Goal: Task Accomplishment & Management: Use online tool/utility

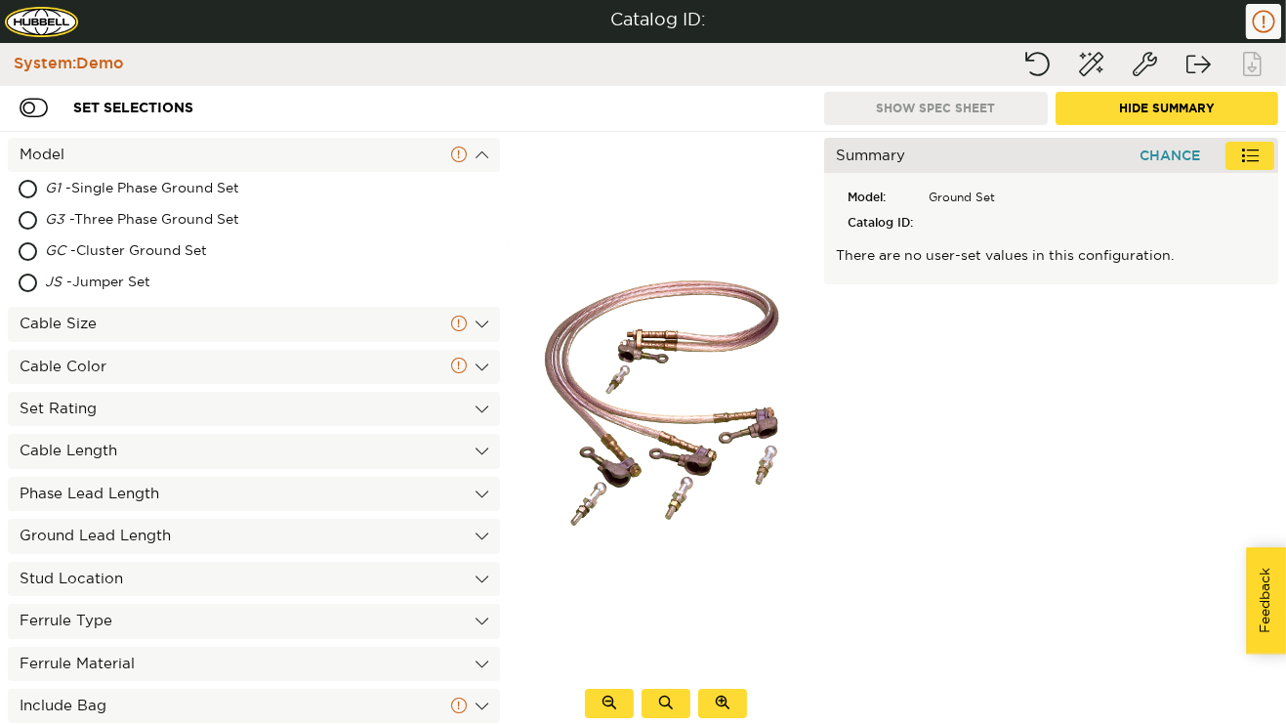
click at [254, 339] on div "Cable Size" at bounding box center [254, 324] width 492 height 34
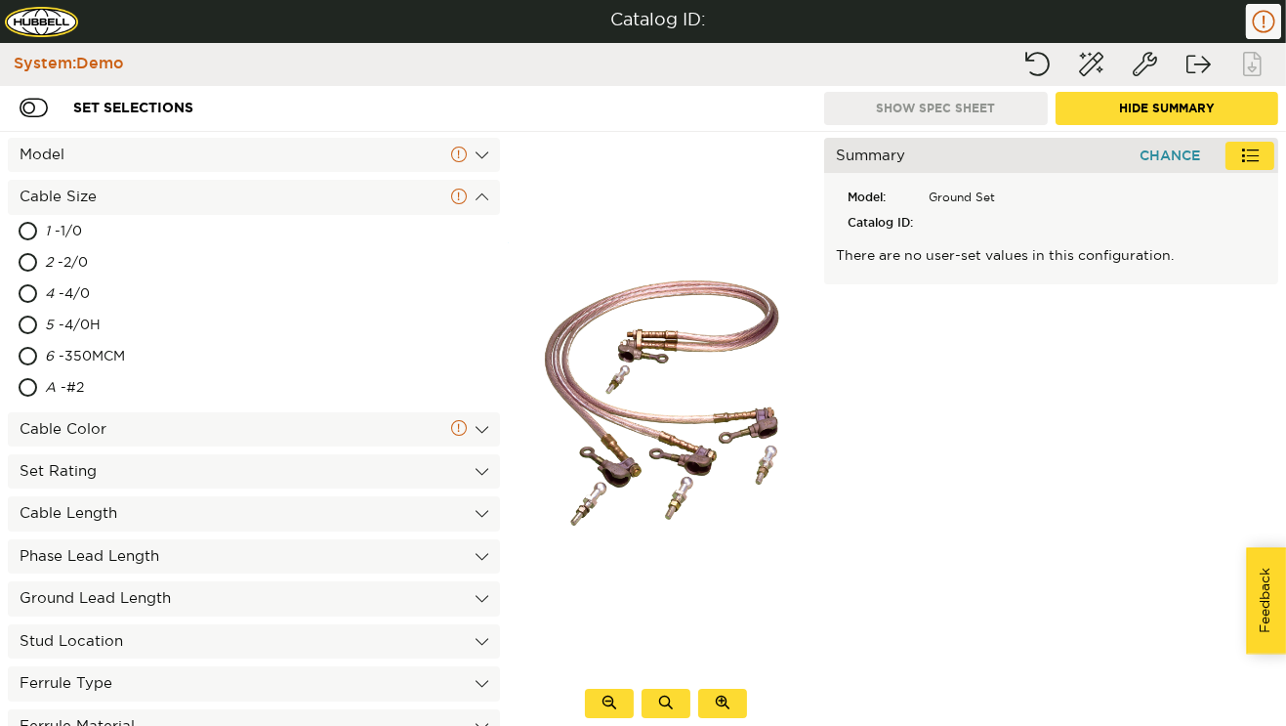
click at [265, 444] on div "Cable Color" at bounding box center [254, 429] width 492 height 34
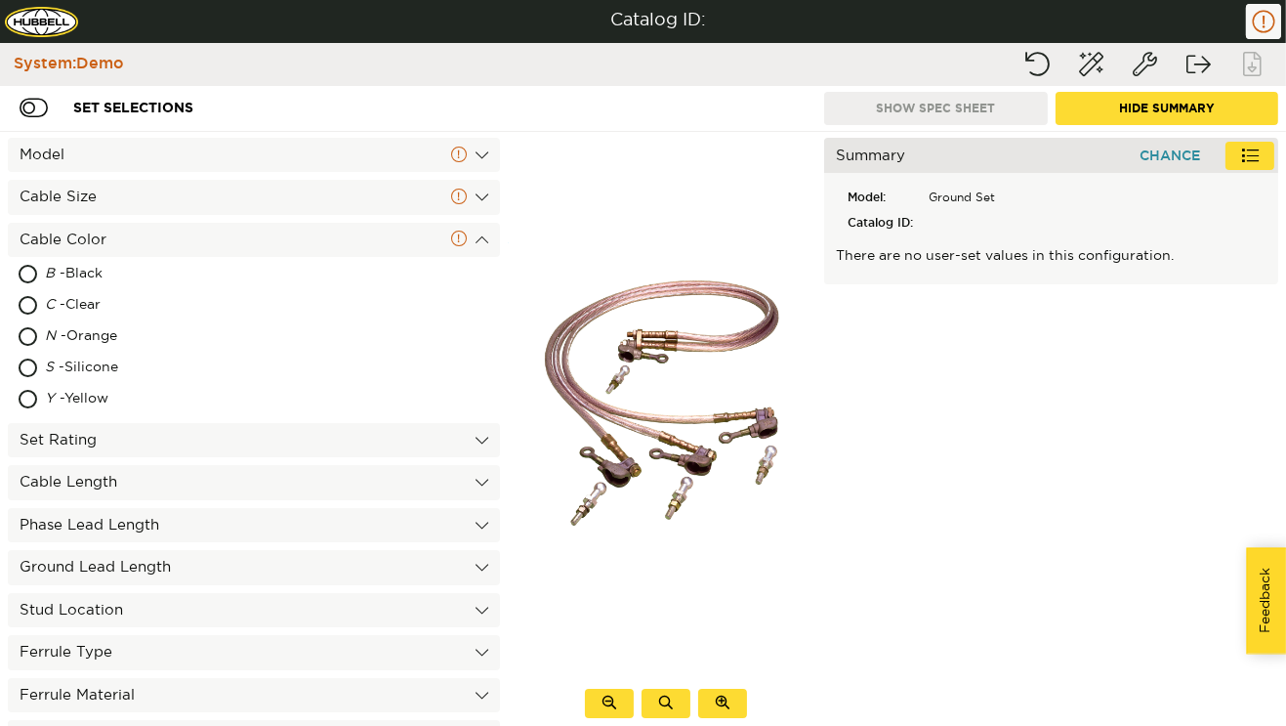
click at [305, 419] on div "Model Cable Size 1 - 1/0 2 - 2/0 4 - 4/0 5 - 4/0H 6 - 350MCM A - #2 Cable Color…" at bounding box center [254, 429] width 508 height 594
click at [309, 440] on div "Set Rating" at bounding box center [254, 440] width 492 height 34
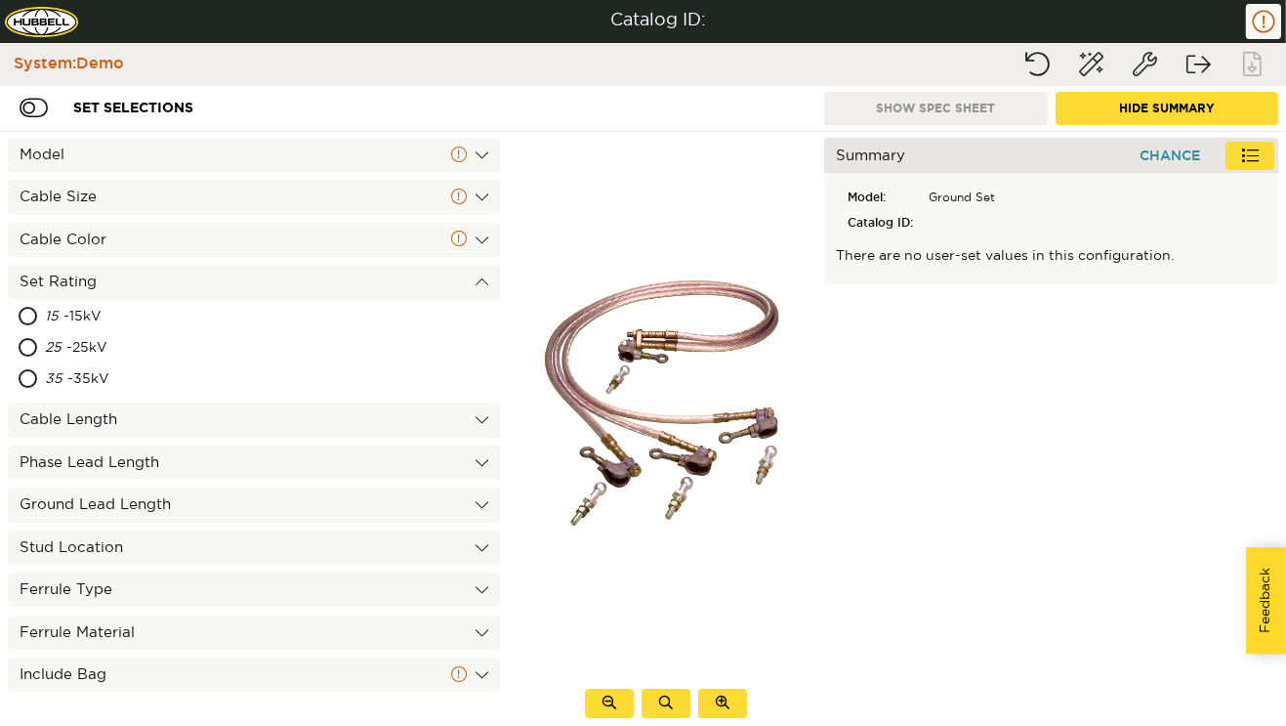
click at [313, 445] on div "Phase Lead Length" at bounding box center [254, 462] width 492 height 34
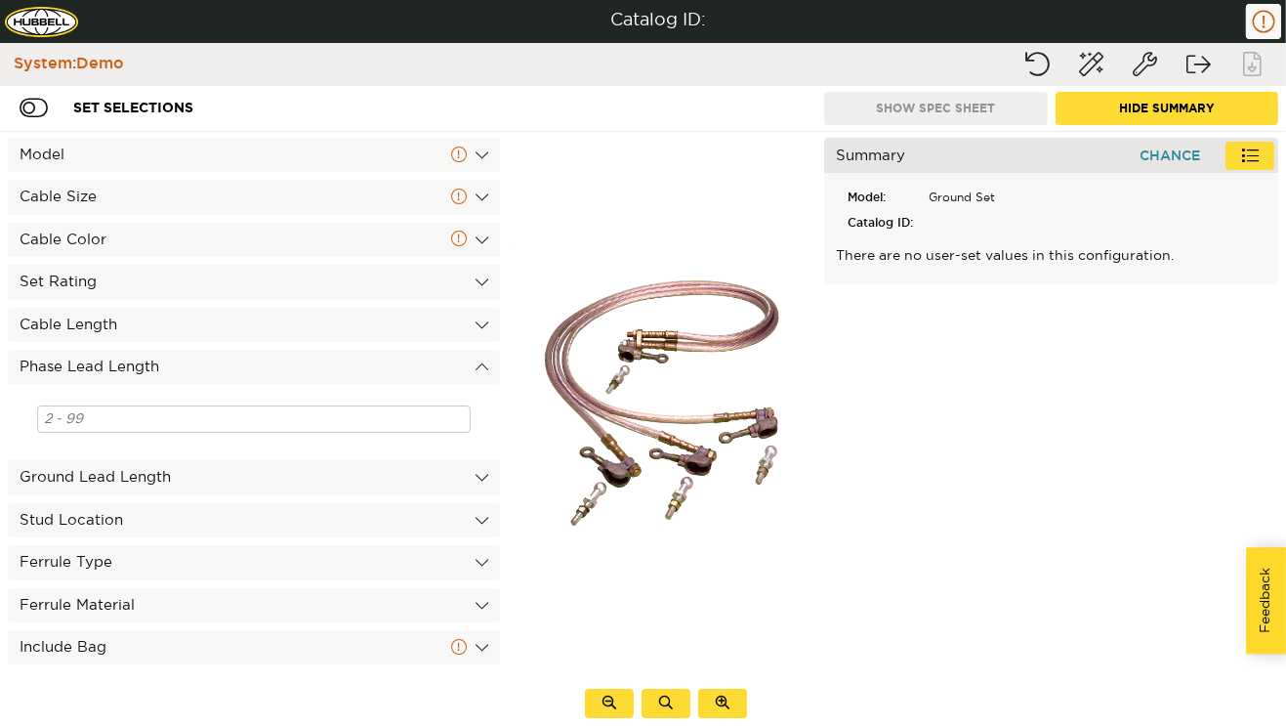
click at [265, 651] on div "Include Bag" at bounding box center [254, 647] width 492 height 34
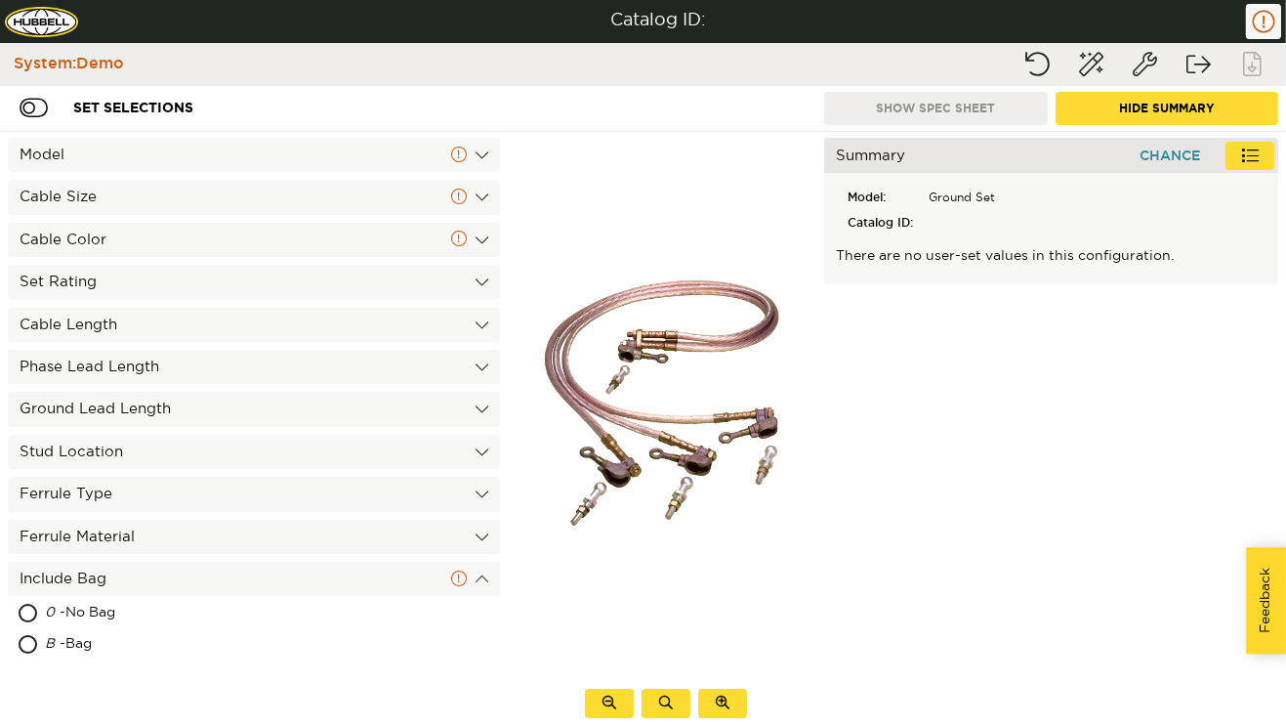
click at [342, 139] on div "Model" at bounding box center [254, 155] width 492 height 34
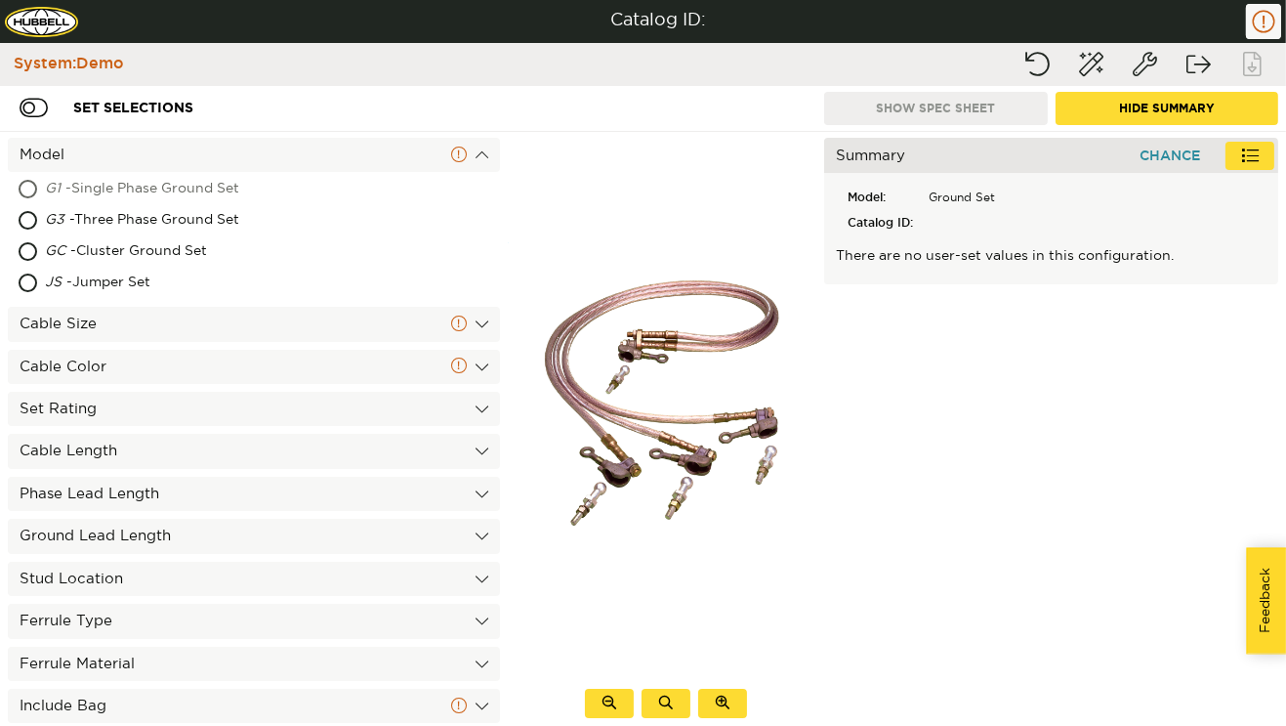
click at [263, 187] on div "G1 - Single Phase Ground Set" at bounding box center [201, 189] width 312 height 31
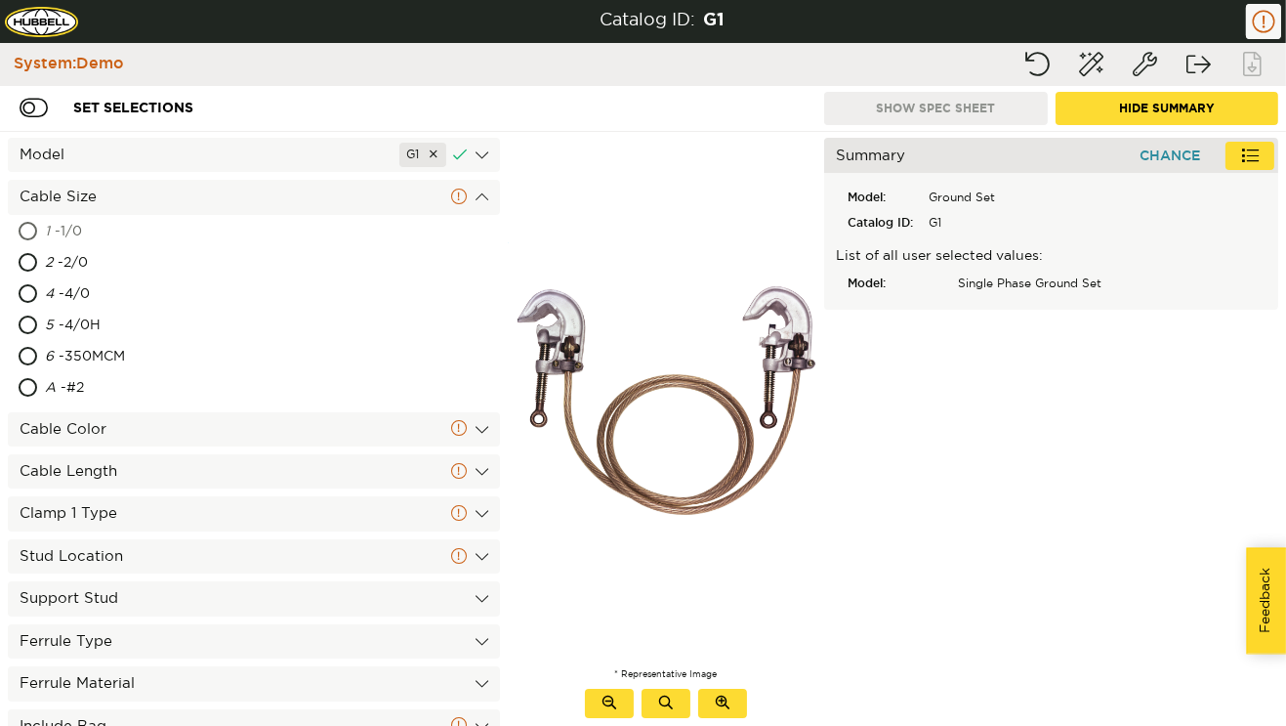
click at [225, 225] on div "1 - 1/0" at bounding box center [161, 232] width 232 height 31
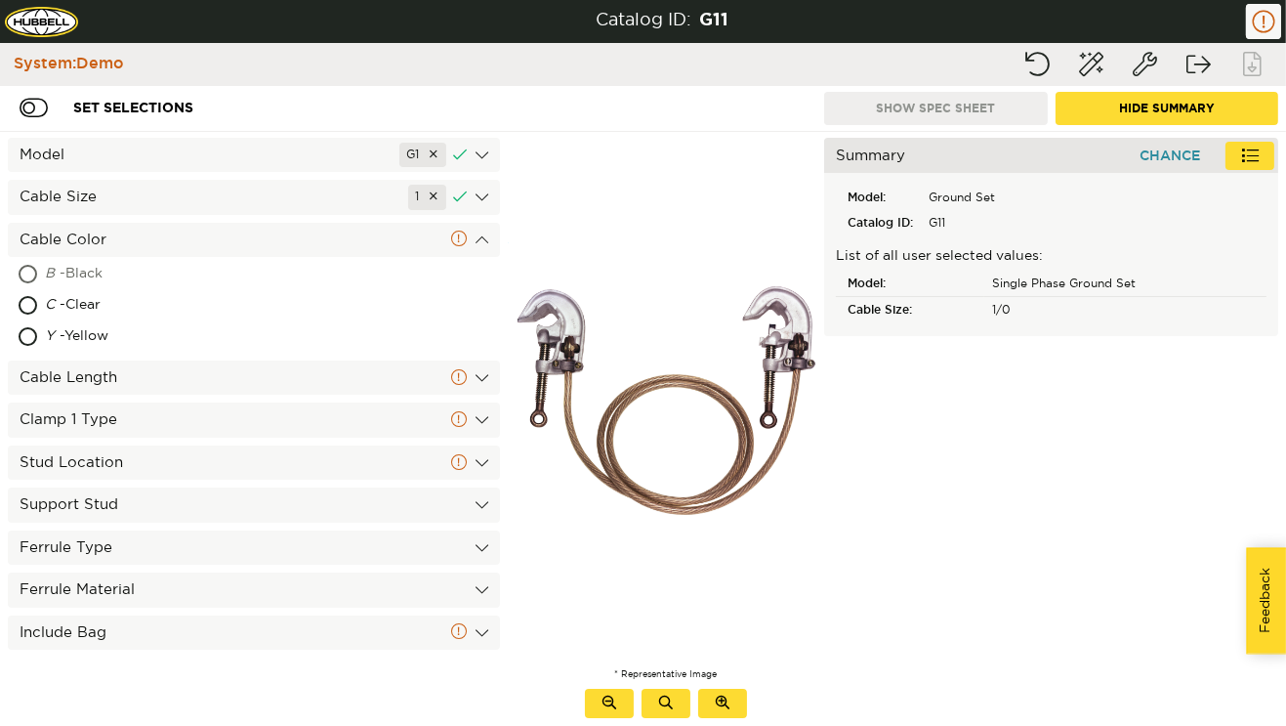
click at [186, 268] on div "B - Black" at bounding box center [166, 274] width 243 height 31
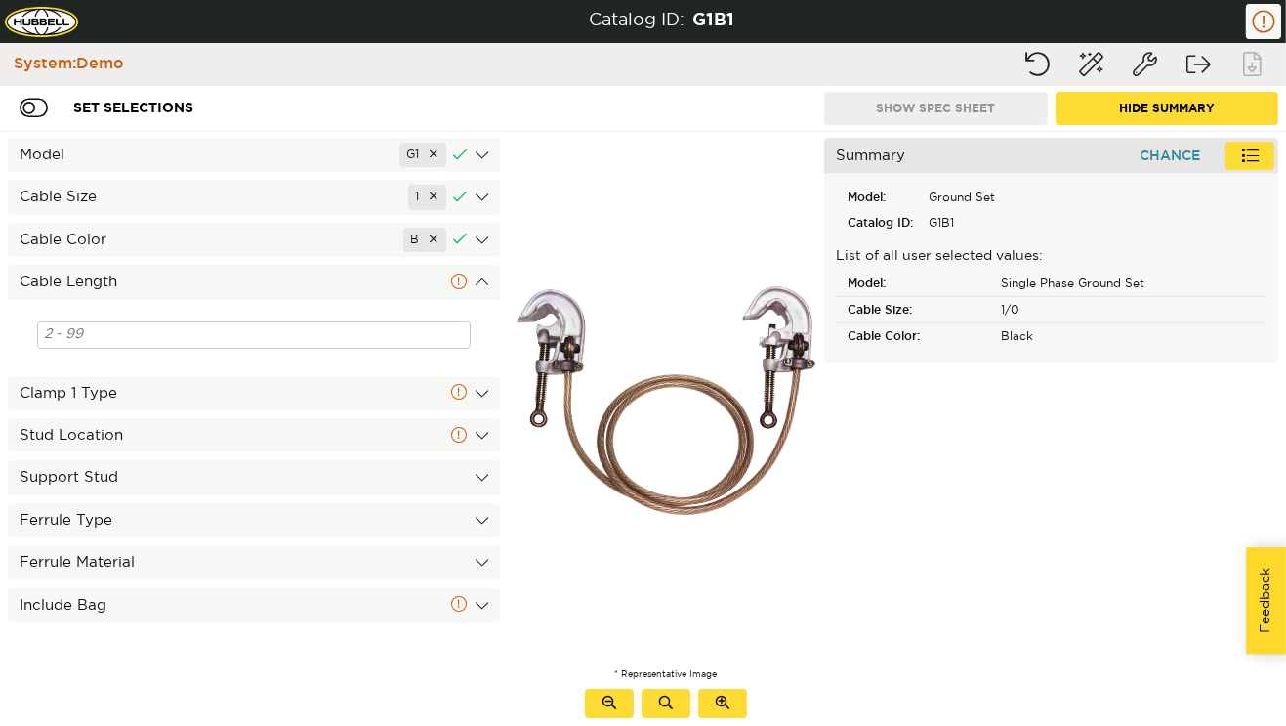
click at [182, 413] on div "Model G1 Cable Size 1 Cable Color B B - Black C - Clear Y - Yellow Cable Length…" at bounding box center [254, 429] width 508 height 594
click at [183, 365] on div at bounding box center [254, 335] width 492 height 66
click at [202, 343] on input at bounding box center [254, 334] width 434 height 27
click at [277, 399] on div "Clamp 1 Type" at bounding box center [254, 393] width 492 height 34
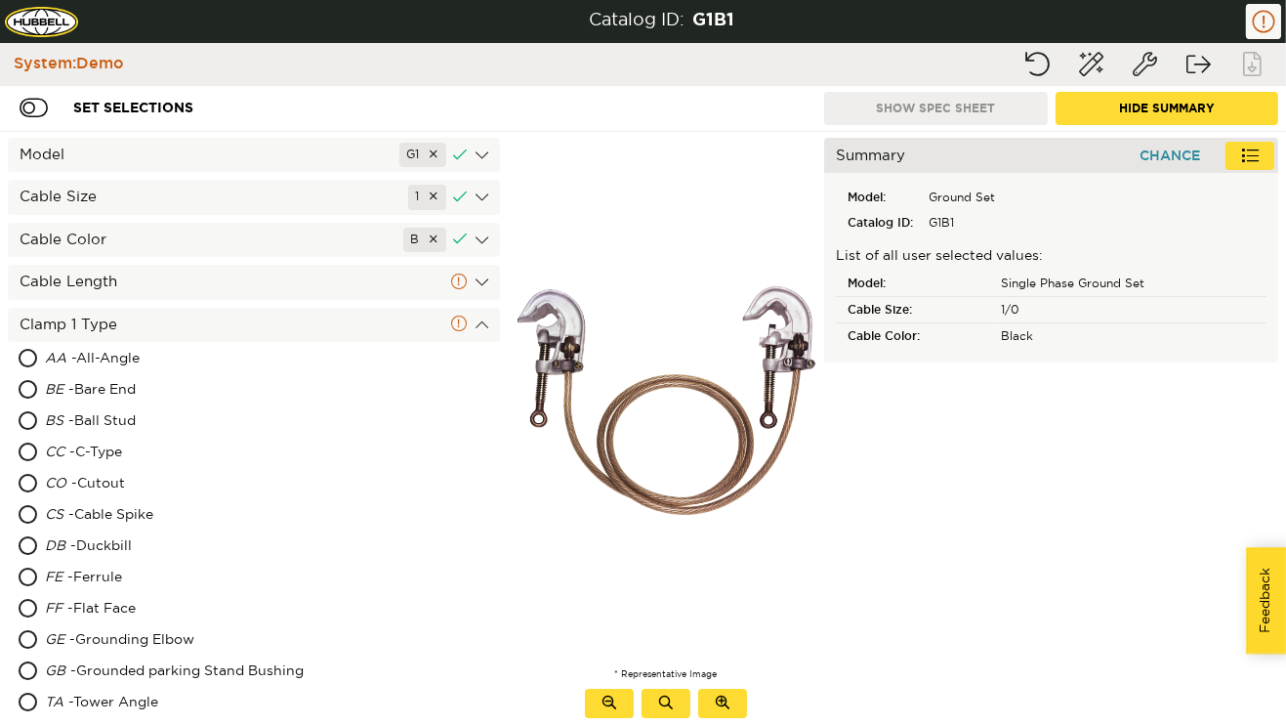
click at [321, 153] on div "Model G1" at bounding box center [254, 155] width 492 height 34
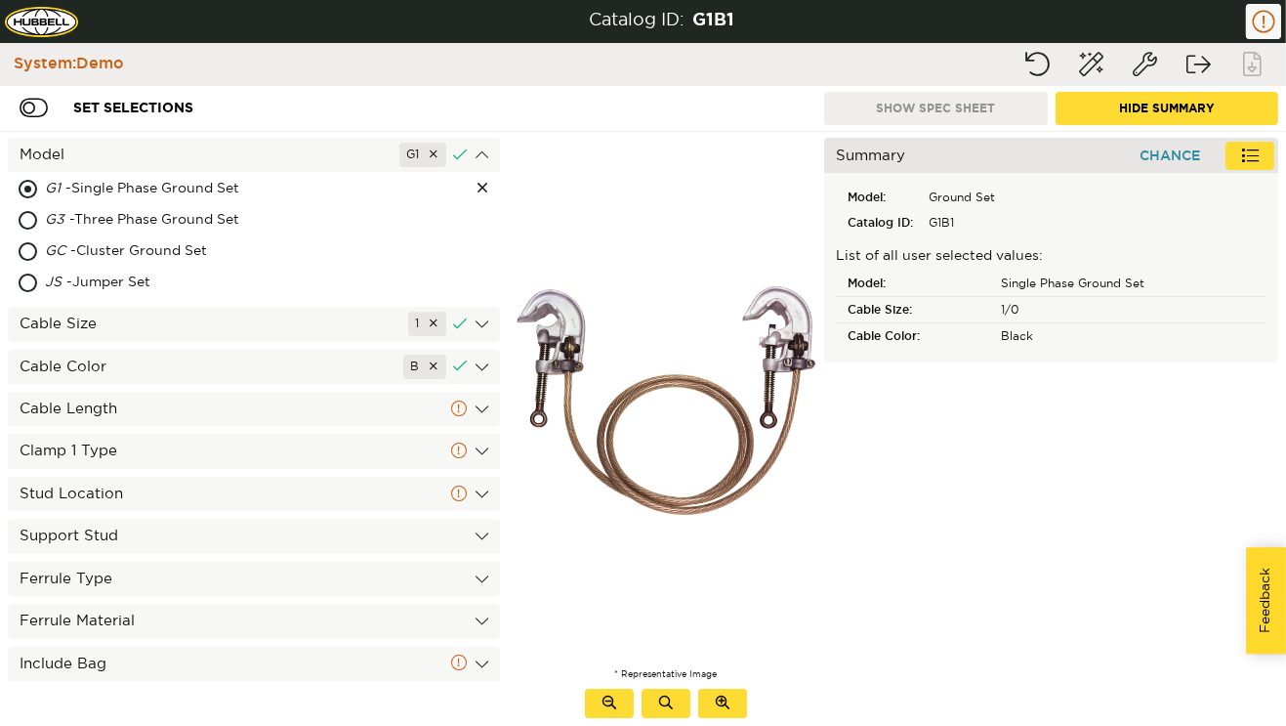
click at [209, 333] on div "Cable Size 1" at bounding box center [254, 324] width 492 height 34
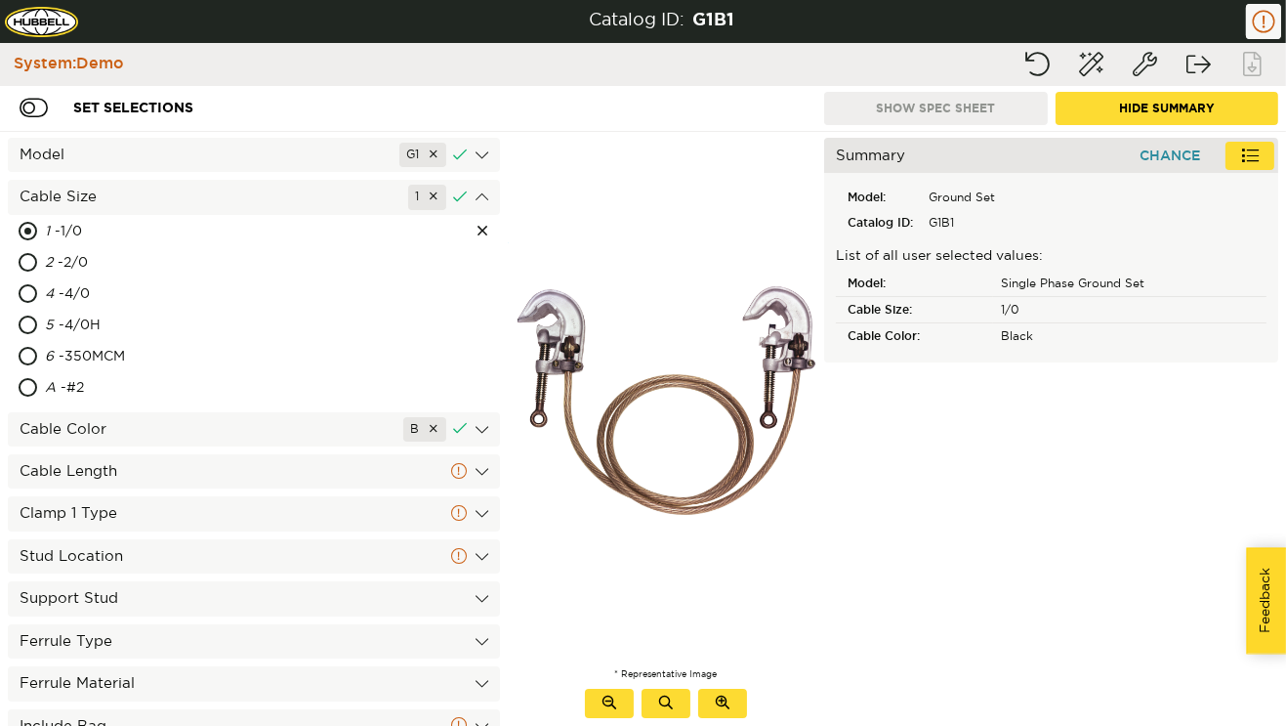
click at [200, 418] on div "Cable Color B" at bounding box center [254, 429] width 492 height 34
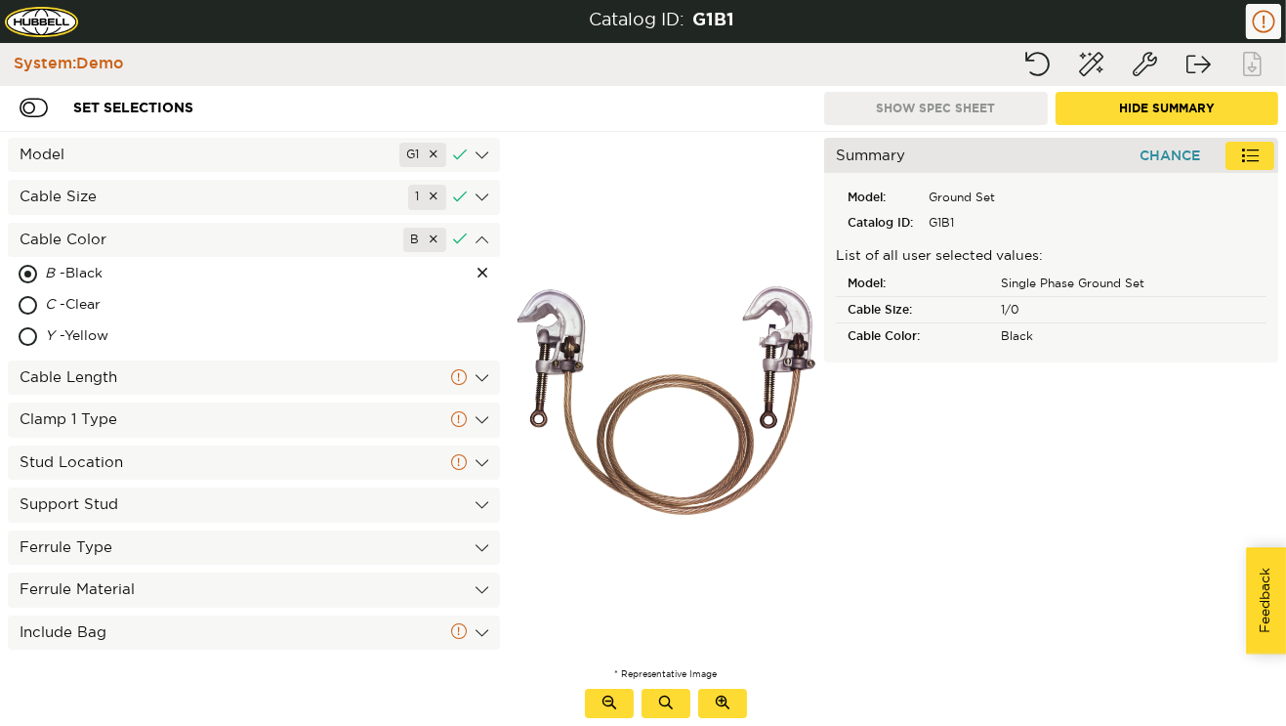
click at [236, 366] on div "Cable Length" at bounding box center [254, 377] width 492 height 34
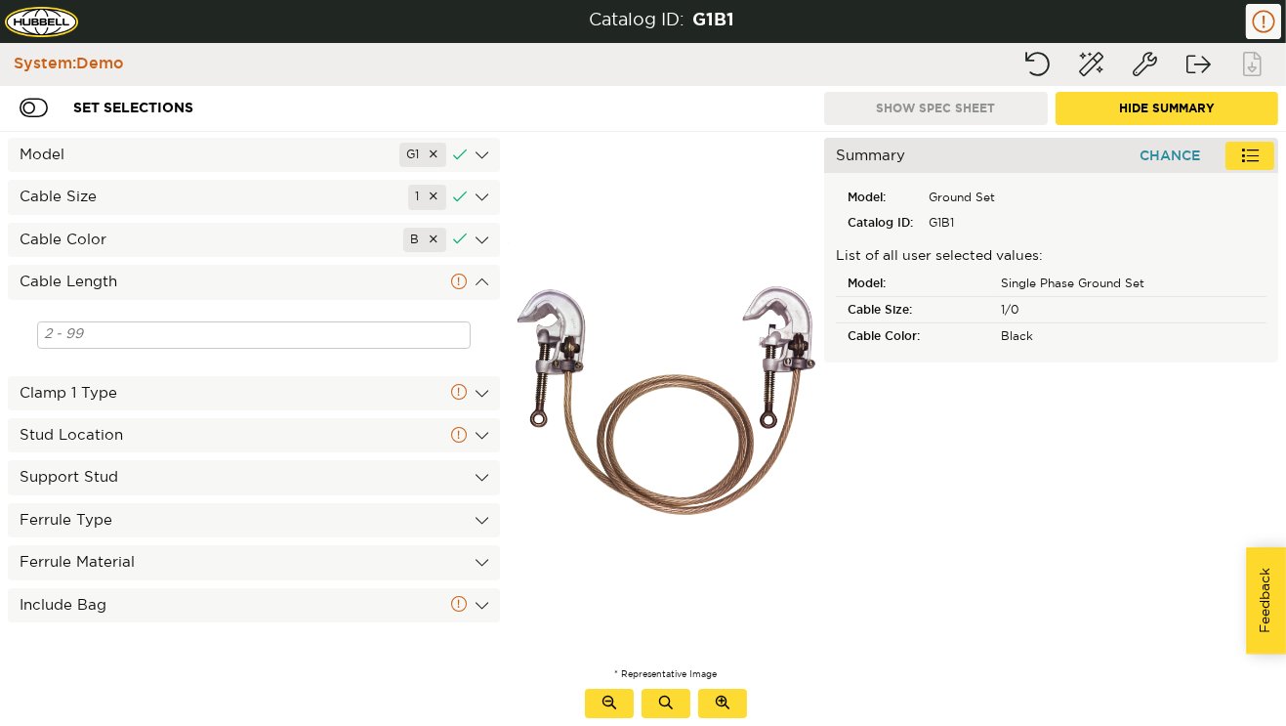
click at [236, 366] on div at bounding box center [254, 335] width 492 height 66
click at [236, 387] on div "Clamp 1 Type" at bounding box center [254, 393] width 492 height 34
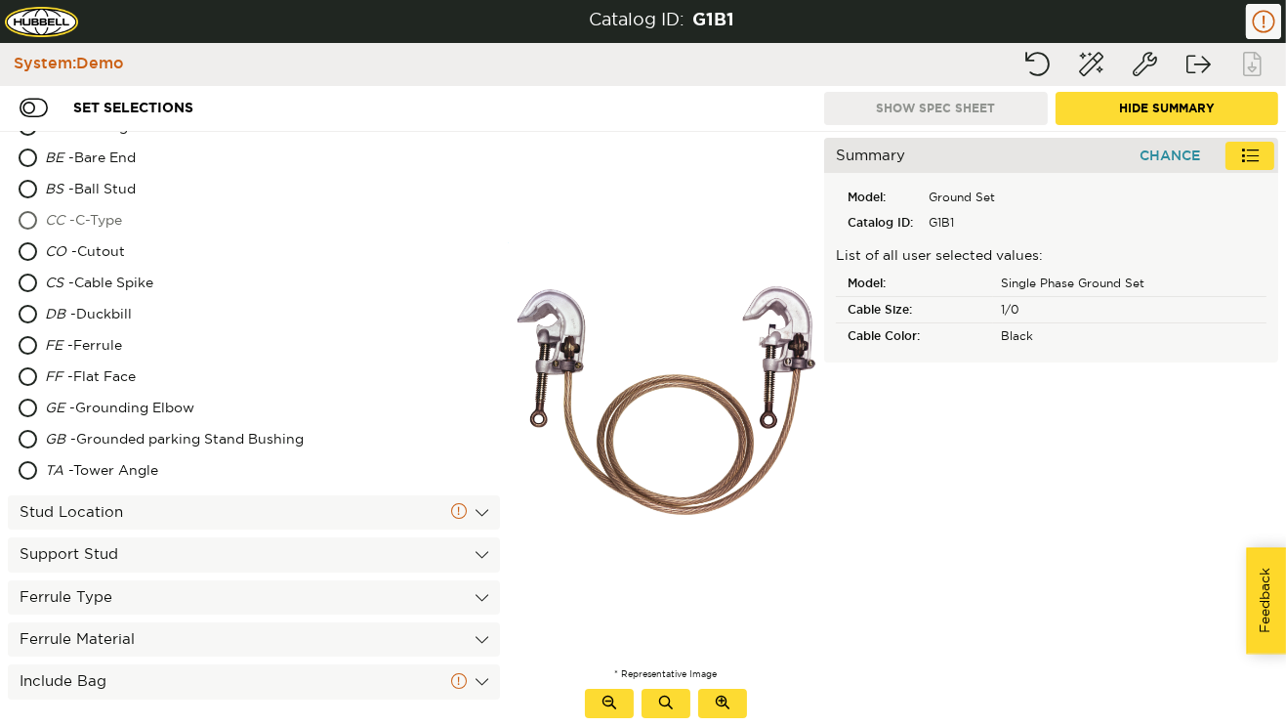
scroll to position [230, 0]
click at [232, 498] on div "Stud Location" at bounding box center [254, 513] width 492 height 34
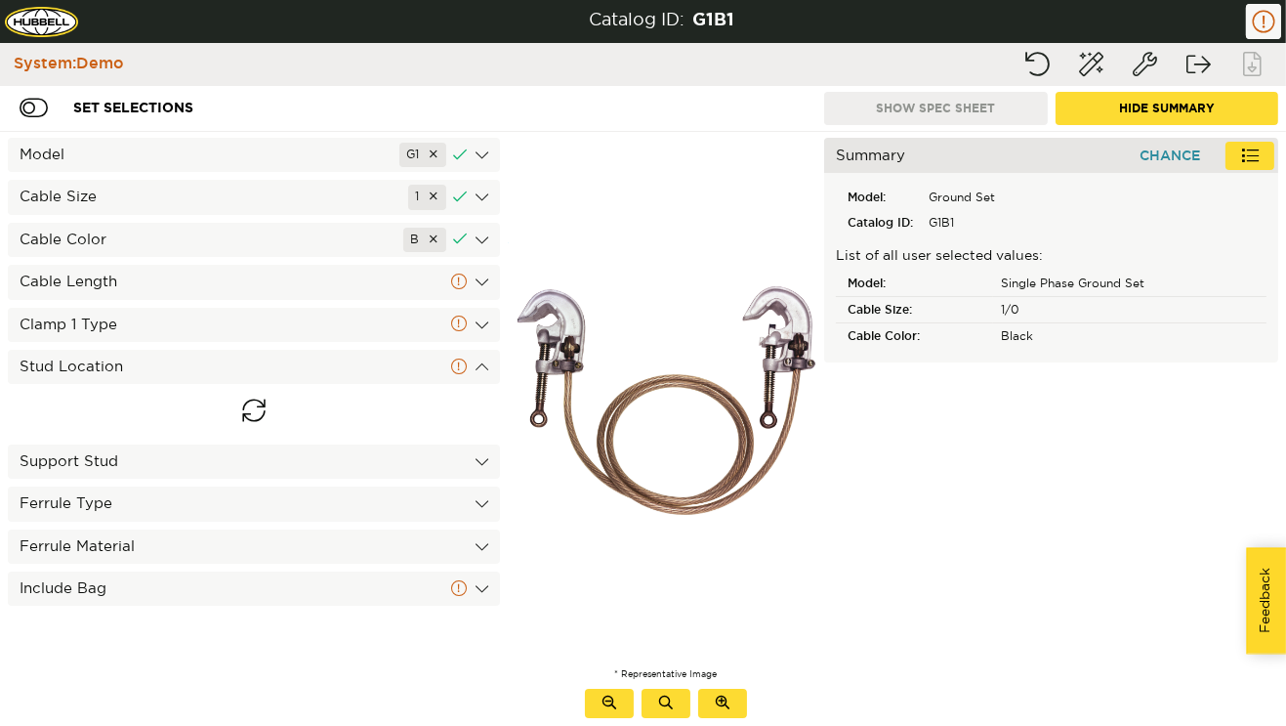
scroll to position [0, 0]
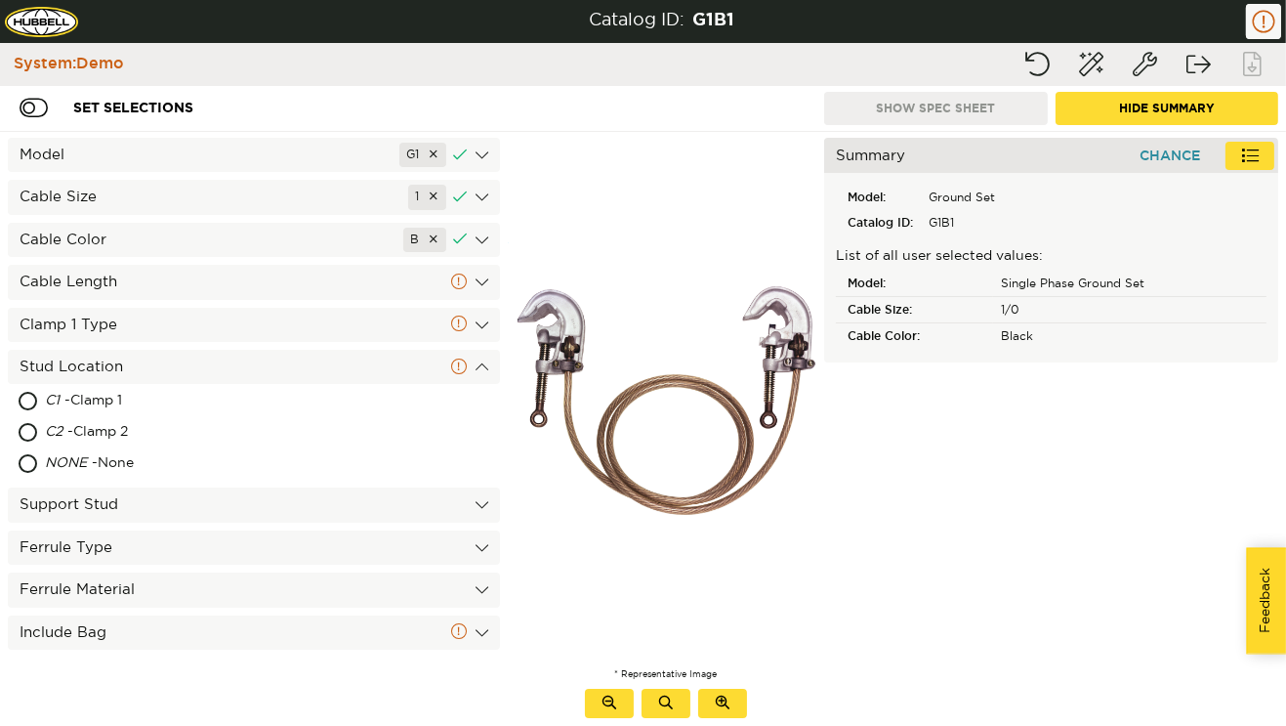
click at [261, 500] on div "Support Stud" at bounding box center [254, 504] width 492 height 34
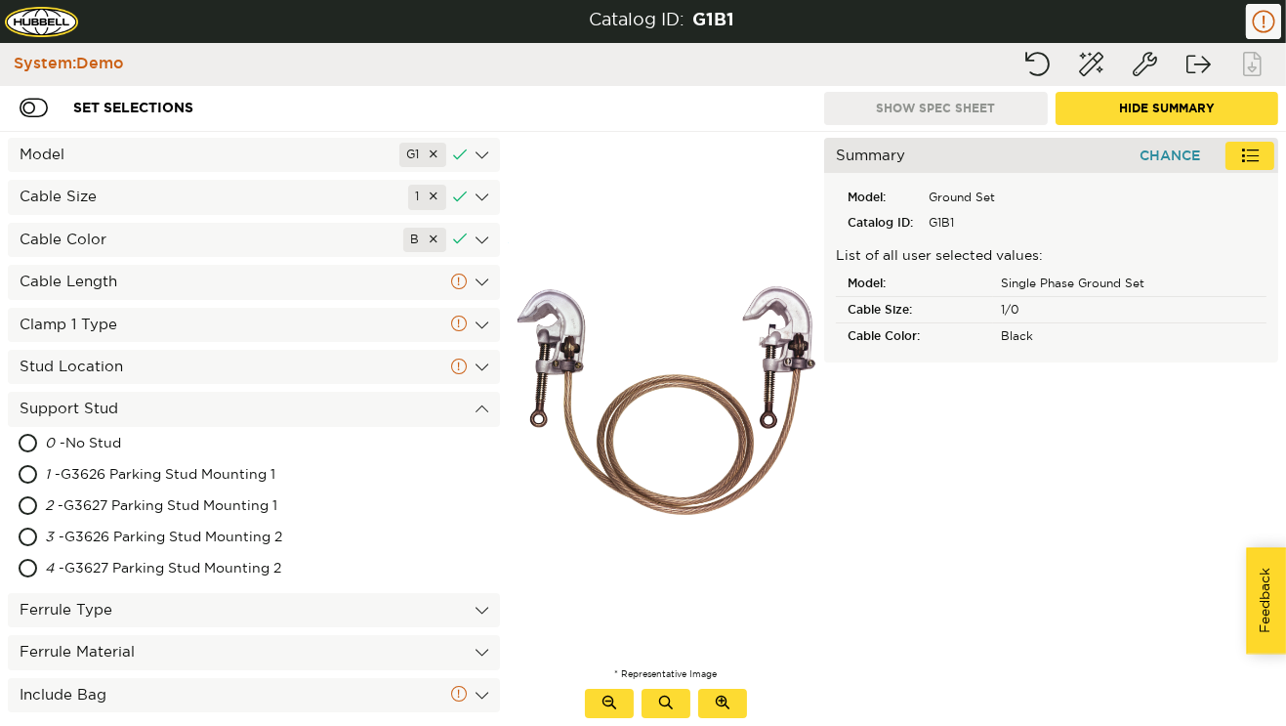
scroll to position [13, 0]
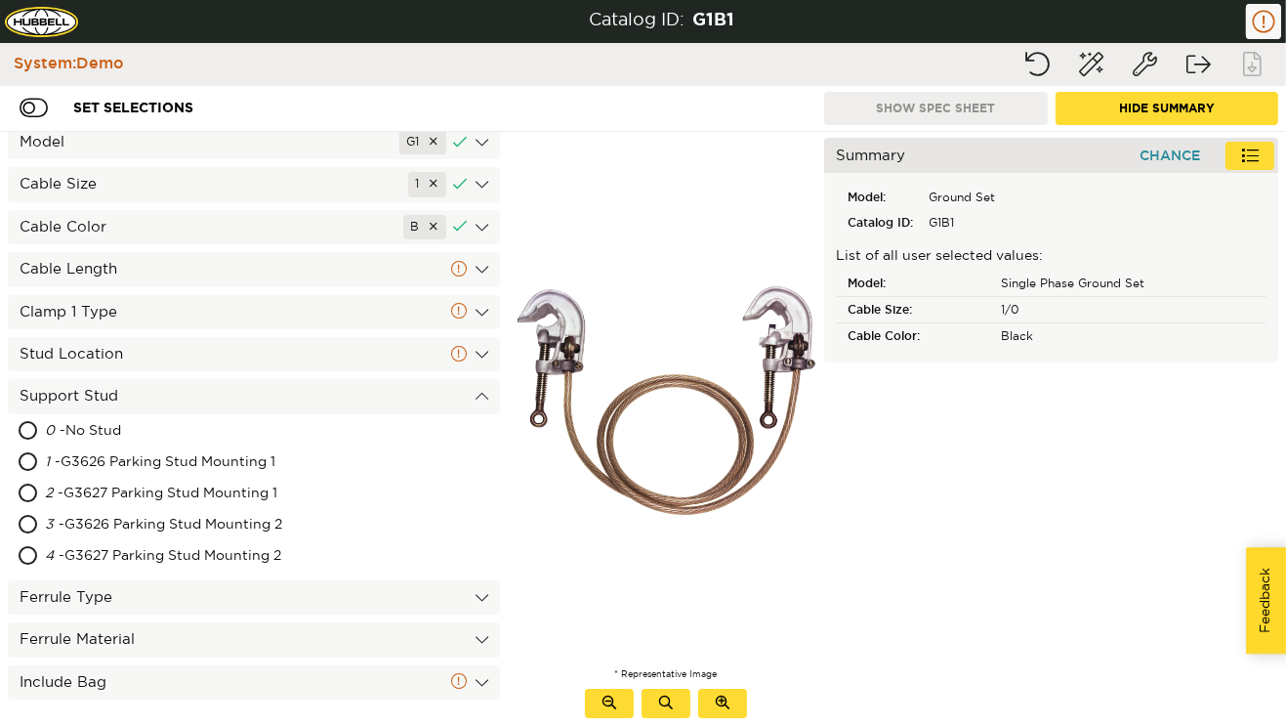
click at [244, 596] on div "Ferrule Type" at bounding box center [254, 597] width 492 height 34
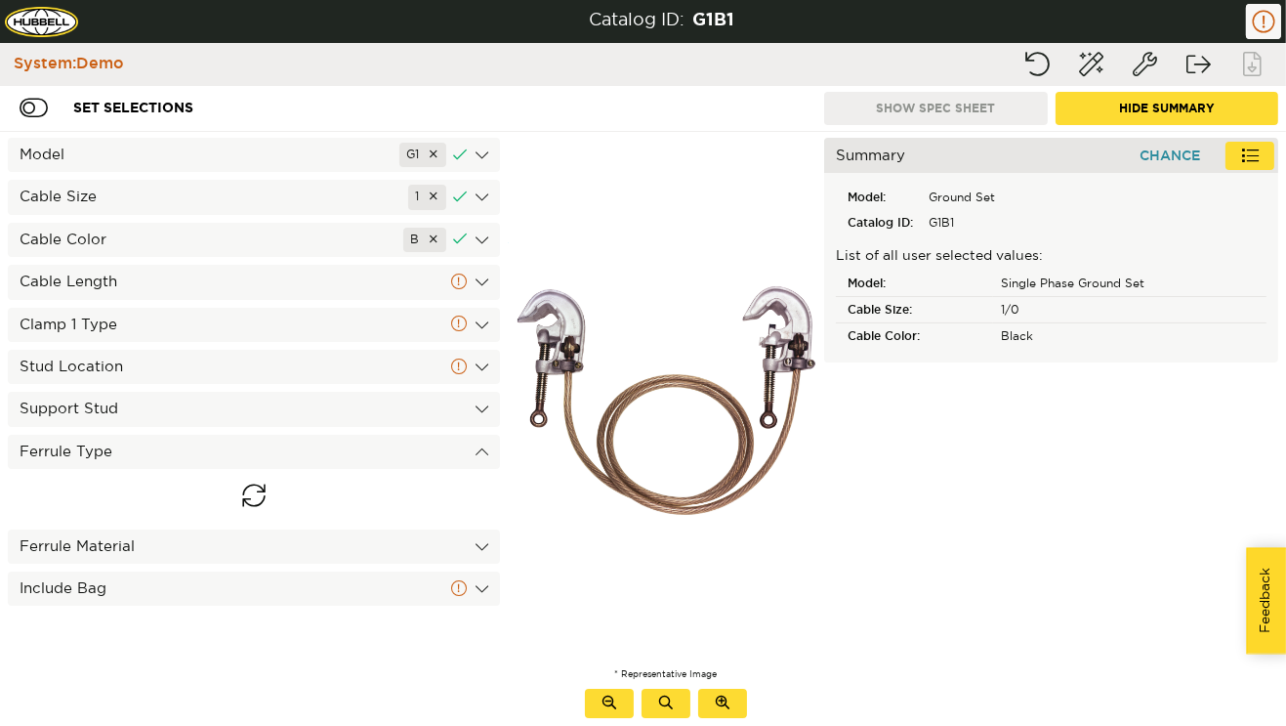
scroll to position [0, 0]
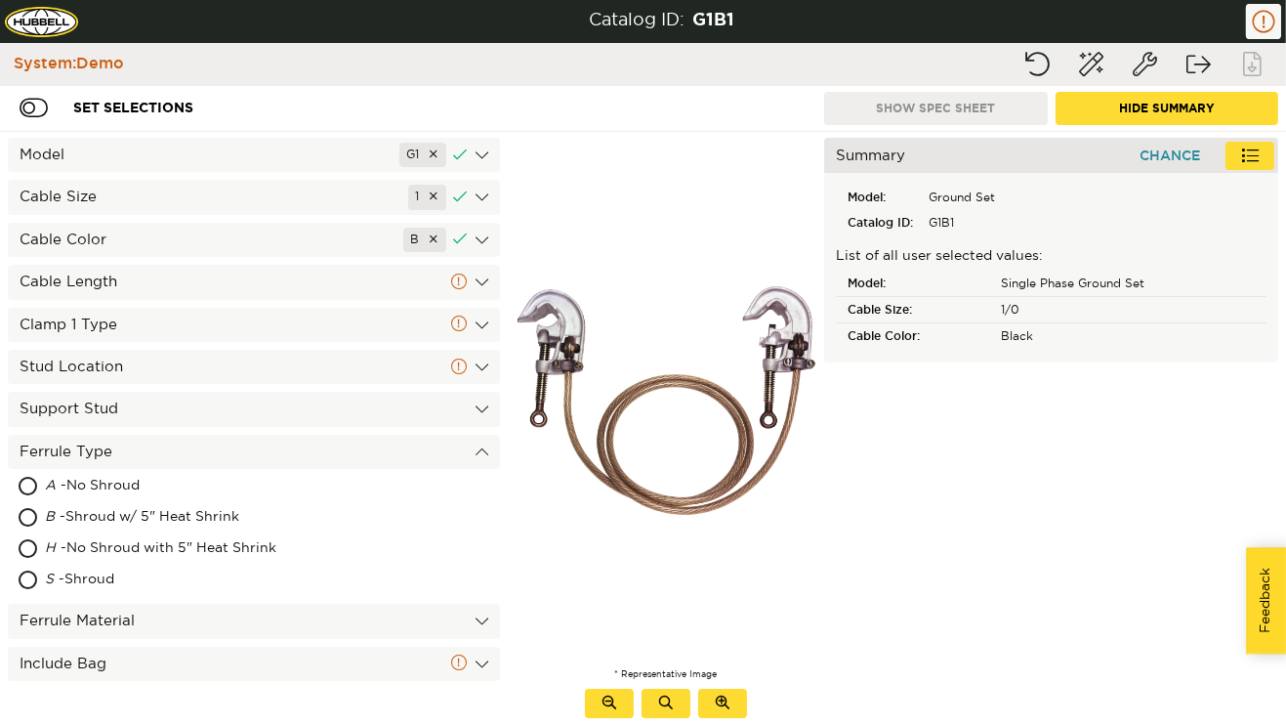
click at [242, 614] on div "Ferrule Material" at bounding box center [254, 621] width 492 height 34
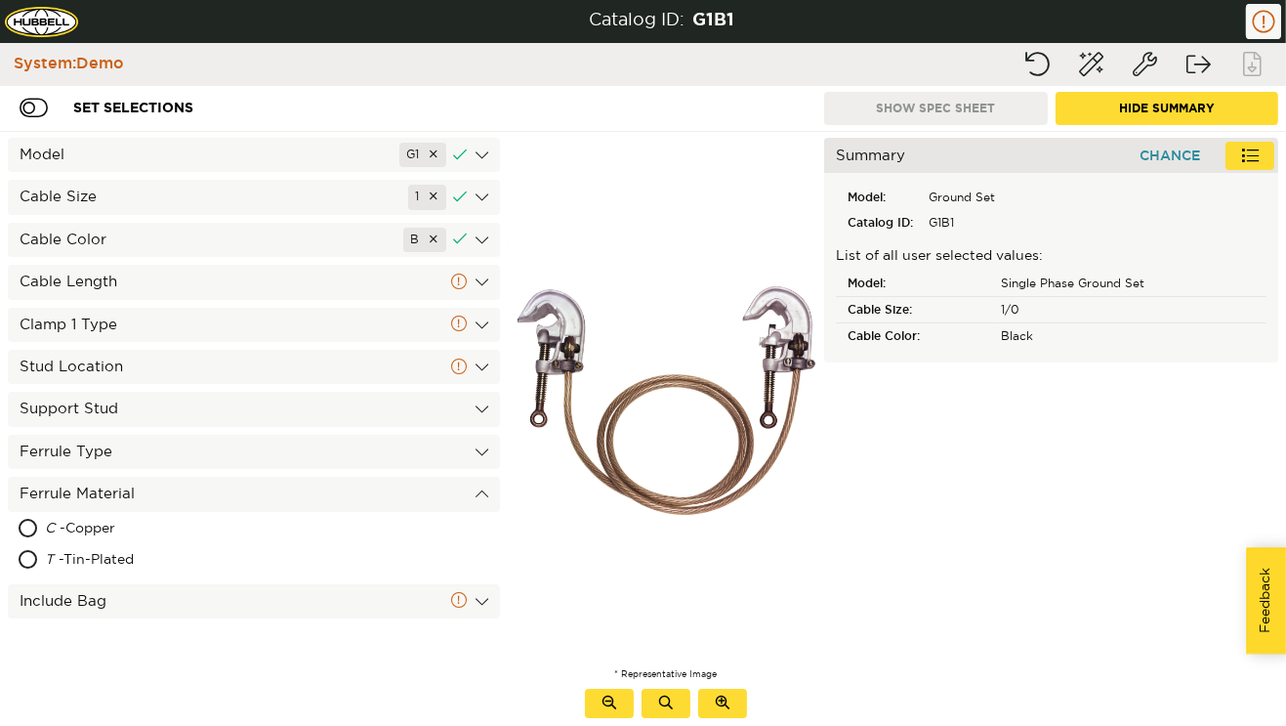
click at [252, 603] on div "Include Bag" at bounding box center [254, 601] width 492 height 34
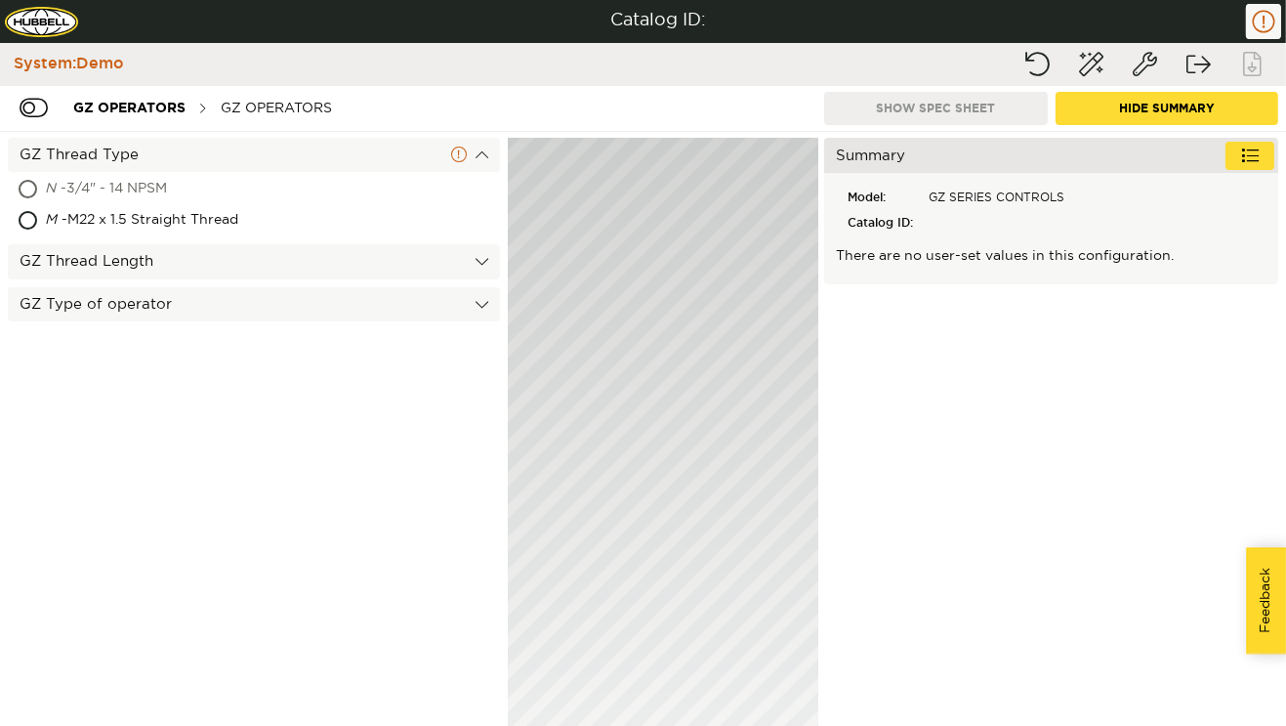
click at [287, 185] on div "N - 3/4" - 14 NPSM" at bounding box center [182, 189] width 275 height 31
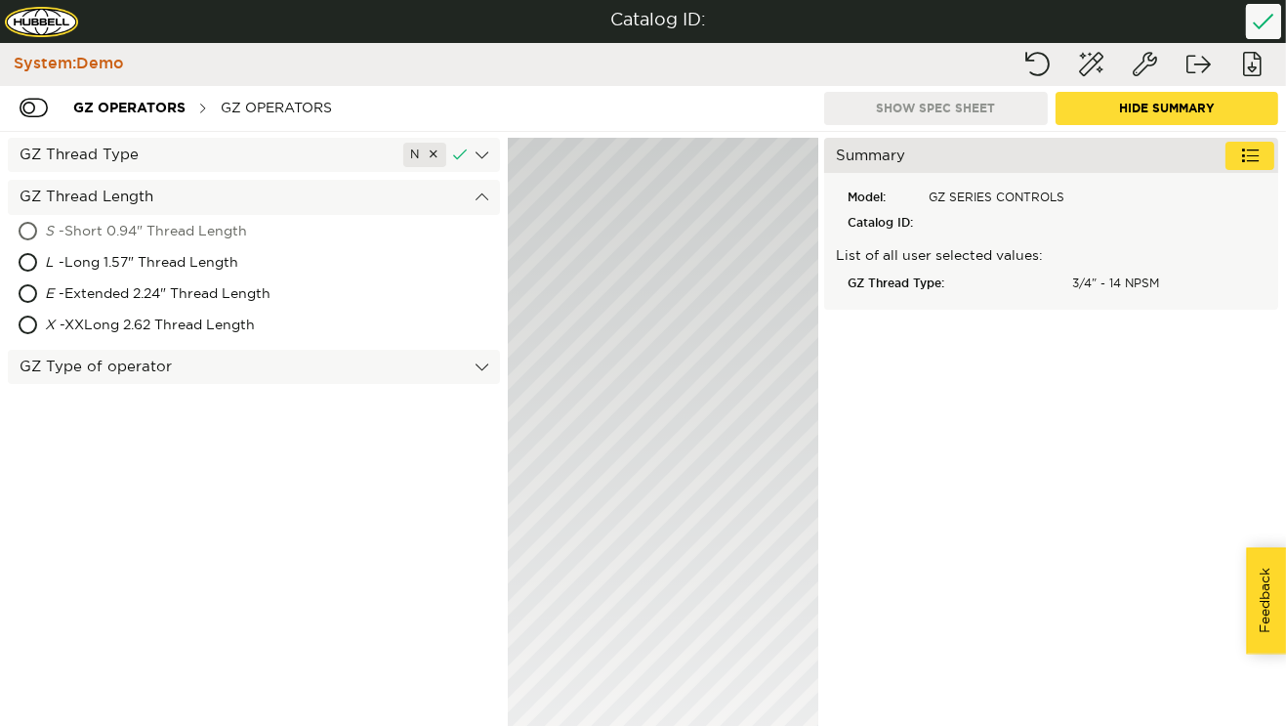
click at [245, 241] on div "S - Short 0.94" Thread Length" at bounding box center [202, 232] width 315 height 31
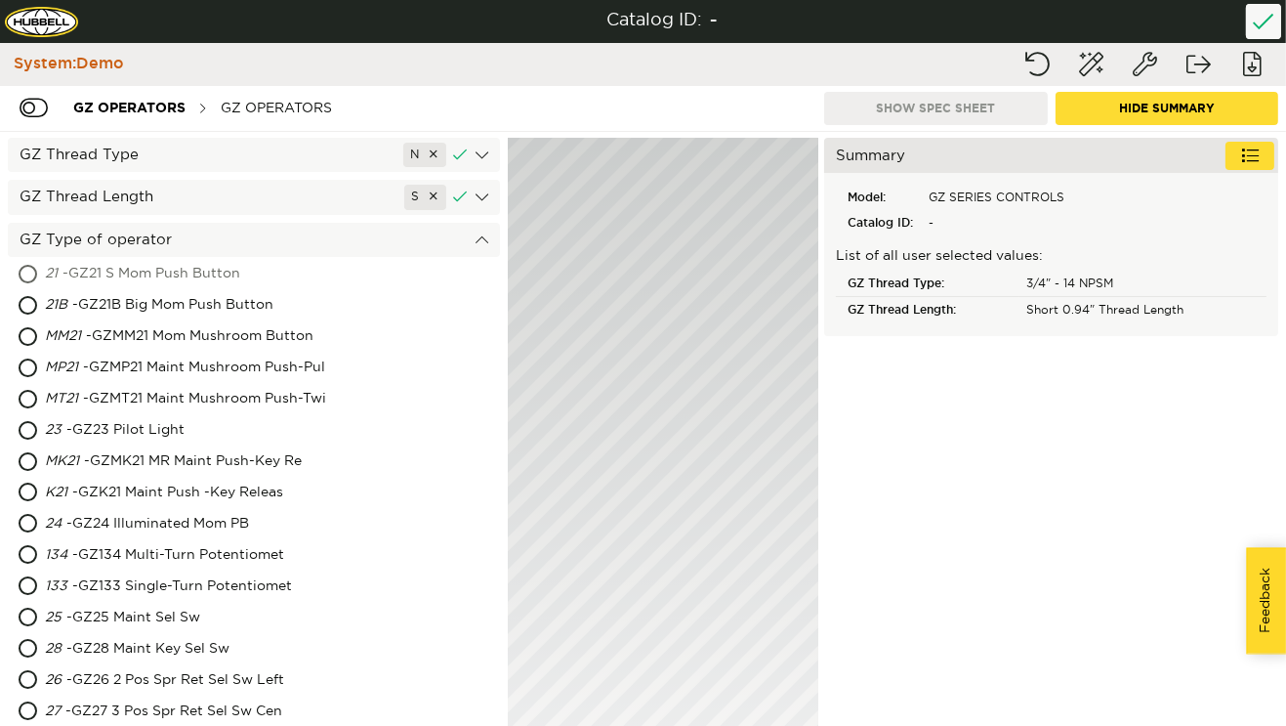
click at [230, 275] on div "21 - GZ21 S Mom Push Button" at bounding box center [201, 274] width 312 height 31
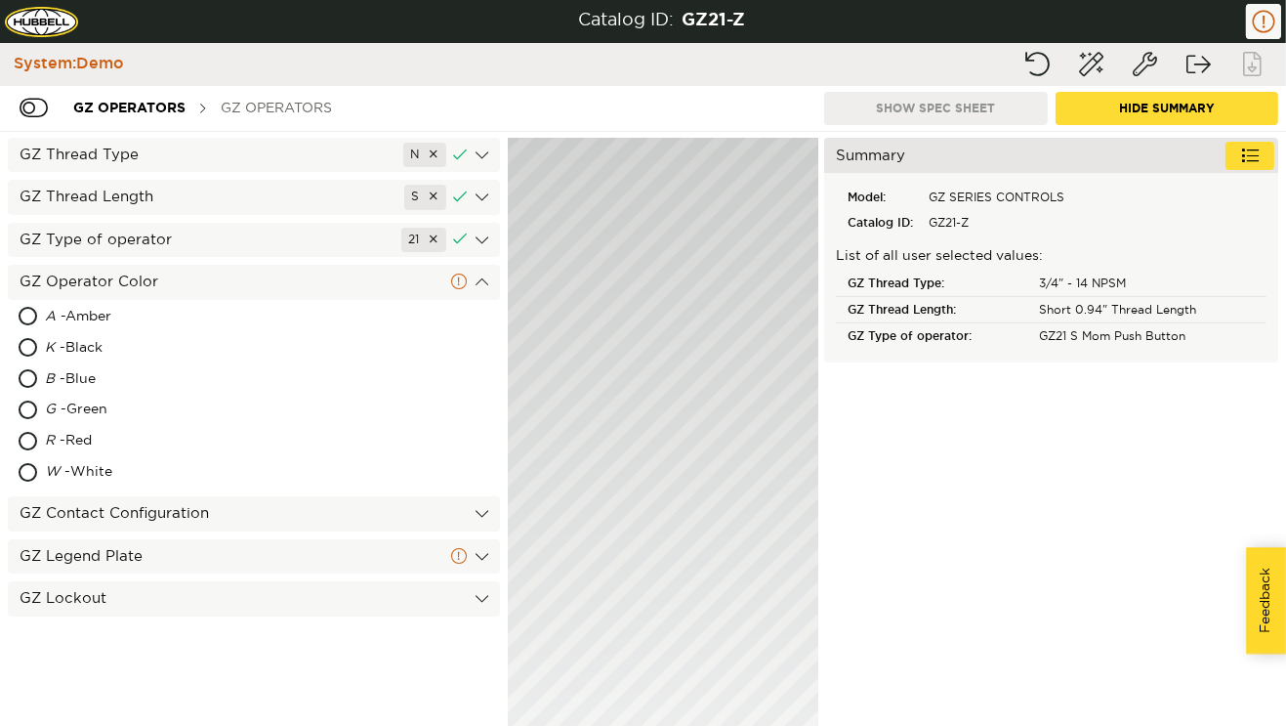
click at [239, 123] on div "GZ OPERATORS" at bounding box center [276, 108] width 131 height 36
click at [119, 336] on div "K - Black" at bounding box center [166, 348] width 243 height 31
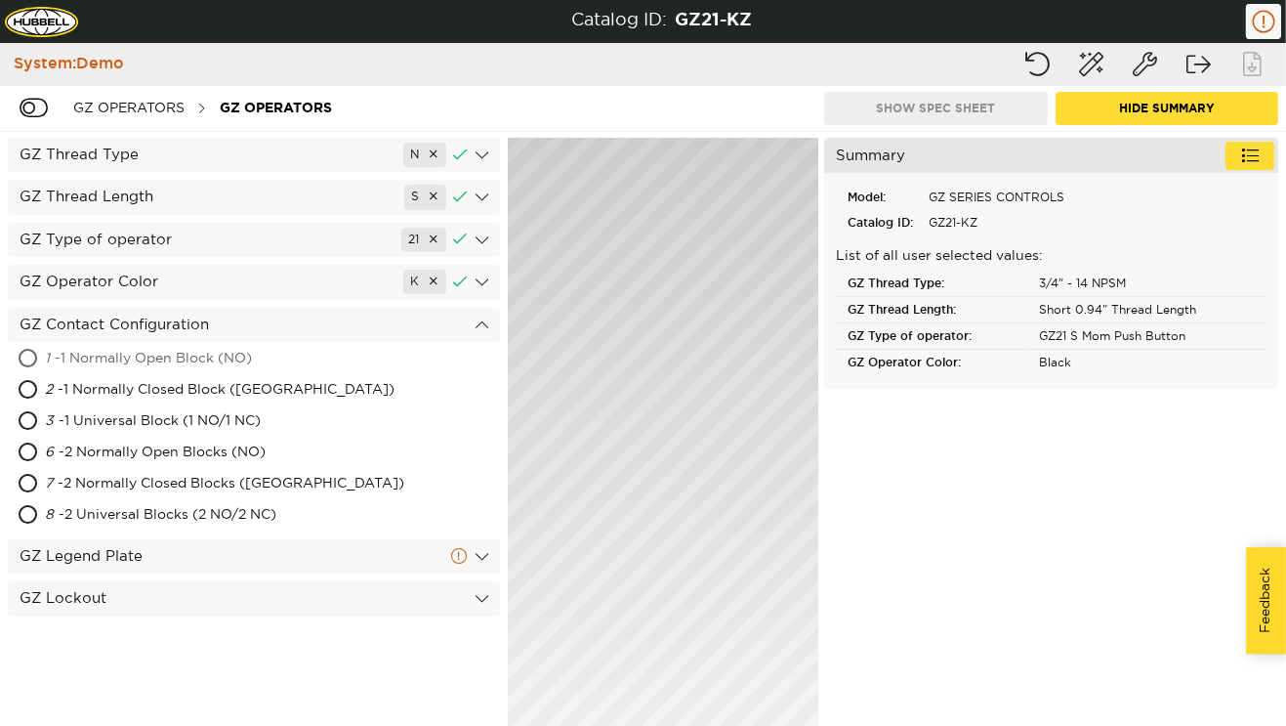
click at [117, 368] on div "1 - 1 Normally Open Block (NO)" at bounding box center [203, 359] width 317 height 31
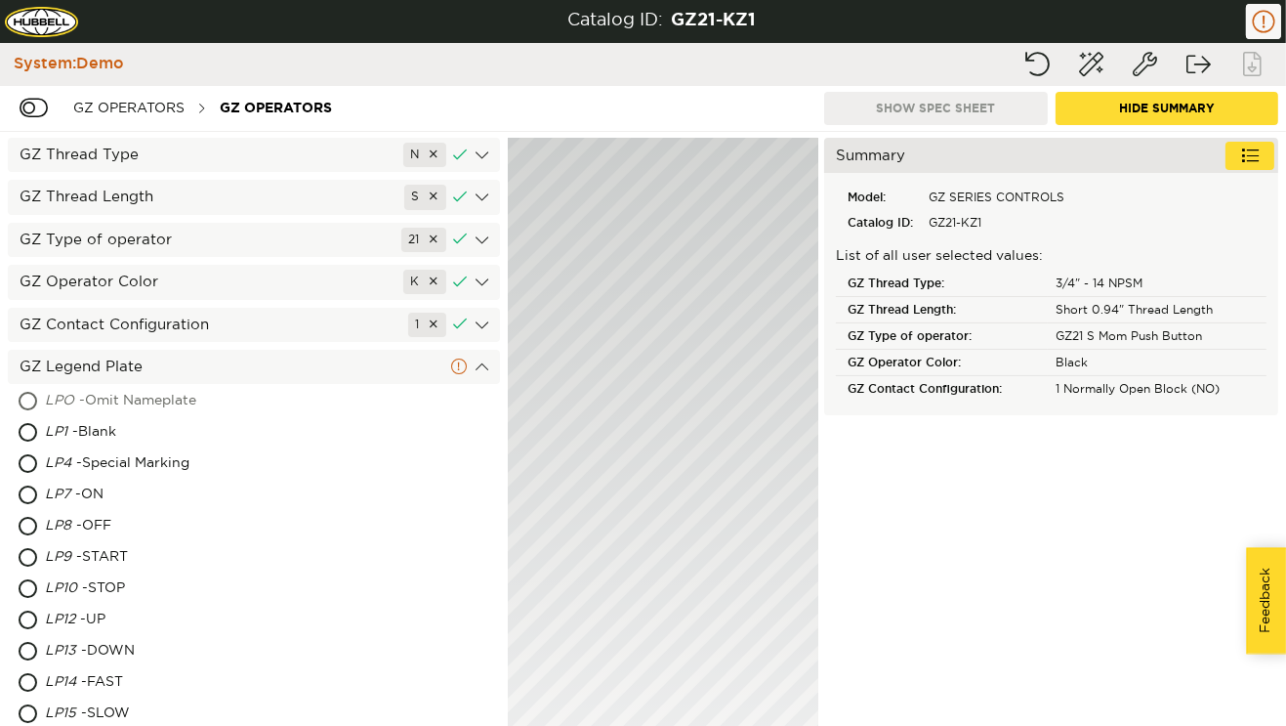
click at [120, 405] on div "LPO - Omit Nameplate" at bounding box center [190, 401] width 290 height 31
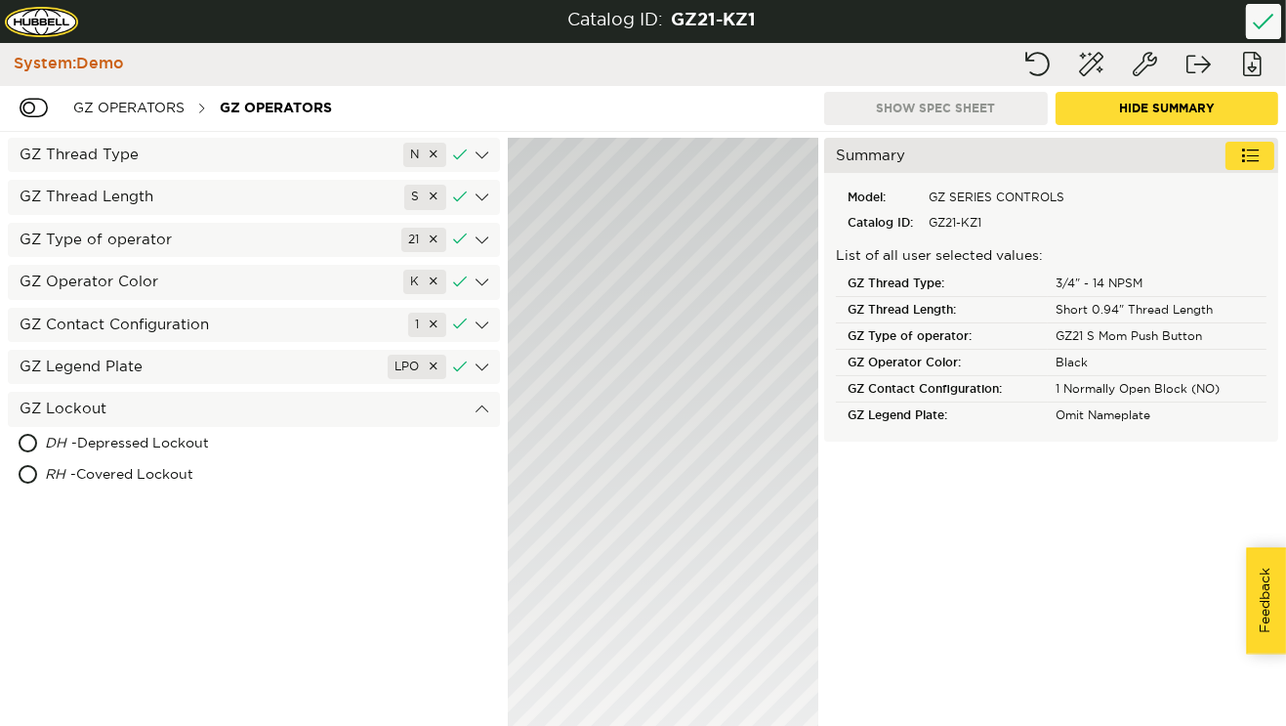
click at [485, 158] on div "GZ Thread Type N" at bounding box center [254, 155] width 492 height 34
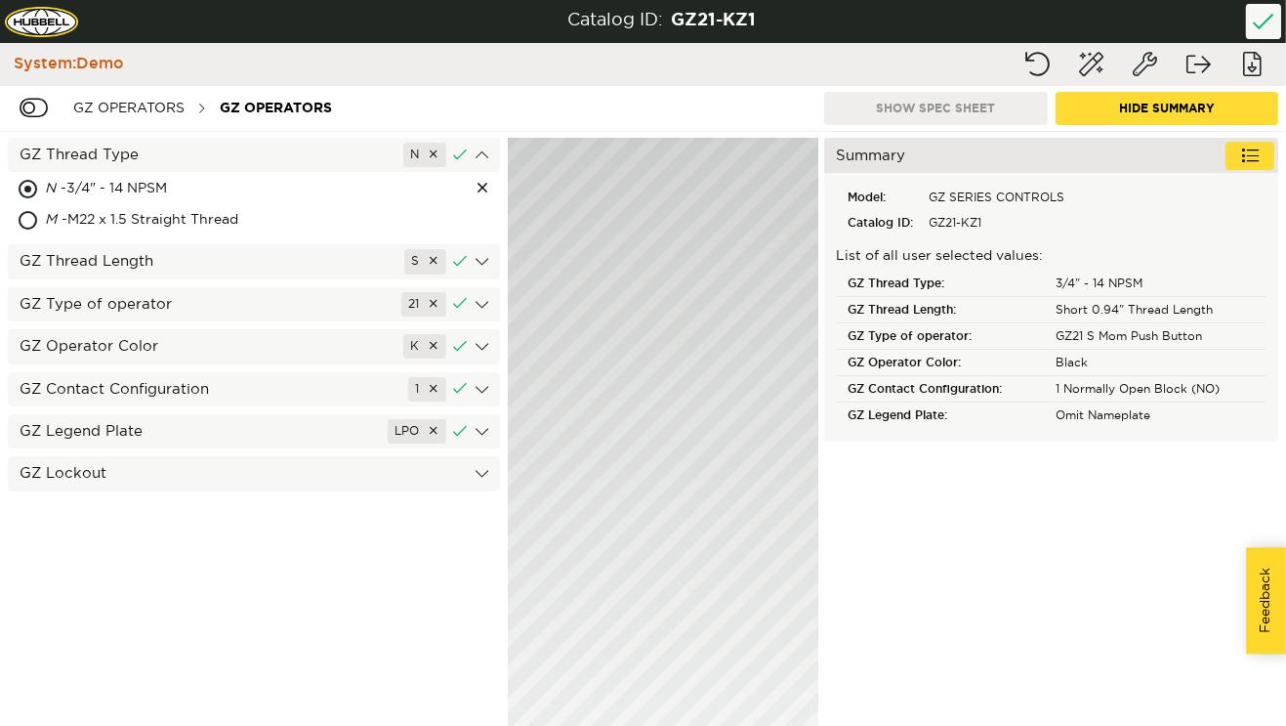
click at [264, 272] on div "GZ Thread Length S" at bounding box center [254, 261] width 492 height 34
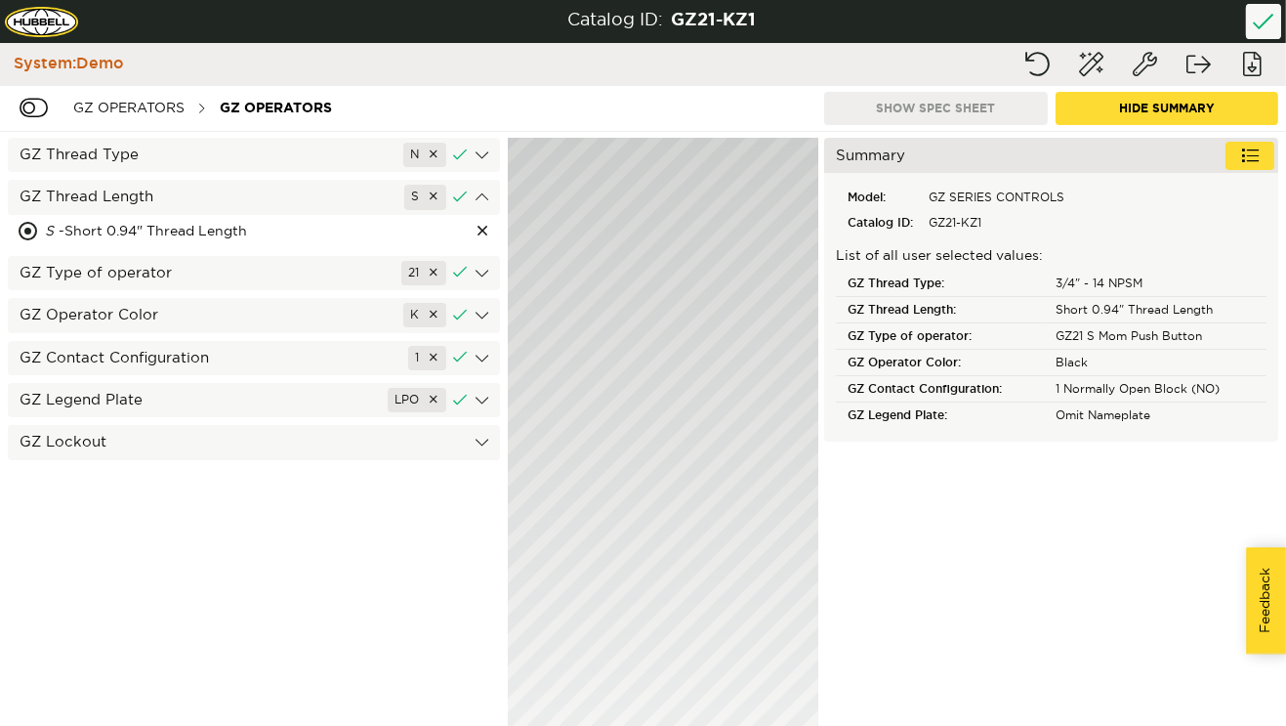
click at [238, 343] on div "GZ Contact Configuration 1" at bounding box center [254, 358] width 492 height 34
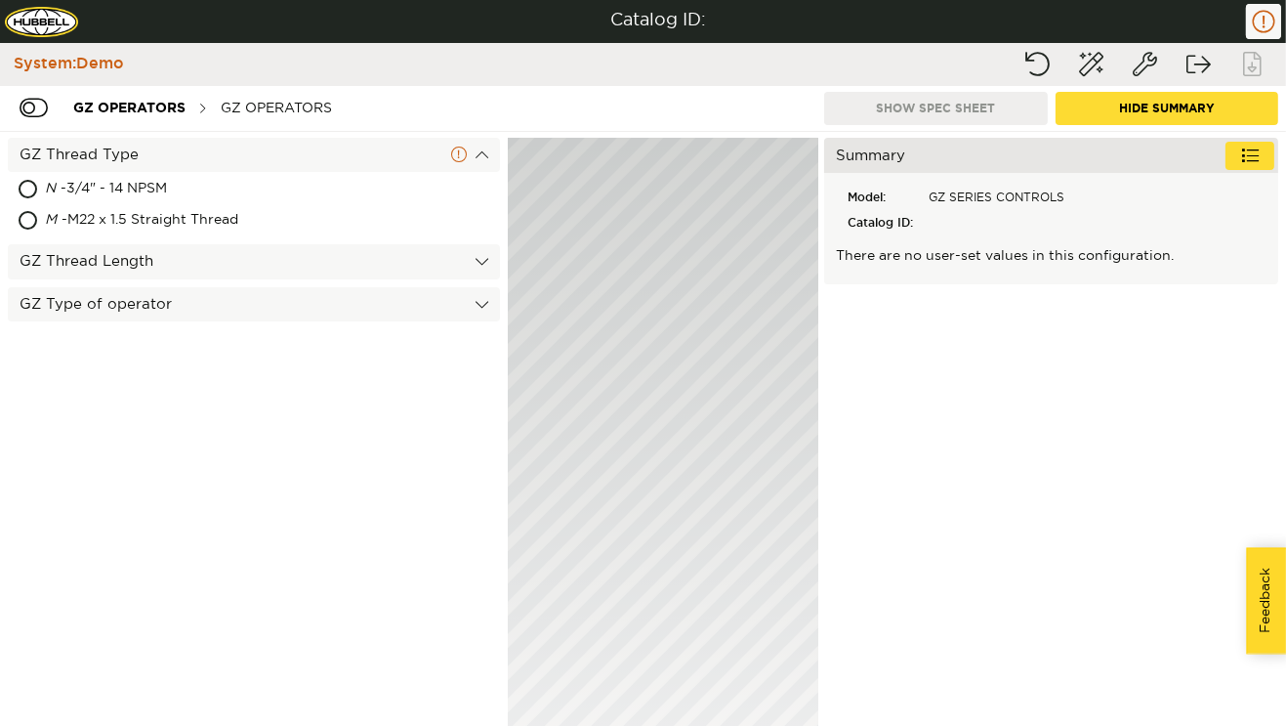
click at [256, 263] on div "GZ Thread Length" at bounding box center [254, 261] width 492 height 34
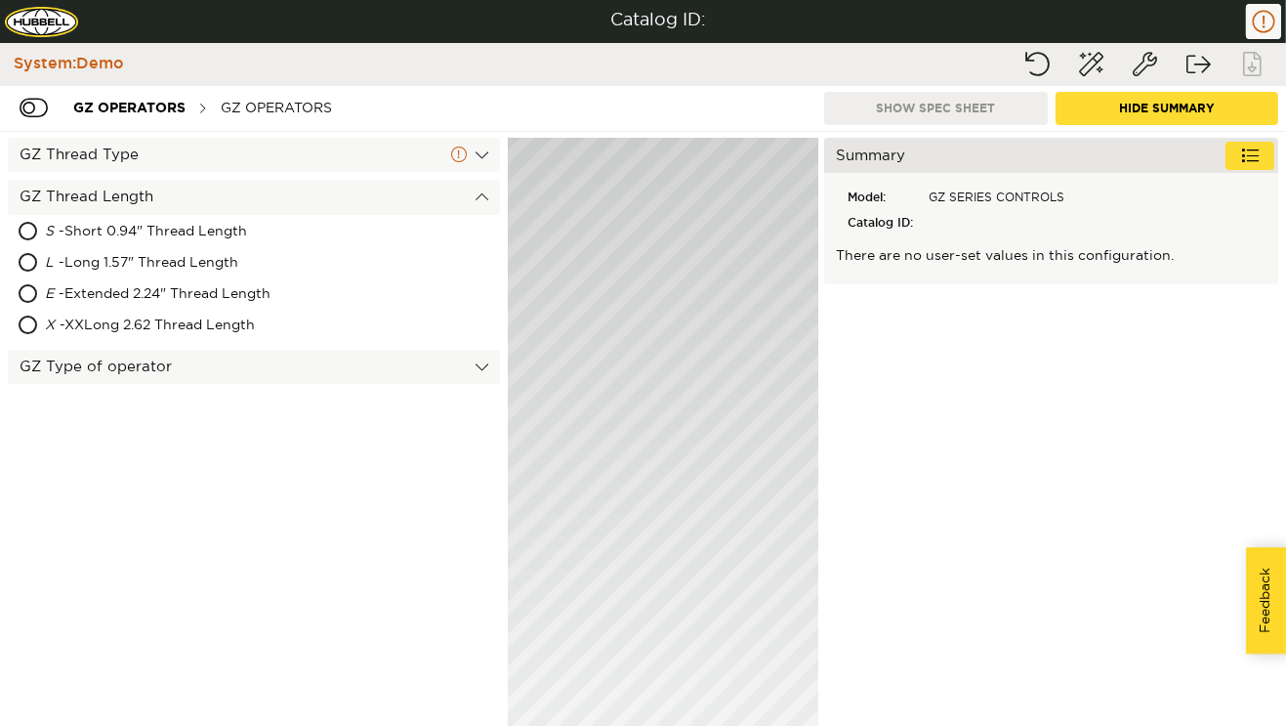
click at [215, 368] on div "GZ Type of operator" at bounding box center [254, 367] width 492 height 34
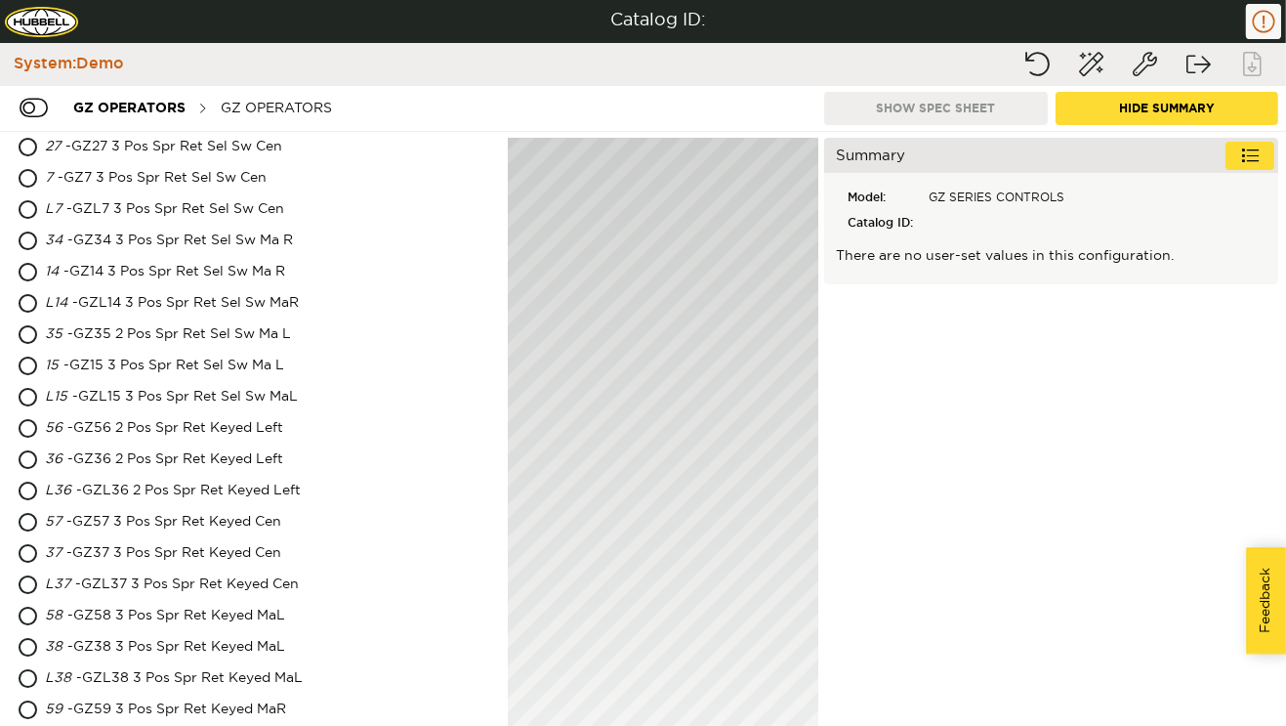
scroll to position [1653, 0]
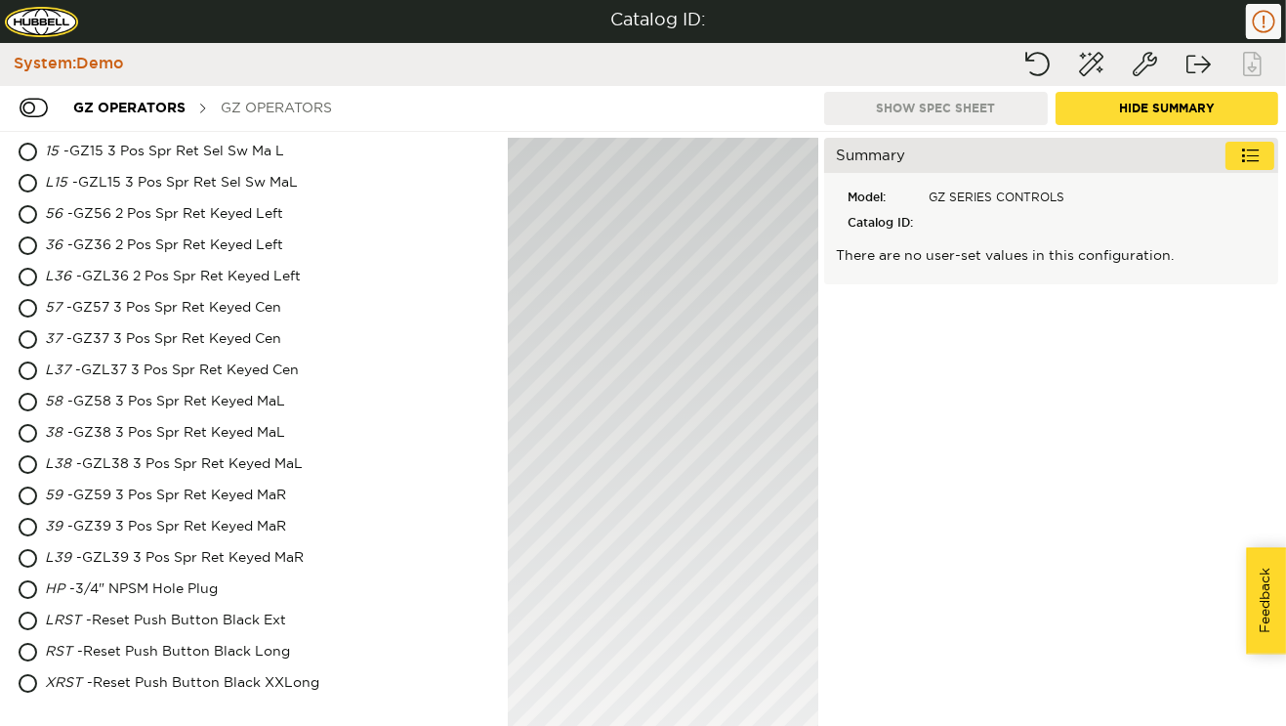
click at [283, 96] on div "GZ OPERATORS" at bounding box center [276, 108] width 131 height 36
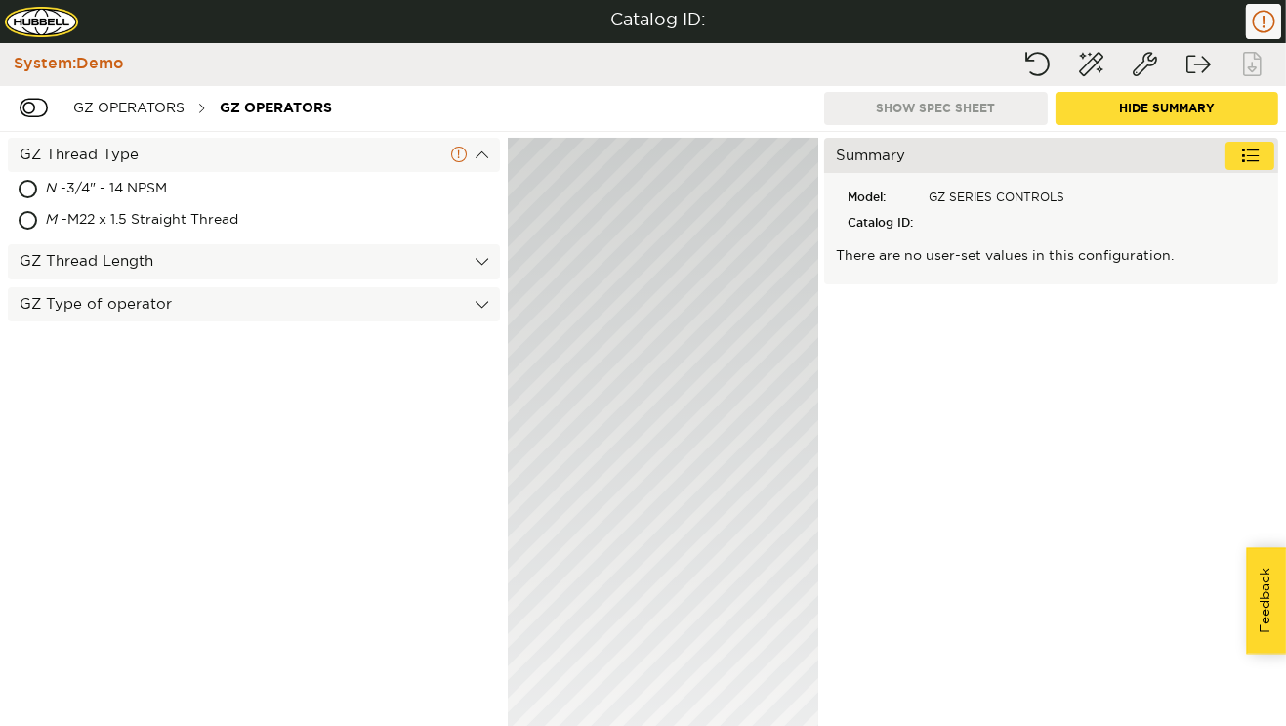
click at [173, 272] on div "GZ Thread Length" at bounding box center [254, 261] width 492 height 34
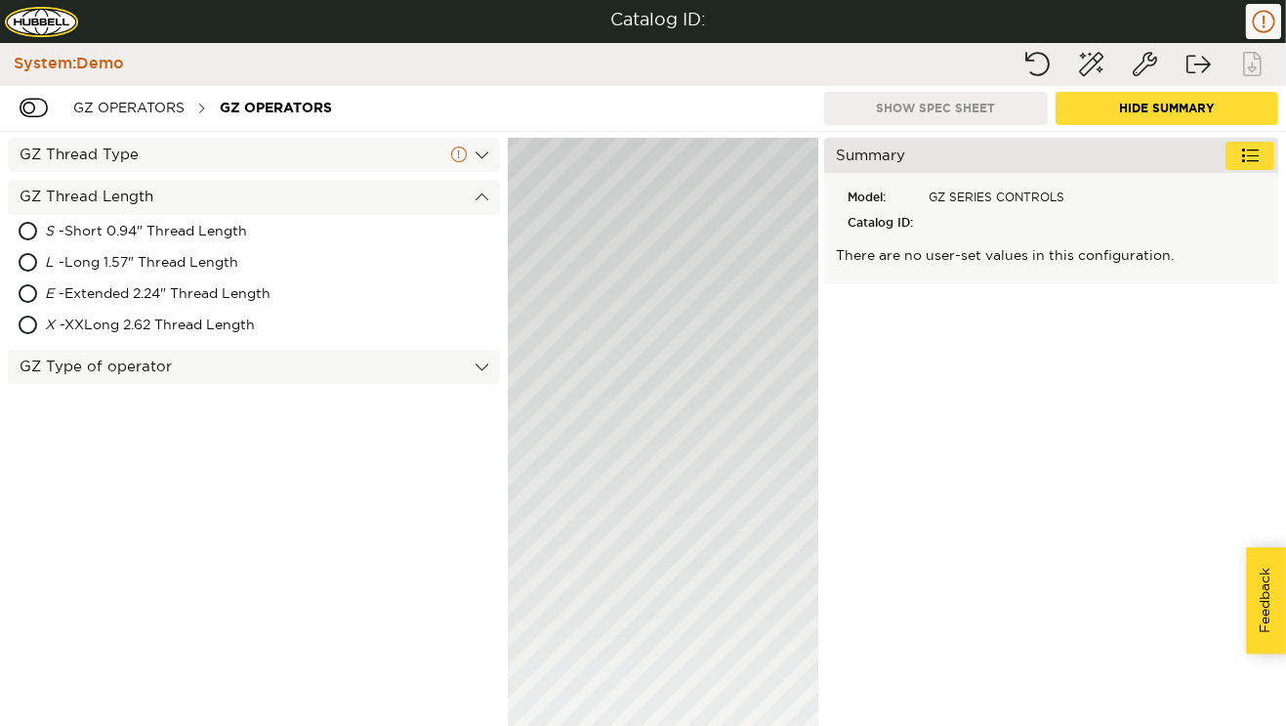
click at [151, 373] on div "GZ Type of operator" at bounding box center [254, 367] width 492 height 34
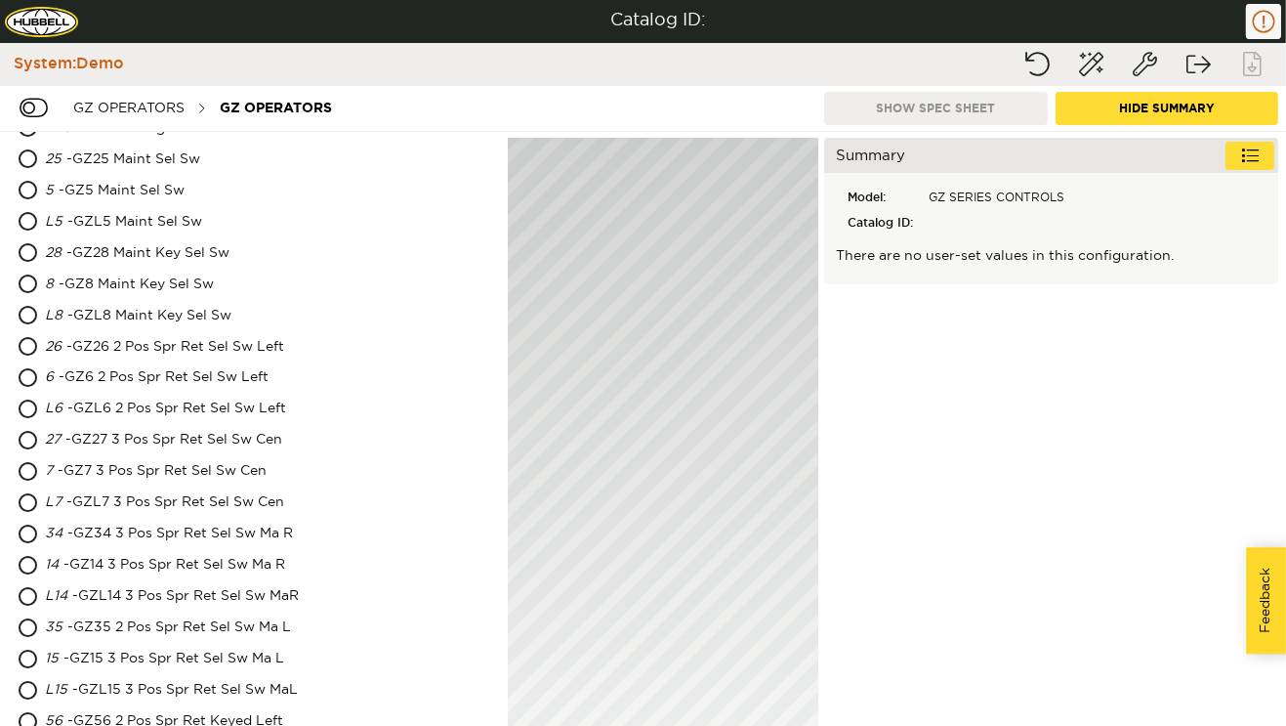
scroll to position [1653, 0]
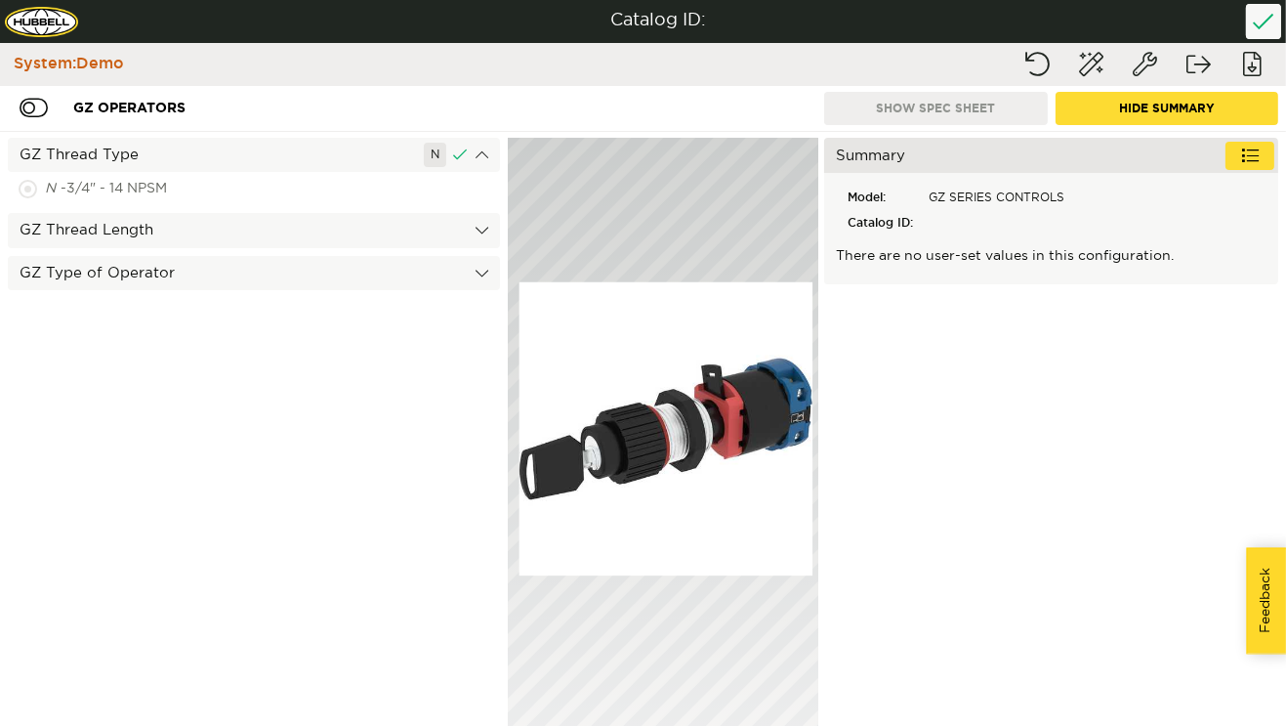
click at [190, 236] on div "GZ Thread Length" at bounding box center [254, 230] width 492 height 34
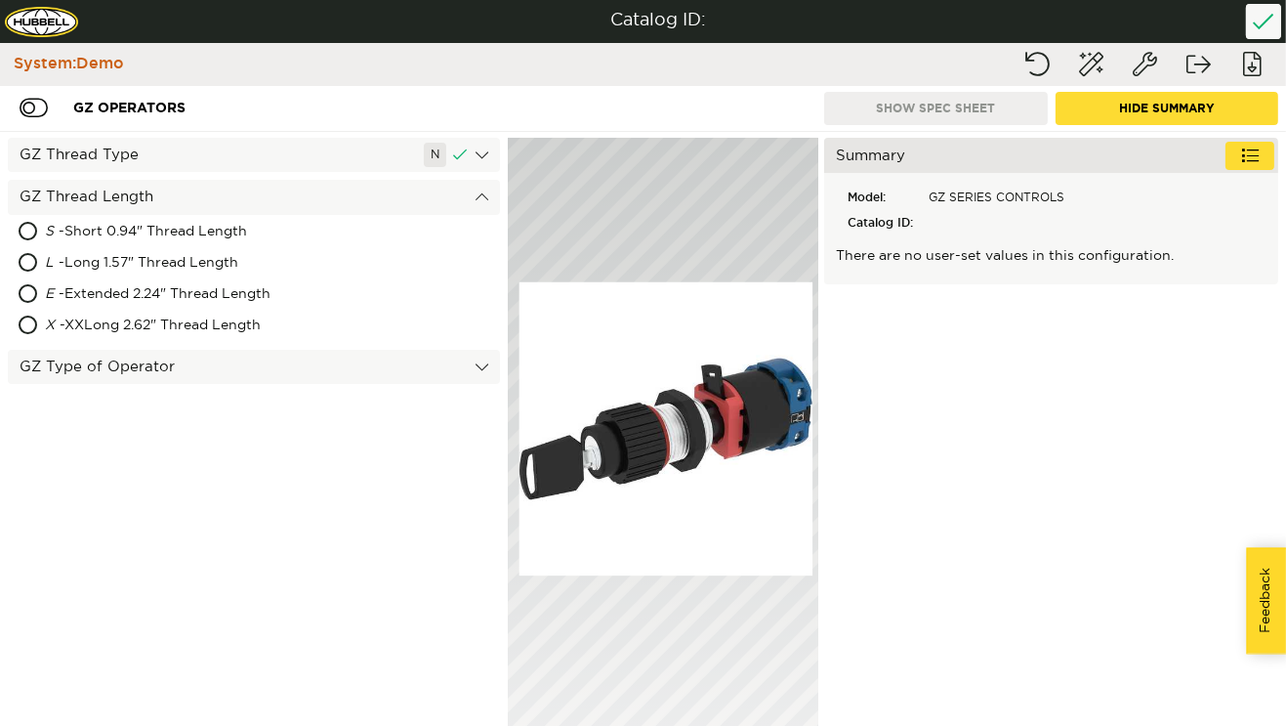
click at [150, 376] on div "GZ Type of Operator" at bounding box center [254, 367] width 492 height 34
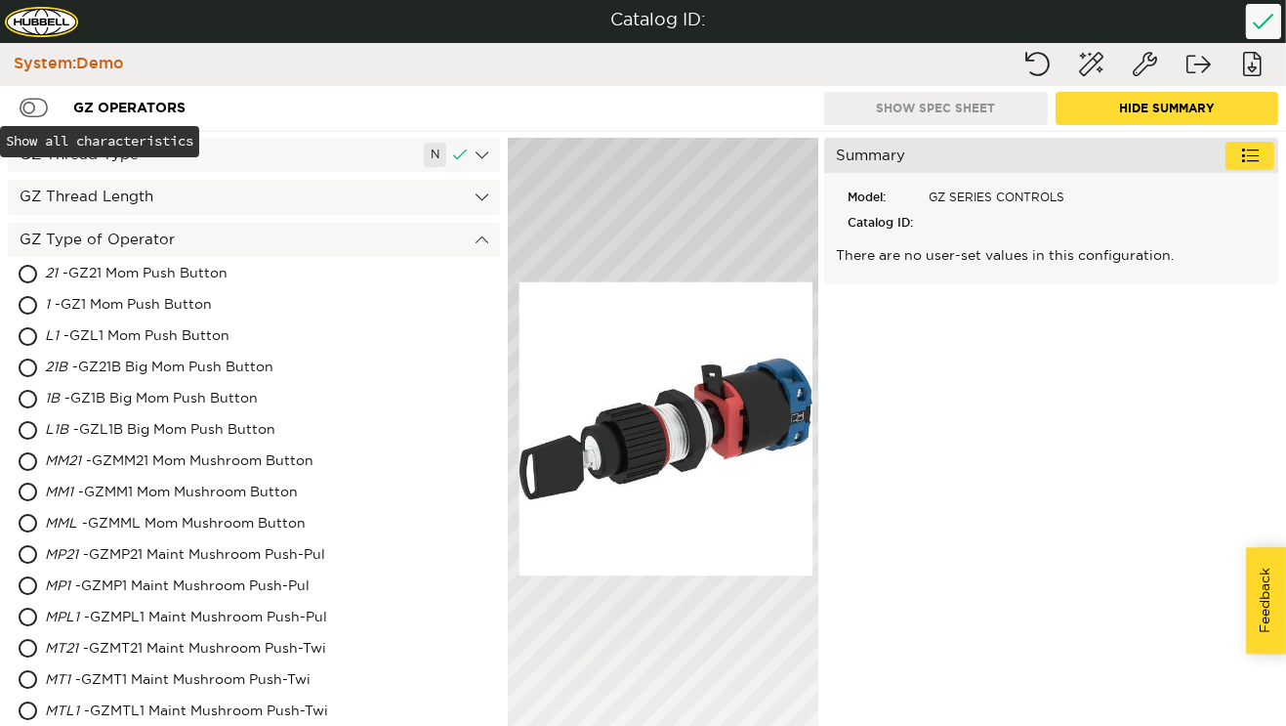
click at [24, 103] on div at bounding box center [31, 108] width 63 height 36
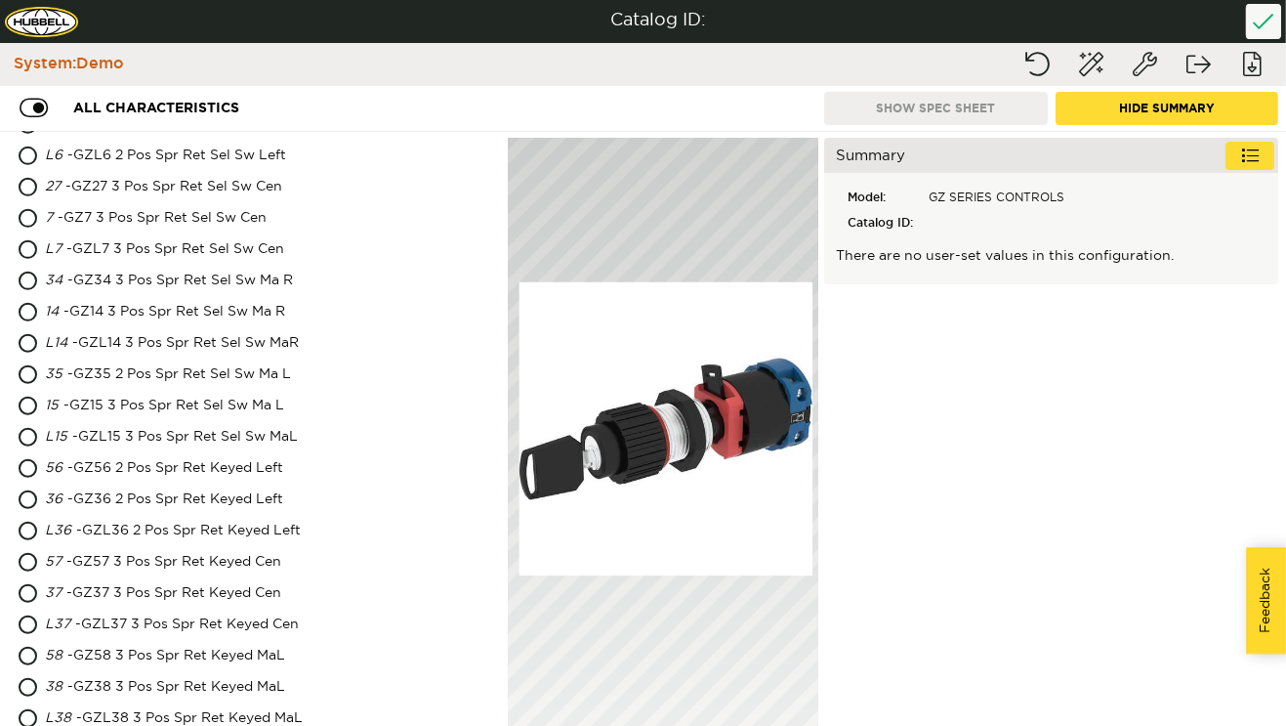
scroll to position [1746, 0]
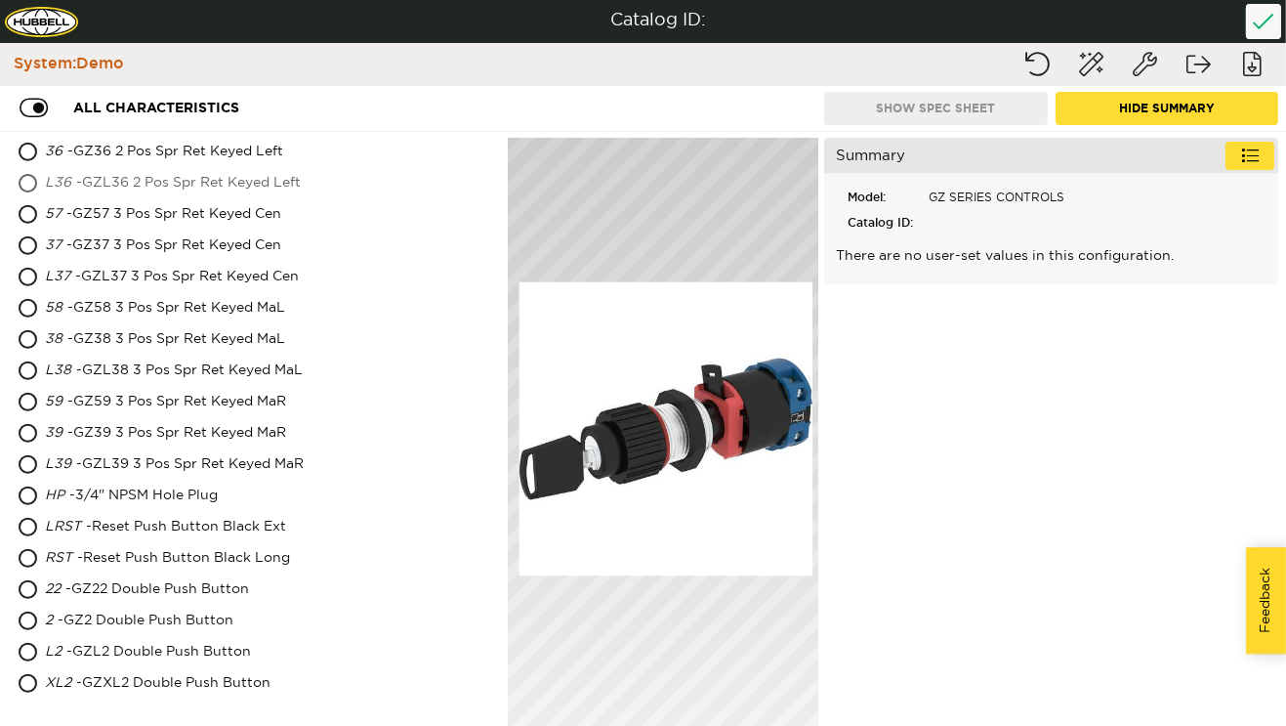
click at [258, 171] on div "L36 - GZL36 2 Pos Spr Ret Keyed Left" at bounding box center [216, 183] width 342 height 31
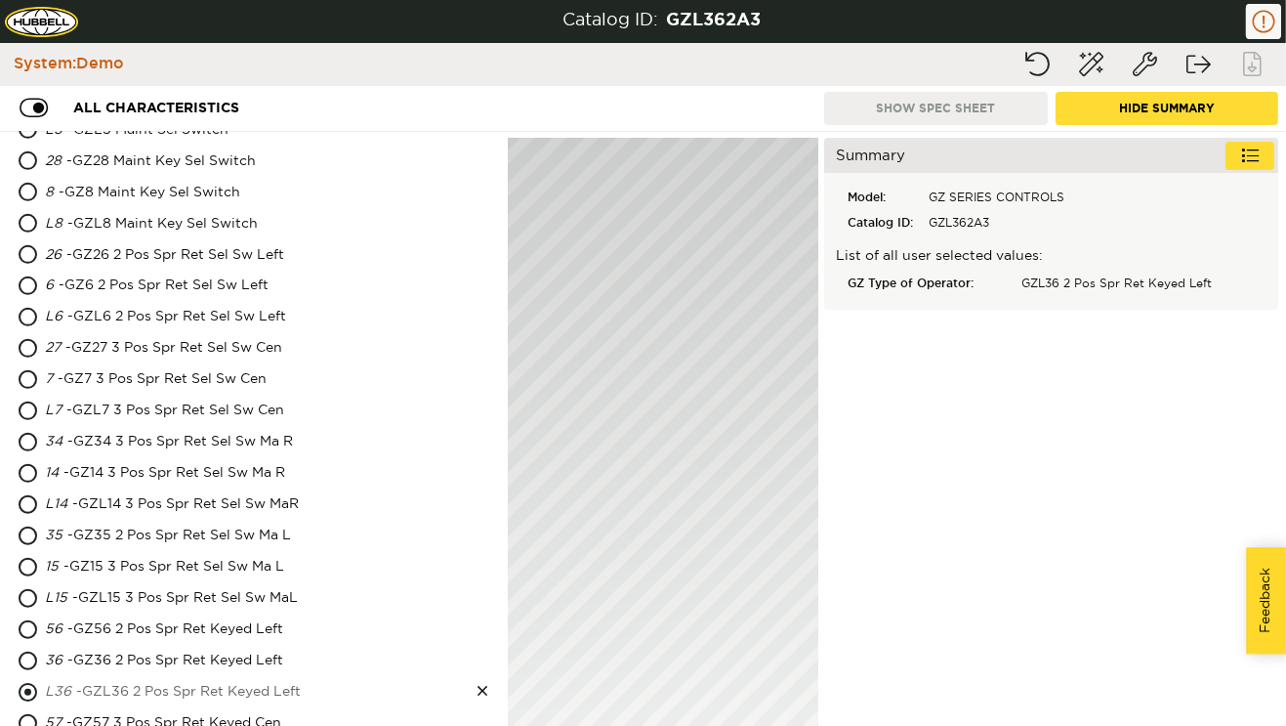
scroll to position [0, 0]
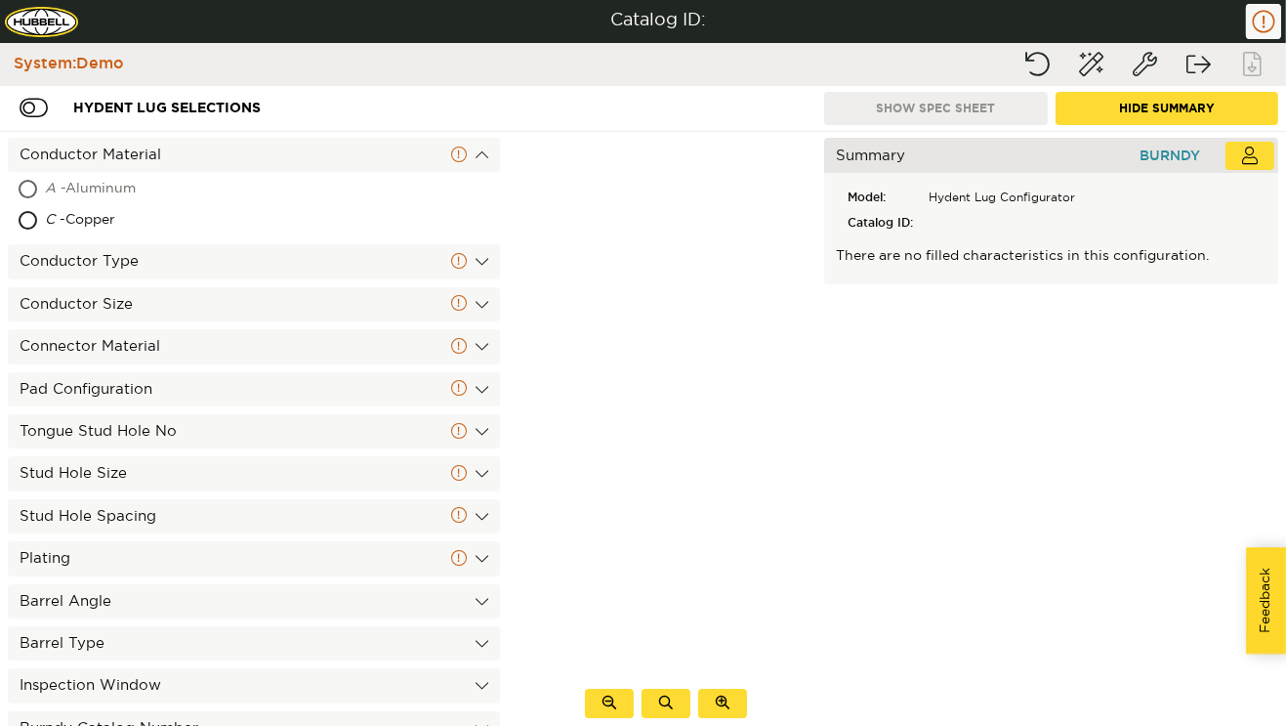
click at [155, 194] on div "A - Aluminum" at bounding box center [175, 189] width 260 height 31
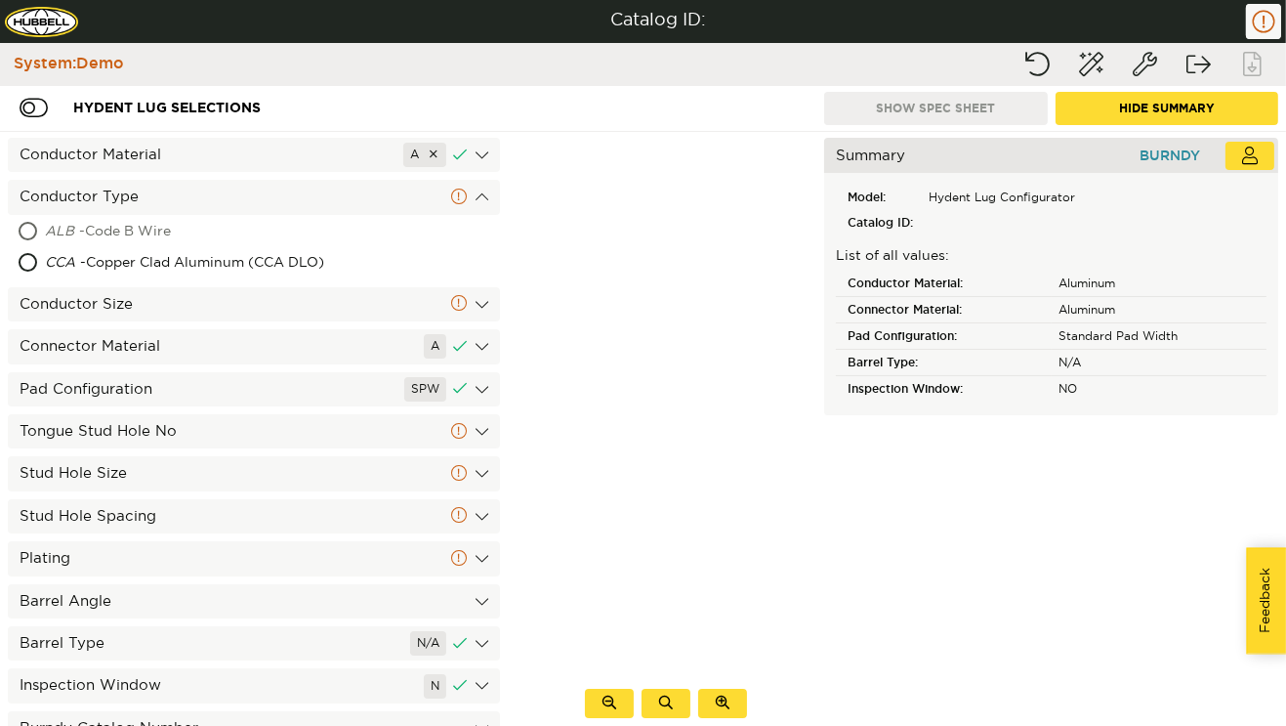
click at [145, 230] on div "ALB - Code B Wire" at bounding box center [183, 232] width 277 height 31
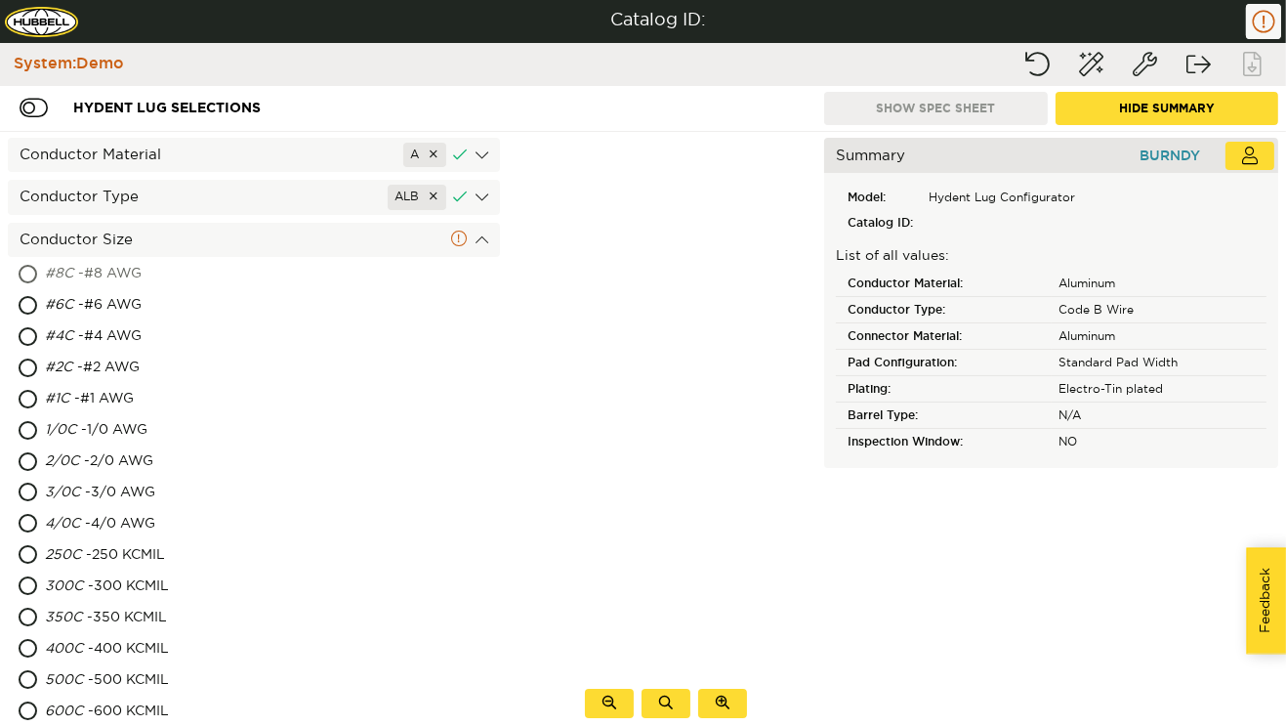
click at [125, 283] on div "#8C - #8 AWG" at bounding box center [176, 274] width 263 height 31
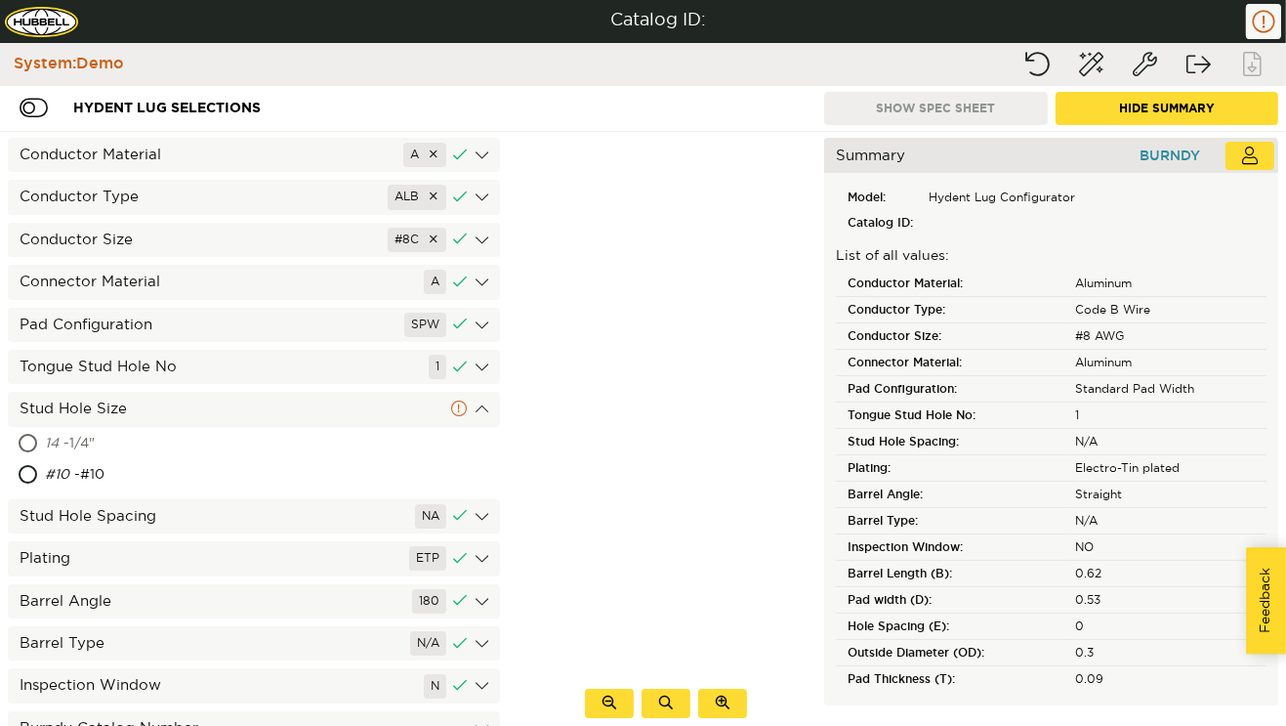
click at [84, 452] on div "14 - 1/4"" at bounding box center [164, 444] width 239 height 31
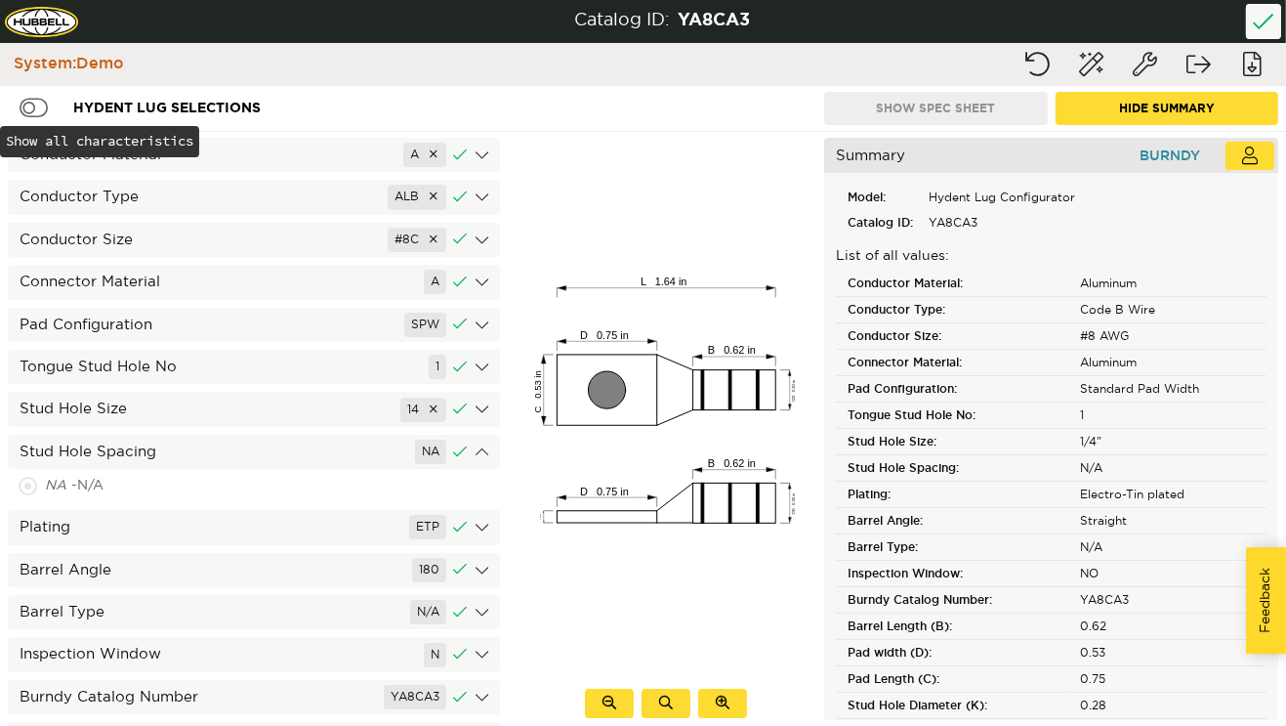
click at [46, 95] on div at bounding box center [31, 108] width 63 height 36
click at [182, 135] on div "Conductor Material A Conductor Type ALB Conductor Size #8C Connector Material A…" at bounding box center [254, 429] width 508 height 594
click at [185, 152] on div "Conductor Material A" at bounding box center [254, 155] width 492 height 34
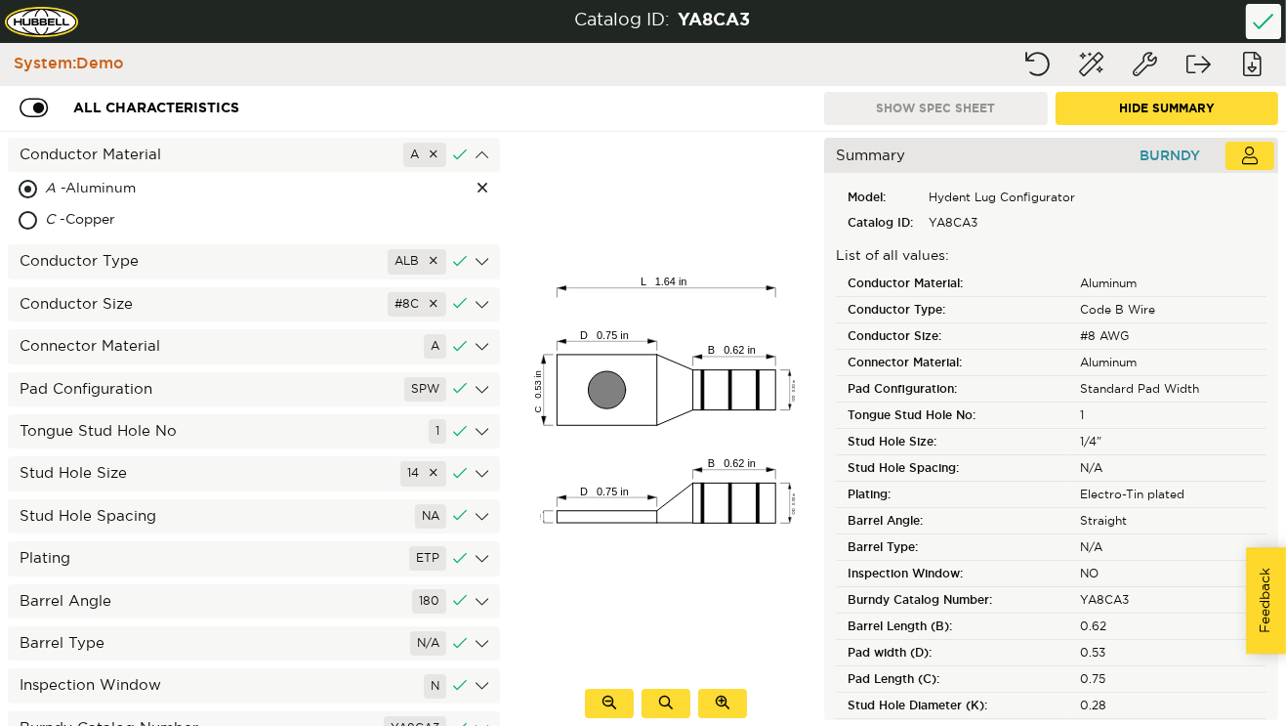
click at [172, 261] on div "Conductor Type ALB" at bounding box center [254, 261] width 492 height 34
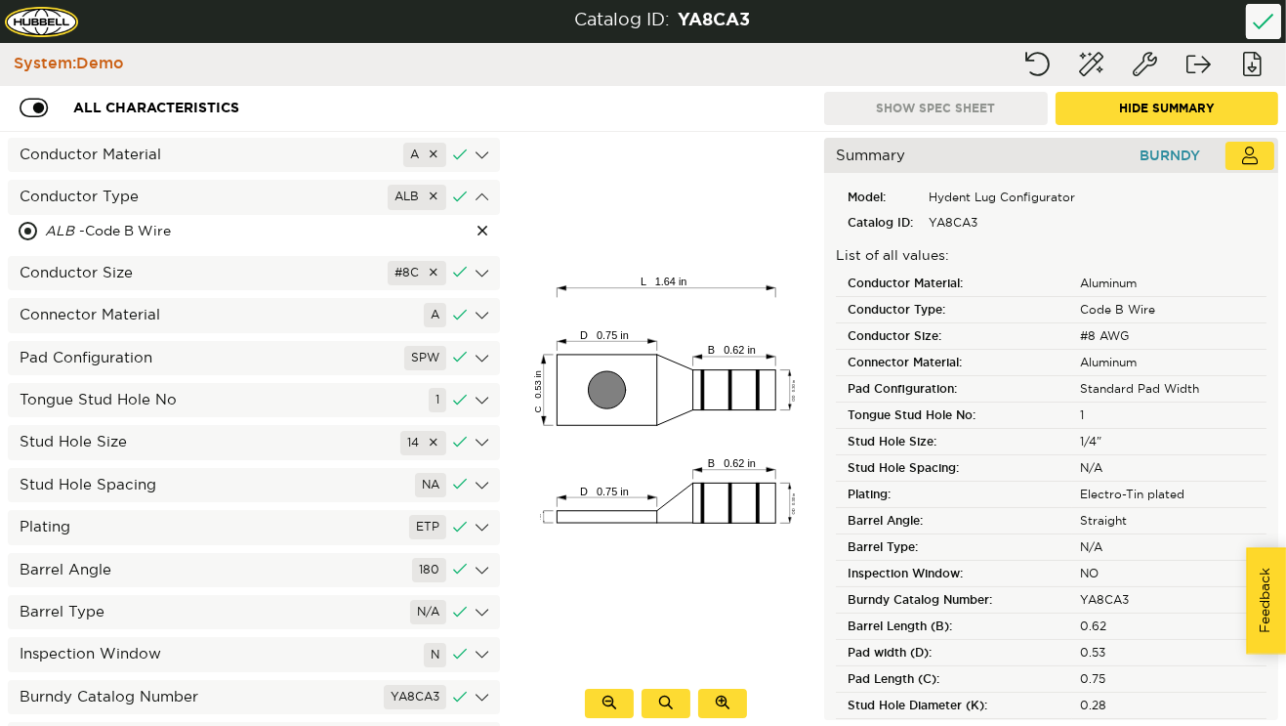
click at [168, 283] on div "Conductor Size #8C" at bounding box center [254, 273] width 492 height 34
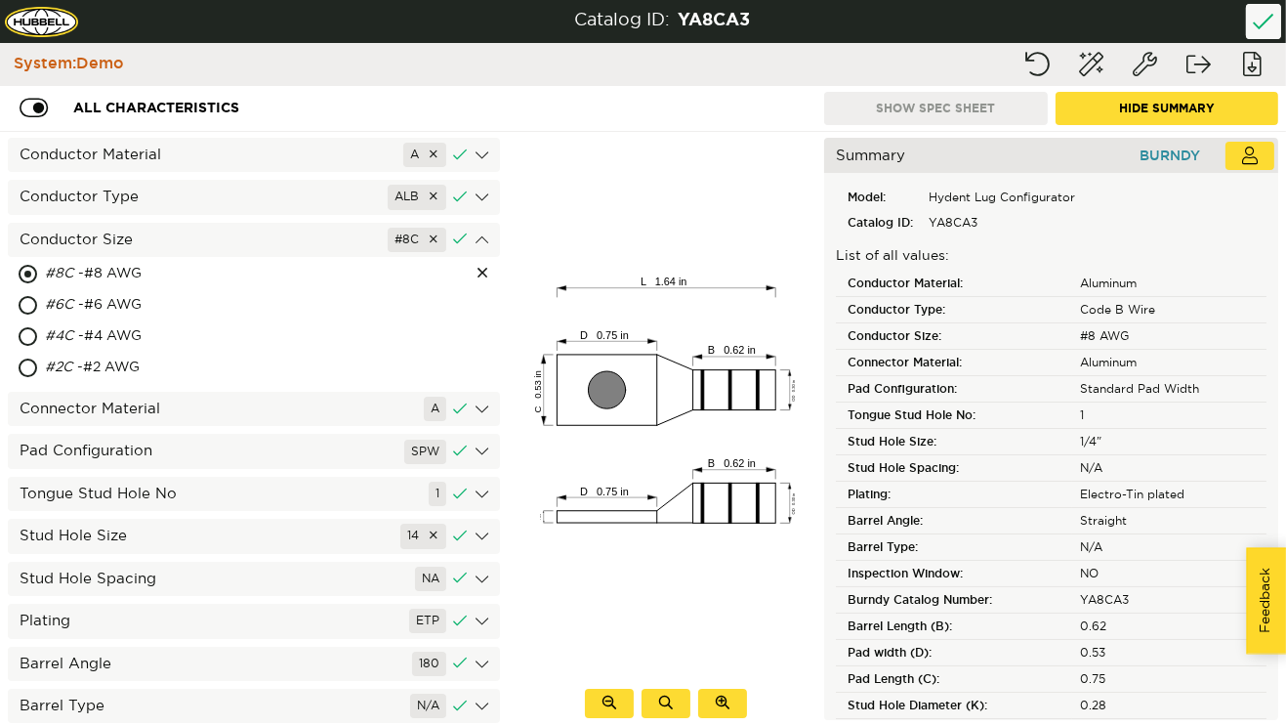
click at [152, 387] on div "Conductor Material A Conductor Type ALB ALB - Code B Wire Conductor Size #8C #8…" at bounding box center [254, 429] width 508 height 594
click at [156, 402] on div "Connector Material A" at bounding box center [254, 409] width 492 height 34
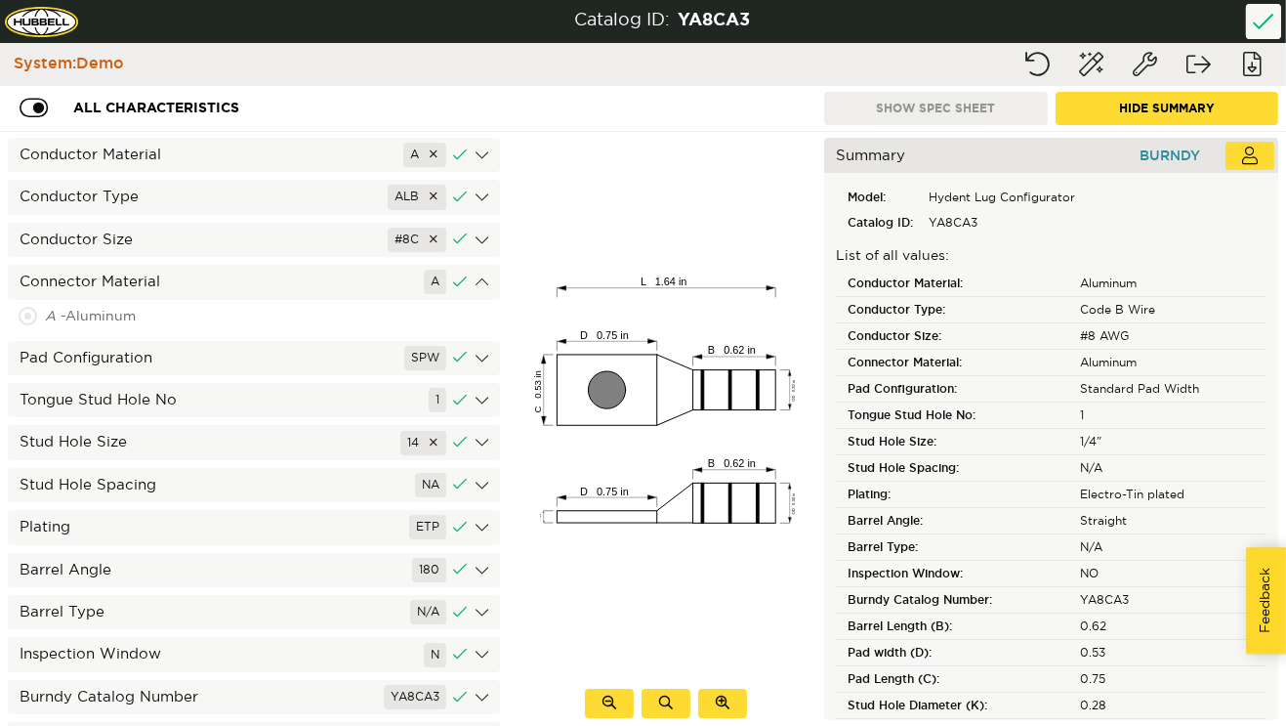
click at [184, 365] on div "Pad Configuration SPW" at bounding box center [254, 358] width 492 height 34
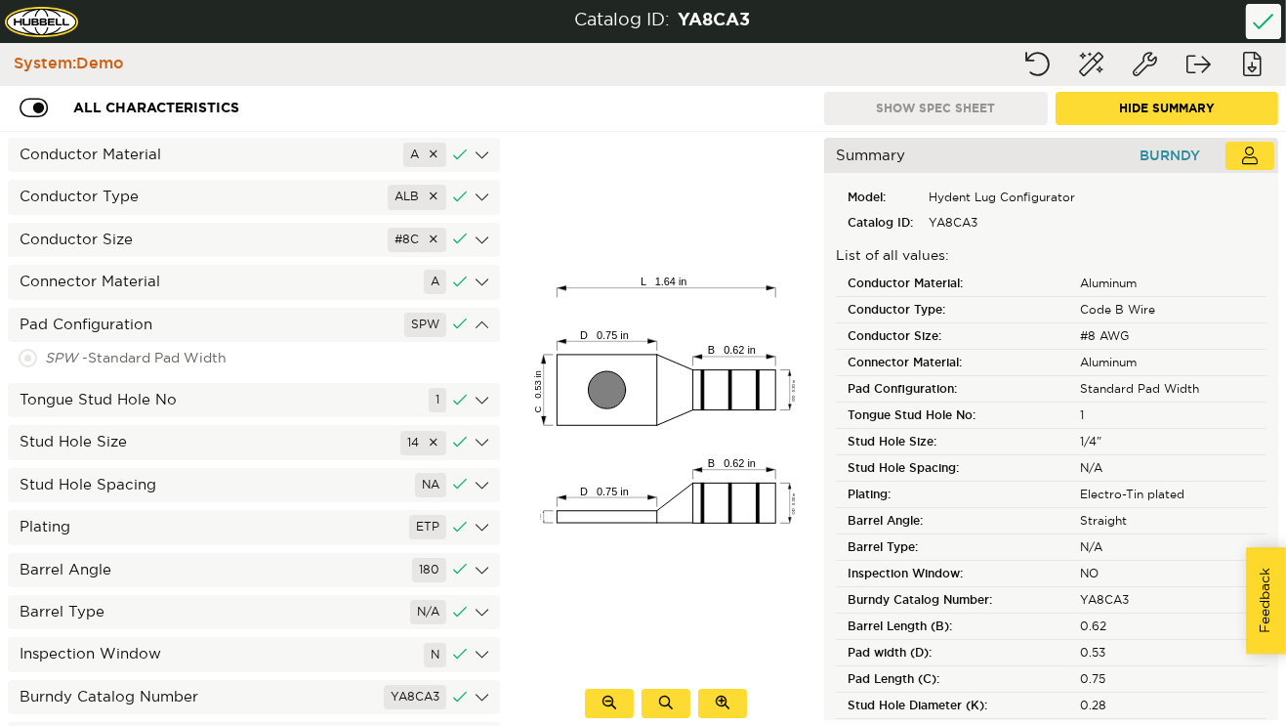
click at [189, 412] on div "Tongue Stud Hole No 1" at bounding box center [254, 400] width 492 height 34
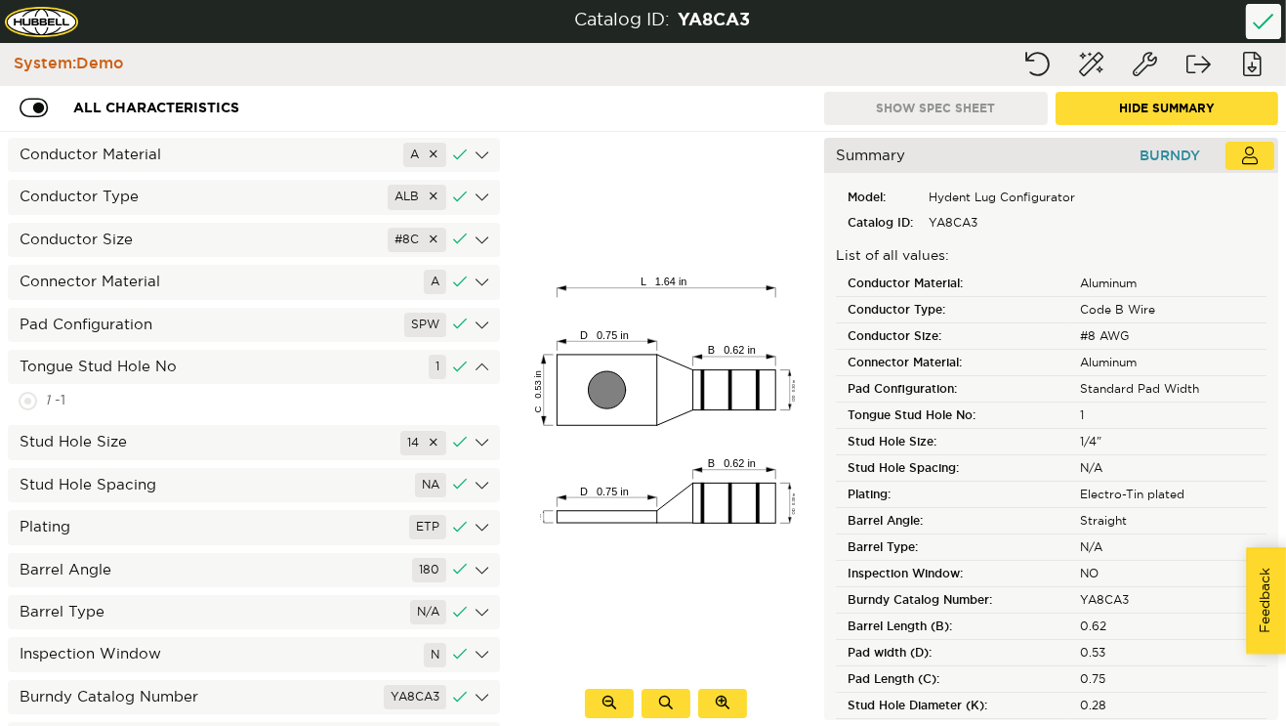
scroll to position [96, 0]
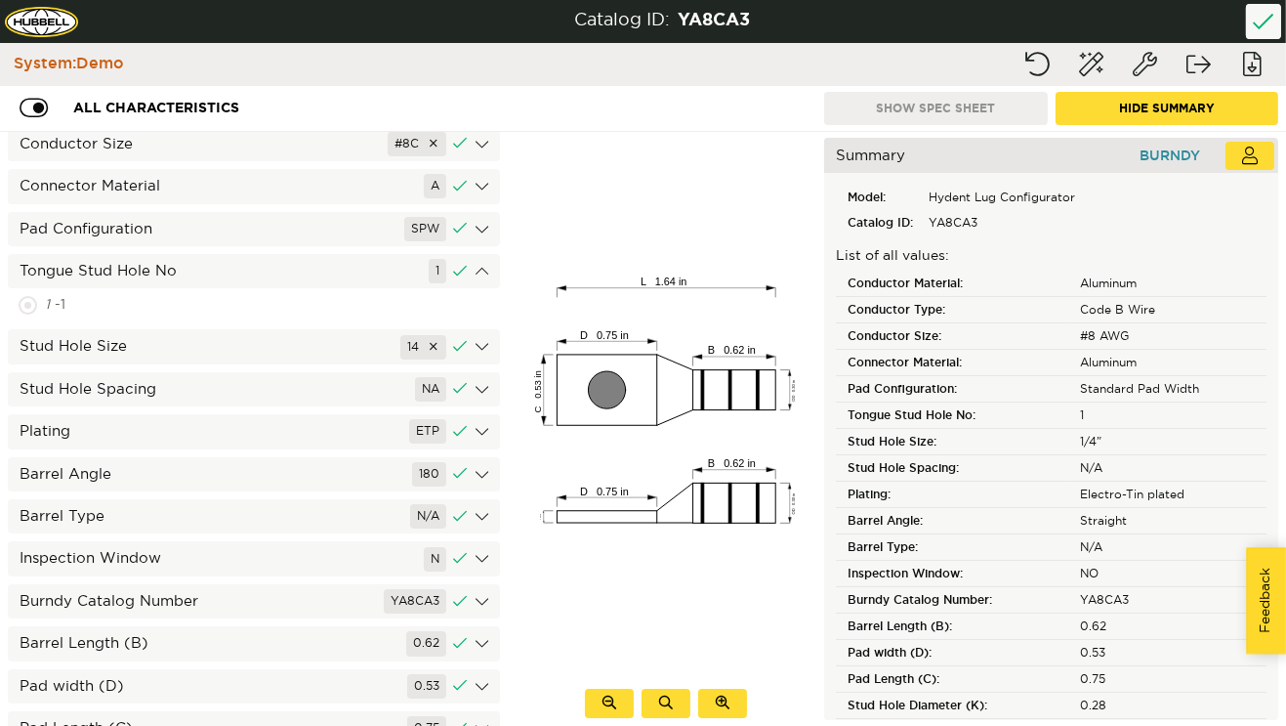
click at [204, 354] on div "Stud Hole Size 14" at bounding box center [254, 346] width 492 height 34
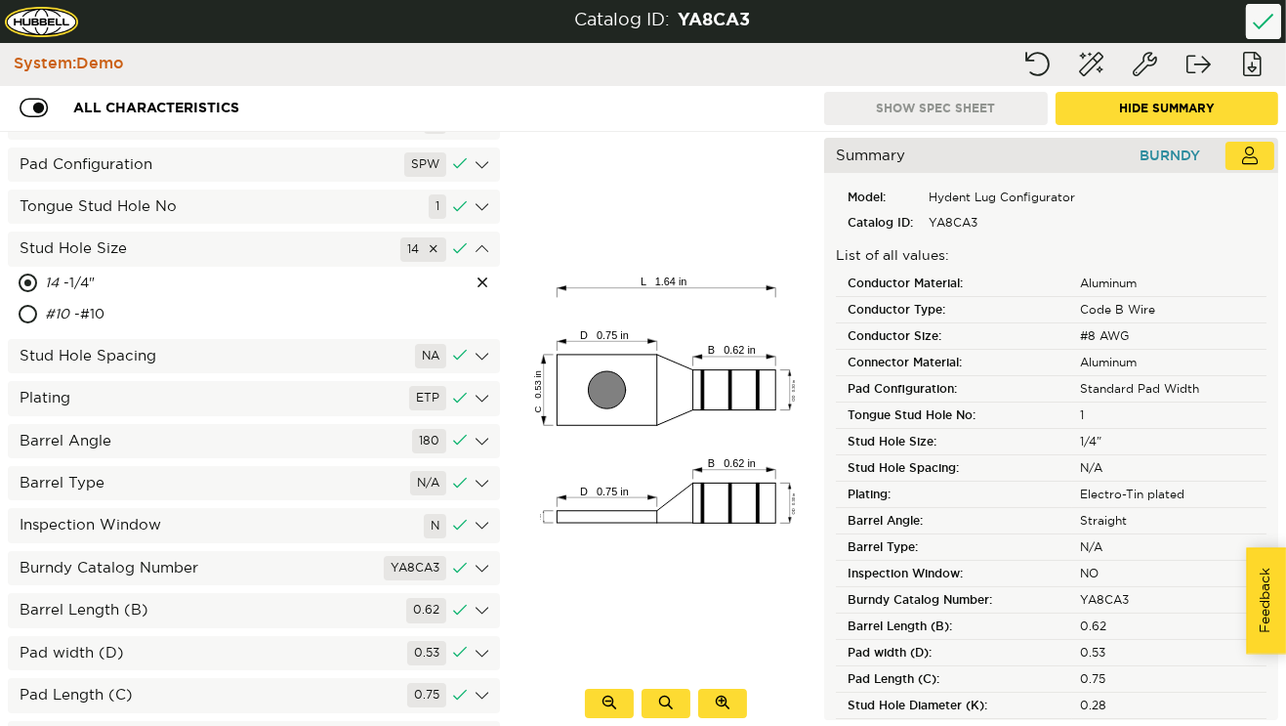
click at [204, 354] on div "Stud Hole Spacing NA" at bounding box center [254, 356] width 492 height 34
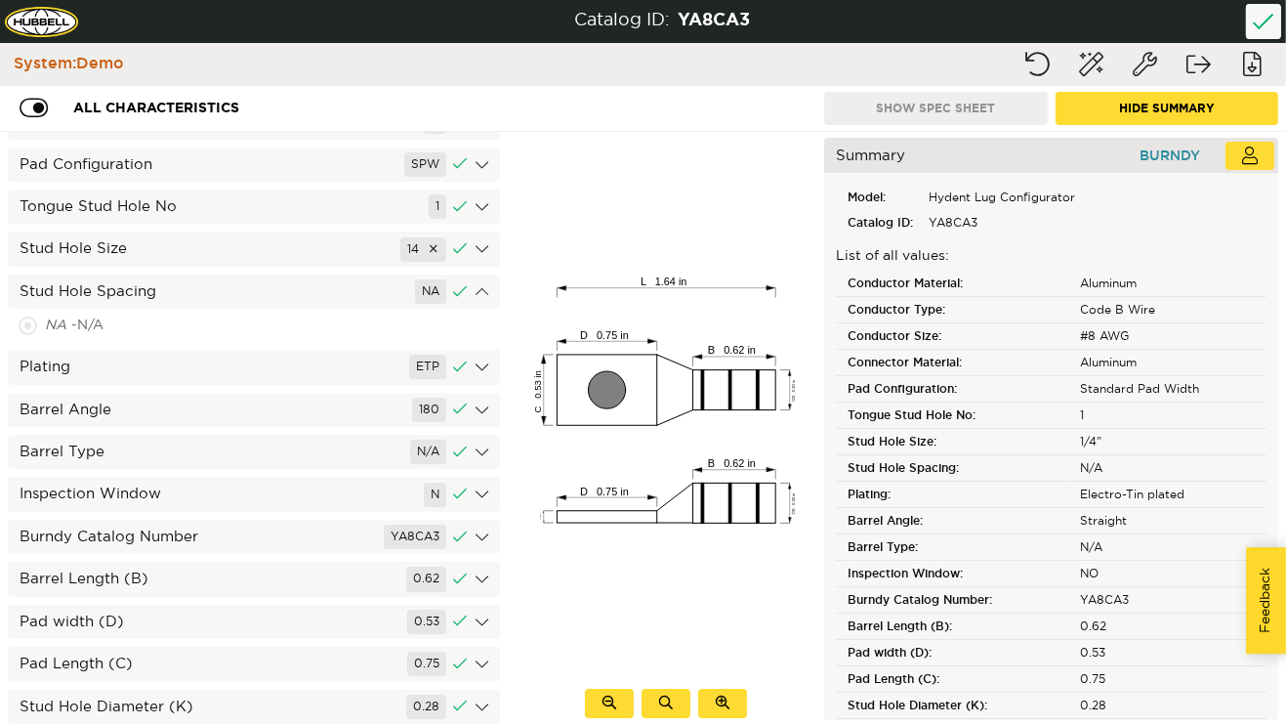
scroll to position [196, 0]
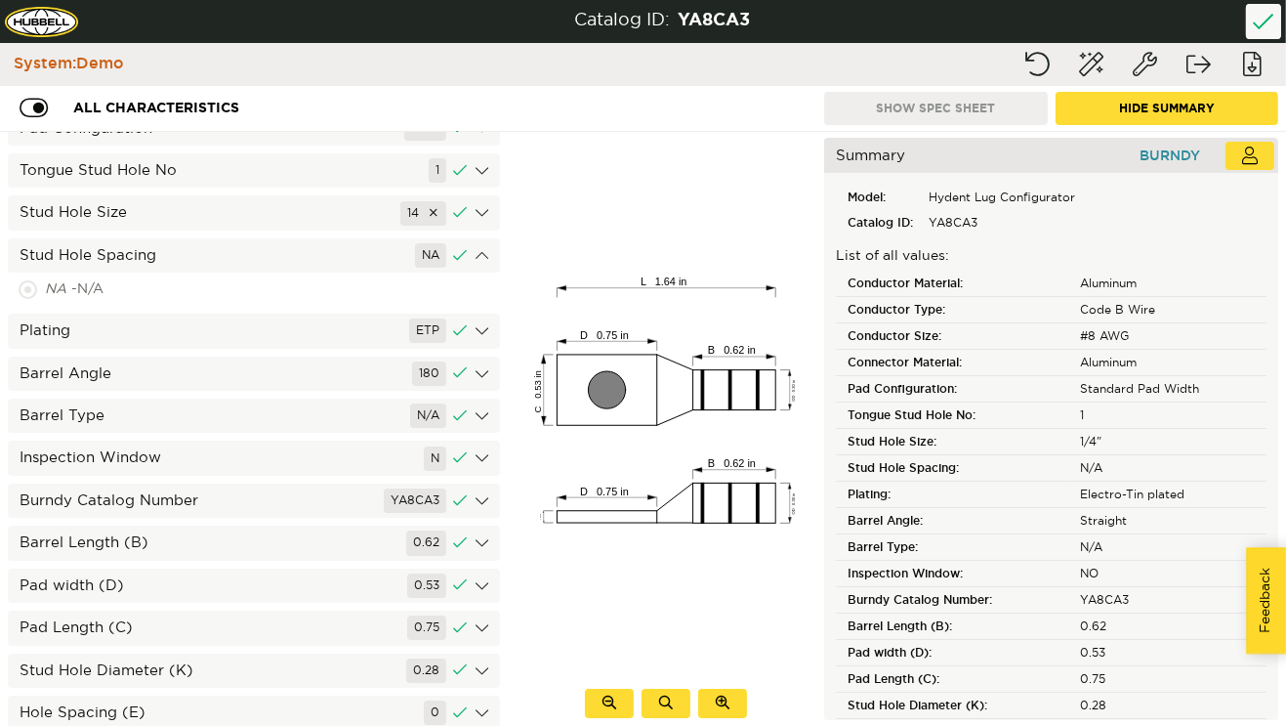
click at [212, 343] on div "Plating ETP" at bounding box center [254, 331] width 492 height 34
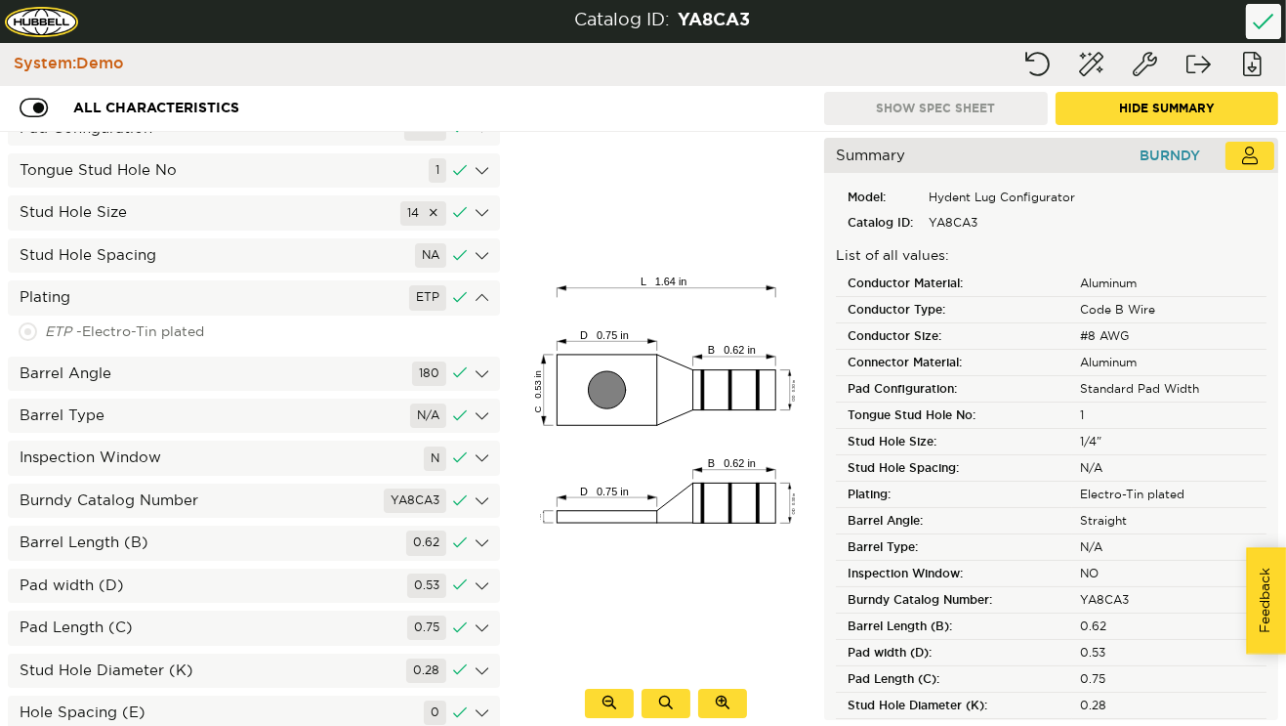
scroll to position [314, 0]
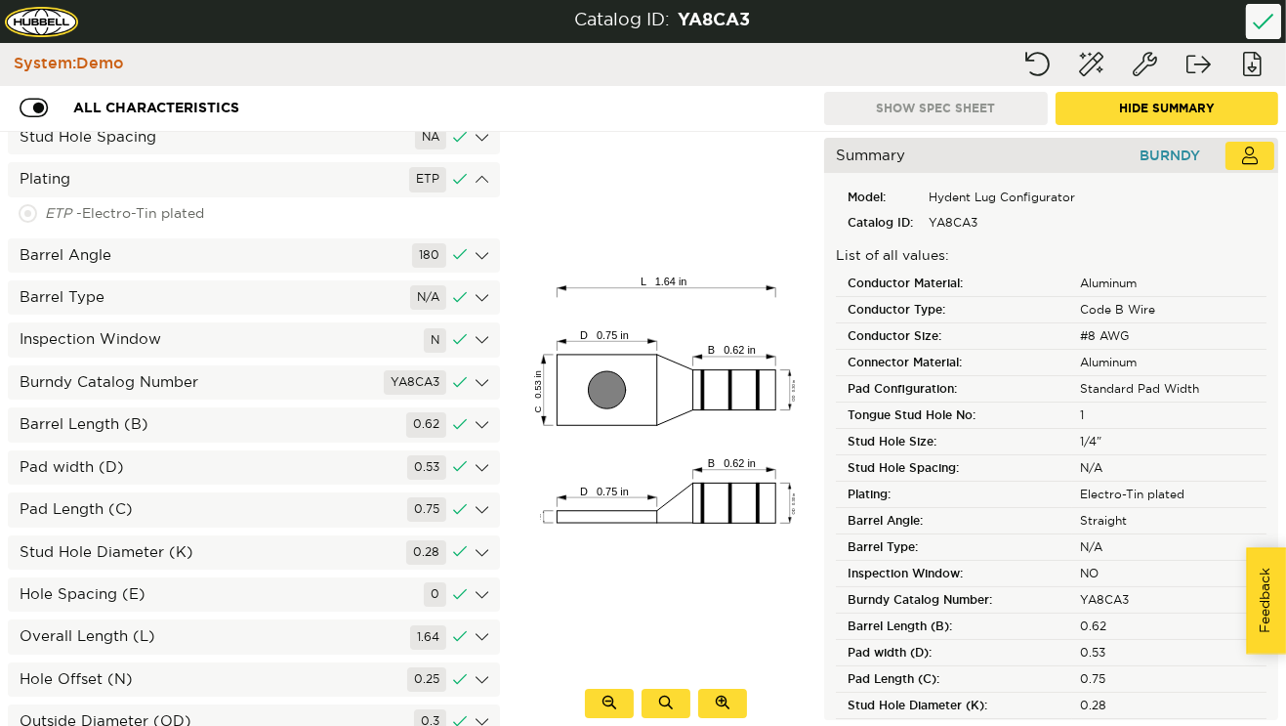
click at [234, 261] on div "Barrel Angle 180" at bounding box center [254, 255] width 492 height 34
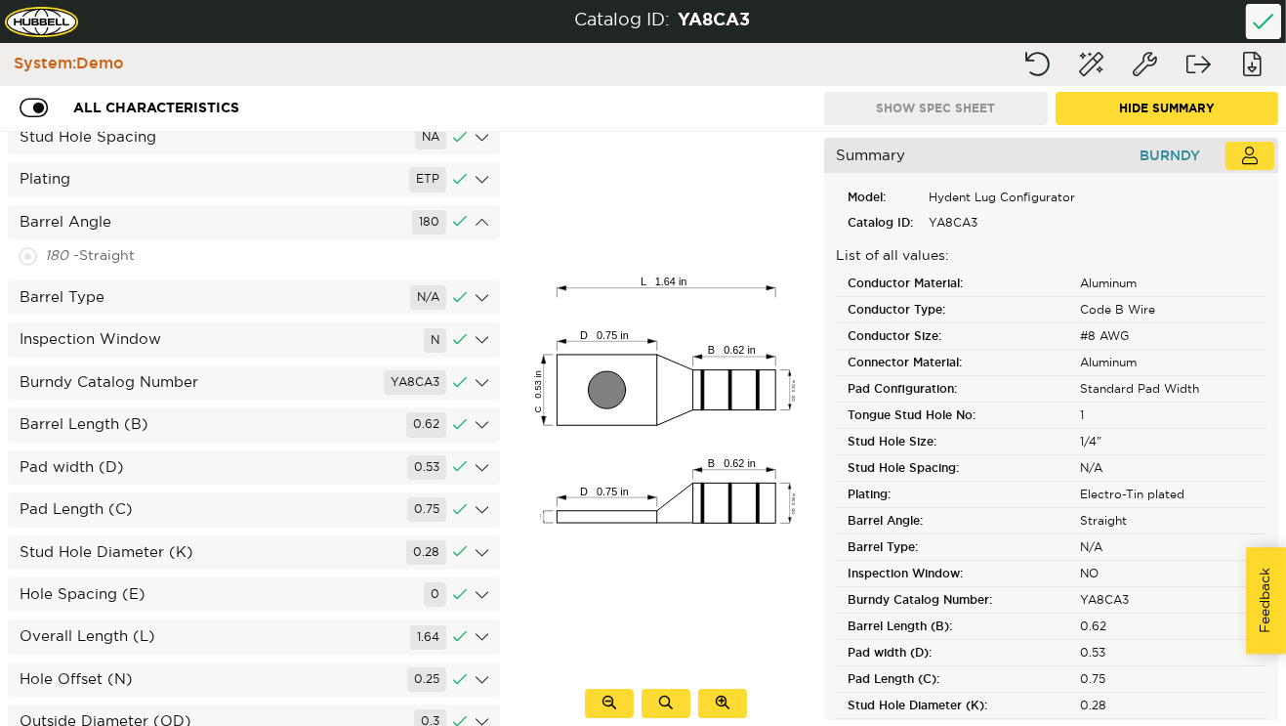
scroll to position [395, 0]
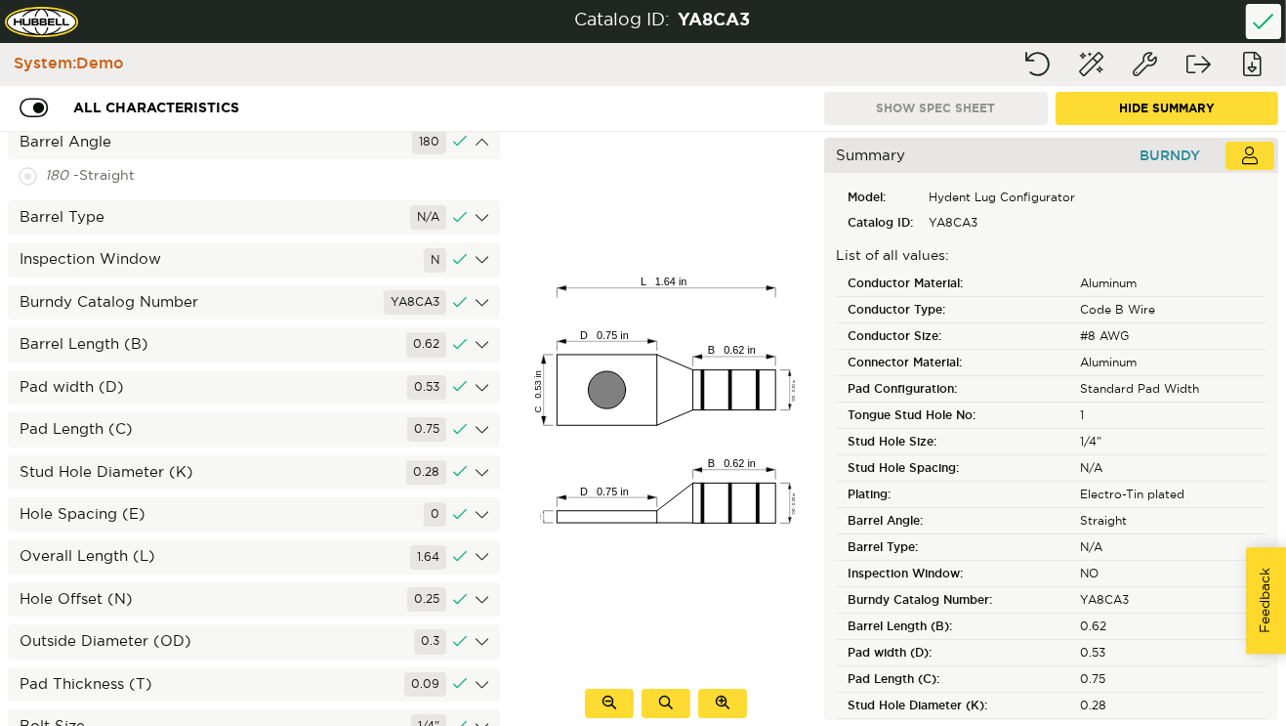
click at [247, 218] on div "Barrel Type N/A" at bounding box center [254, 217] width 492 height 34
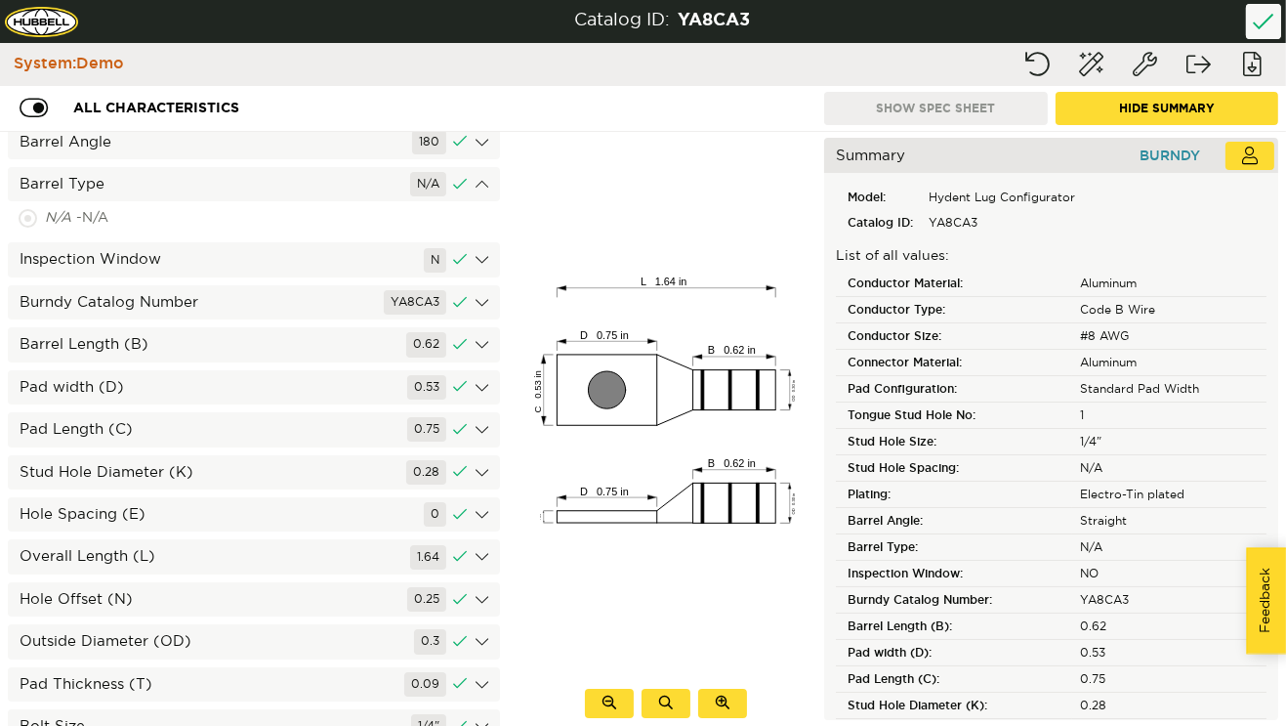
scroll to position [439, 0]
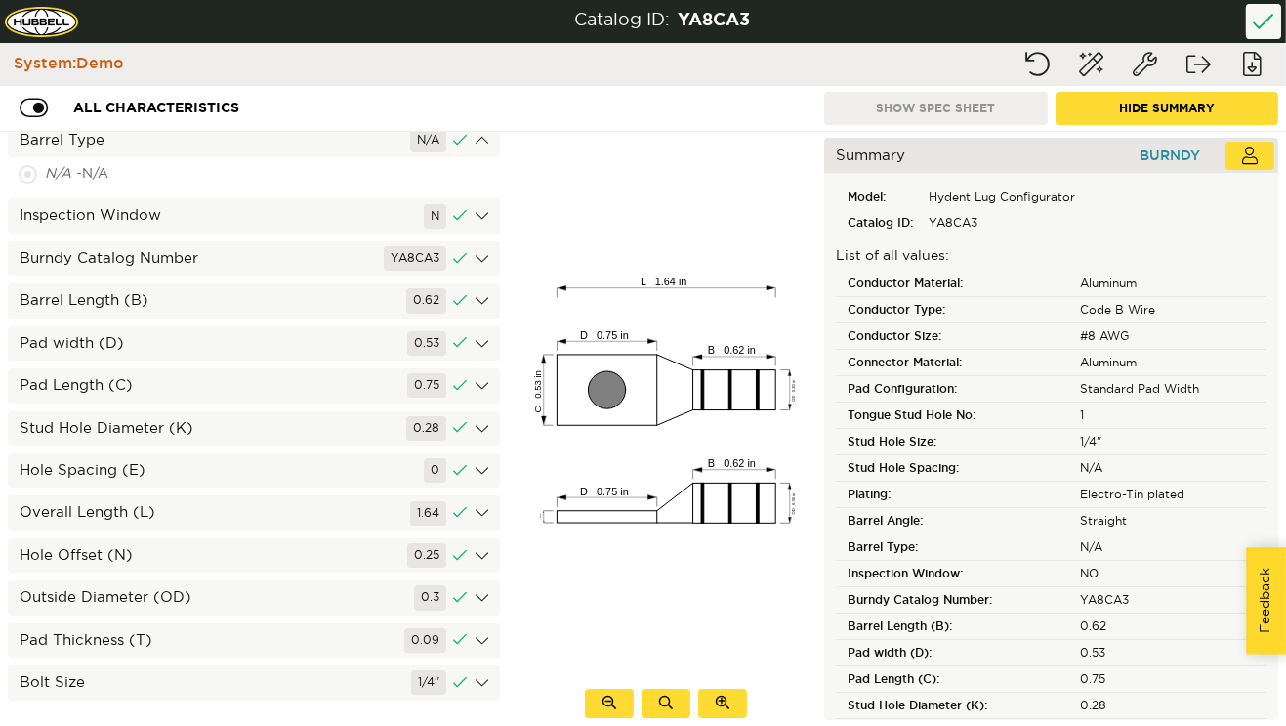
click at [247, 218] on div "Inspection Window N" at bounding box center [254, 215] width 492 height 34
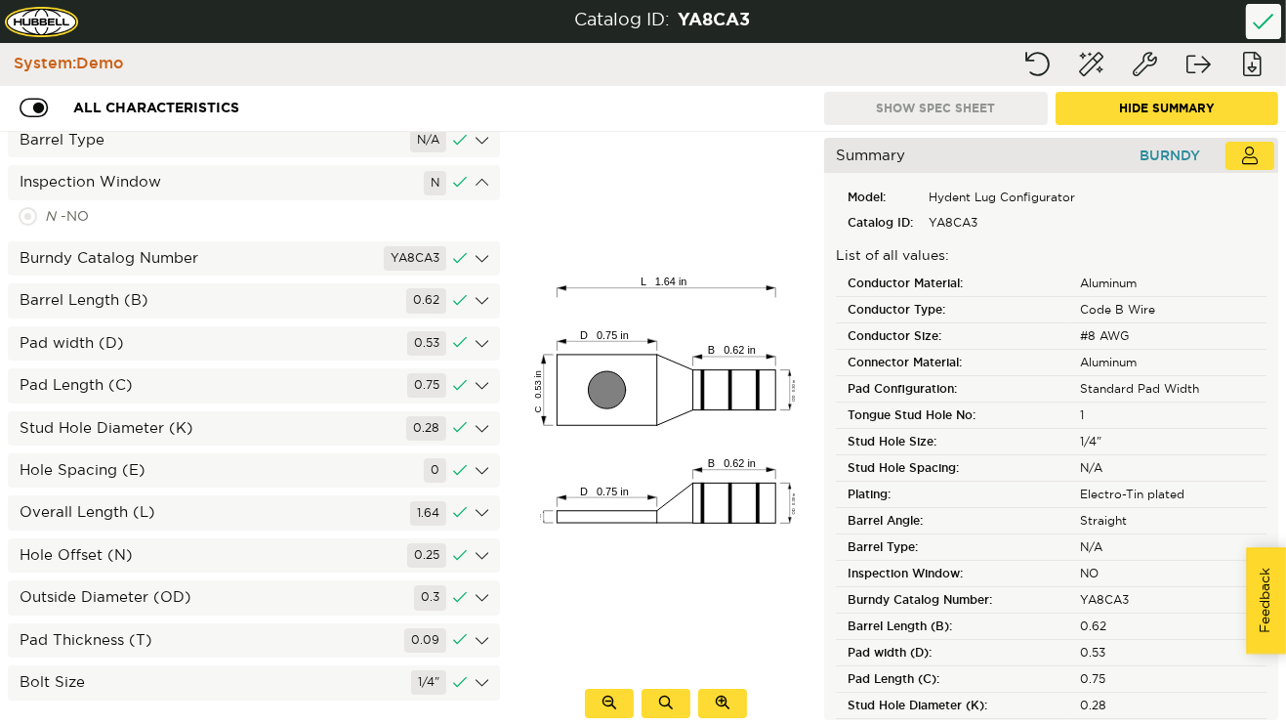
click at [225, 269] on div "Burndy Catalog Number YA8CA3" at bounding box center [254, 258] width 492 height 34
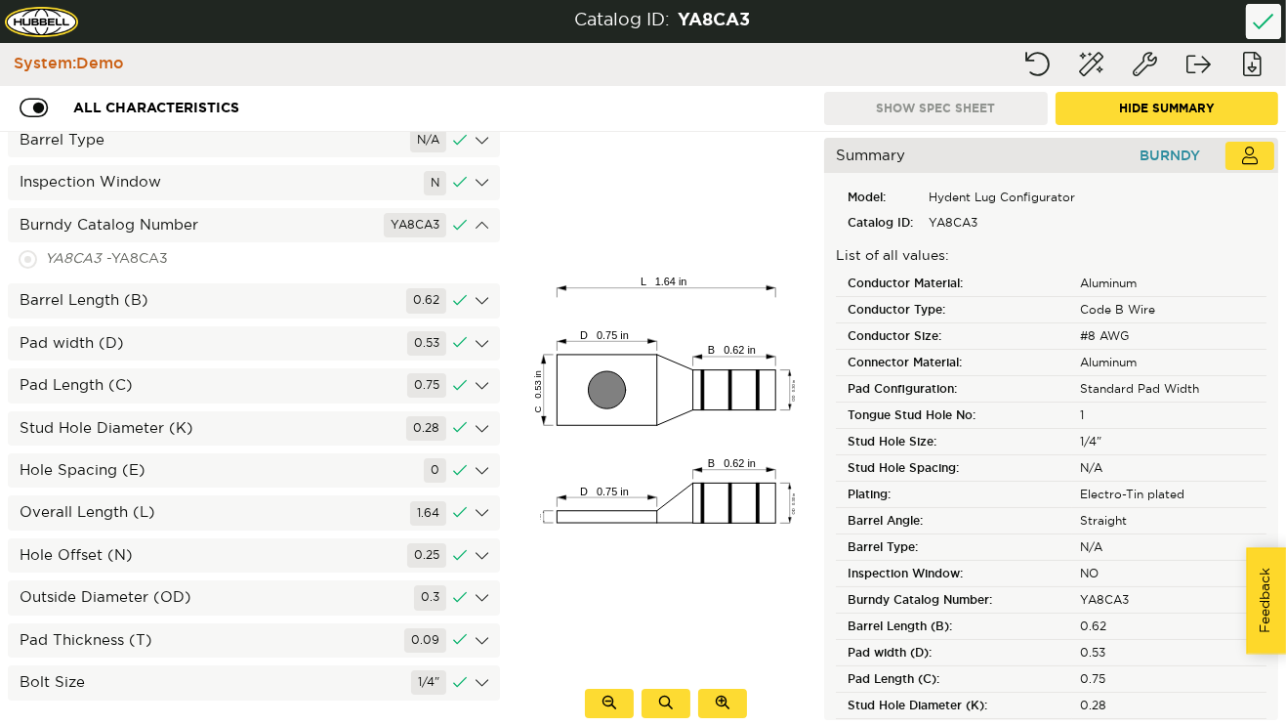
click at [223, 309] on div "Barrel Length (B) 0.62" at bounding box center [254, 300] width 492 height 34
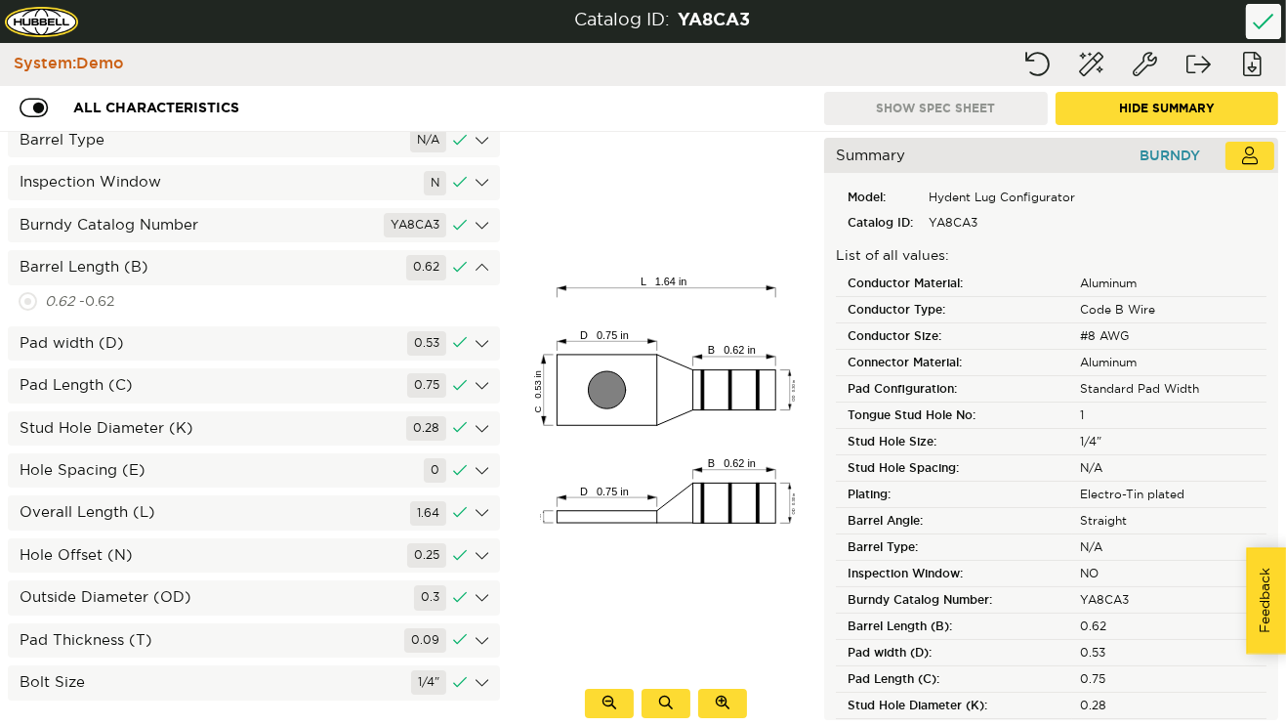
click at [220, 338] on div "Pad width (D) 0.53" at bounding box center [254, 343] width 492 height 34
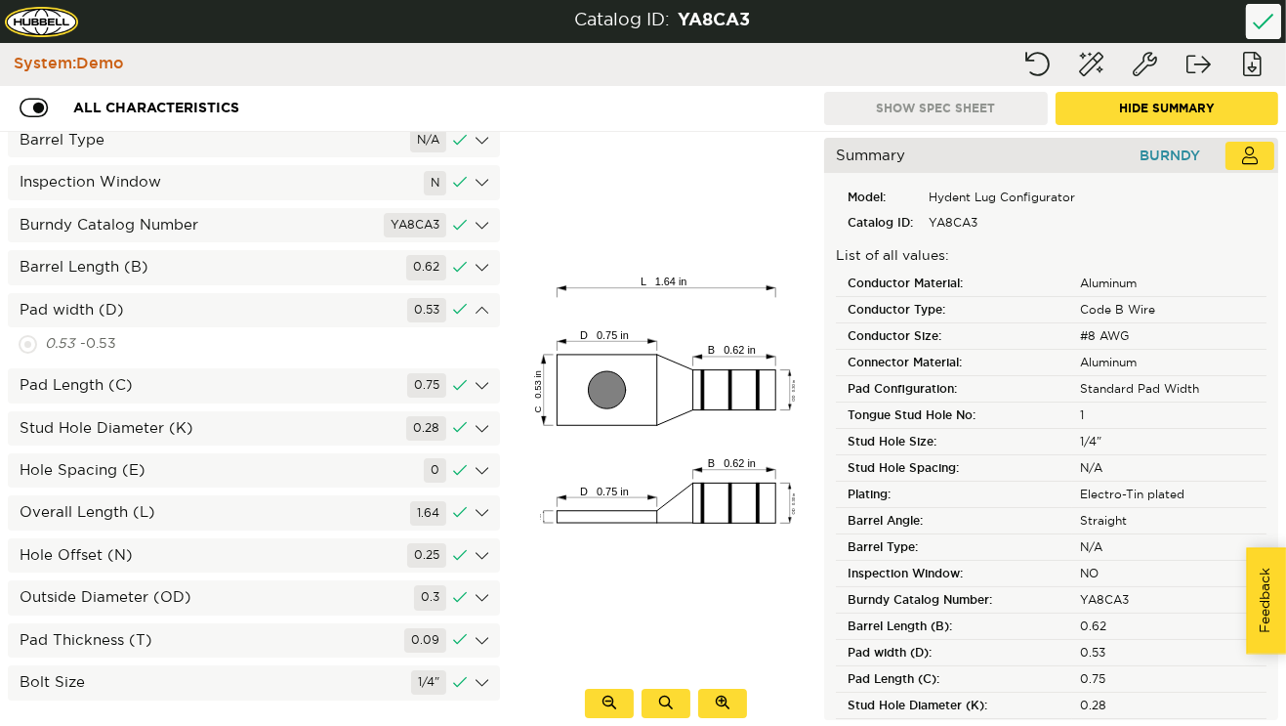
click at [200, 381] on div "Pad Length (C) 0.75" at bounding box center [254, 385] width 492 height 34
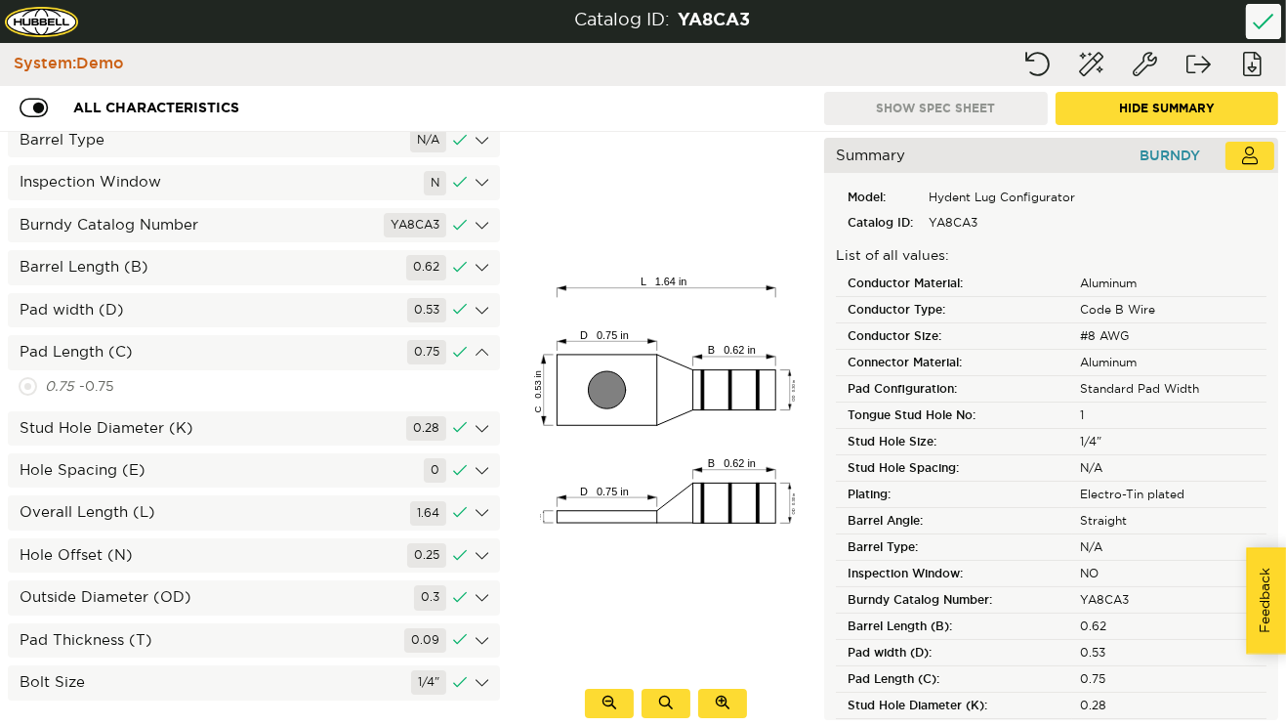
click at [212, 435] on div "Stud Hole Diameter (K) 0.28" at bounding box center [254, 428] width 492 height 34
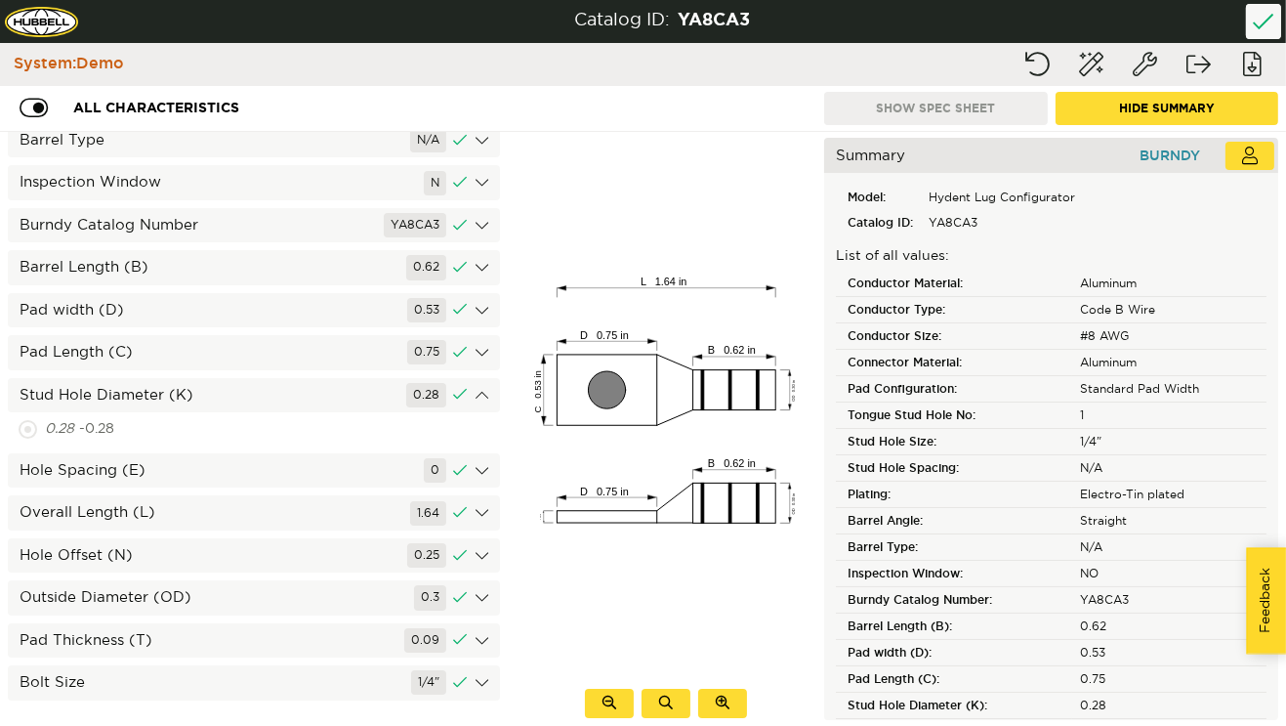
click at [213, 462] on div "Hole Spacing (E) 0" at bounding box center [254, 470] width 492 height 34
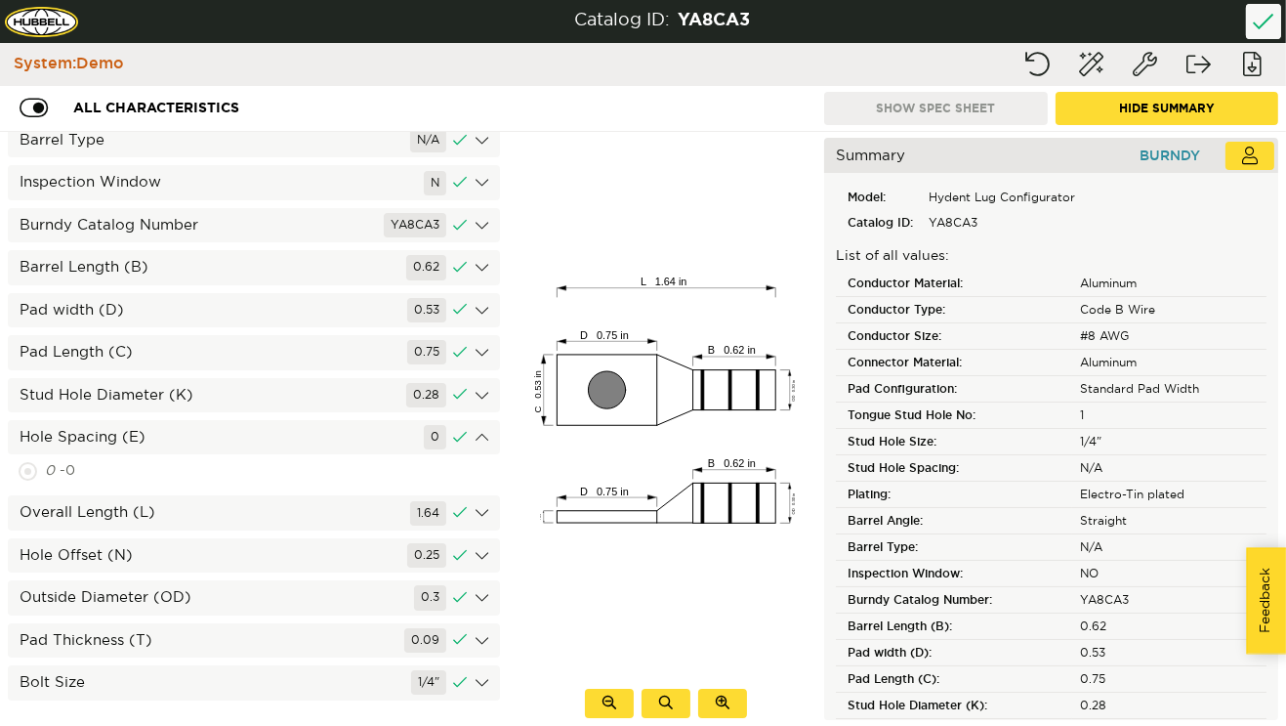
click at [201, 528] on div "Overall Length (L) 1.64" at bounding box center [254, 512] width 492 height 34
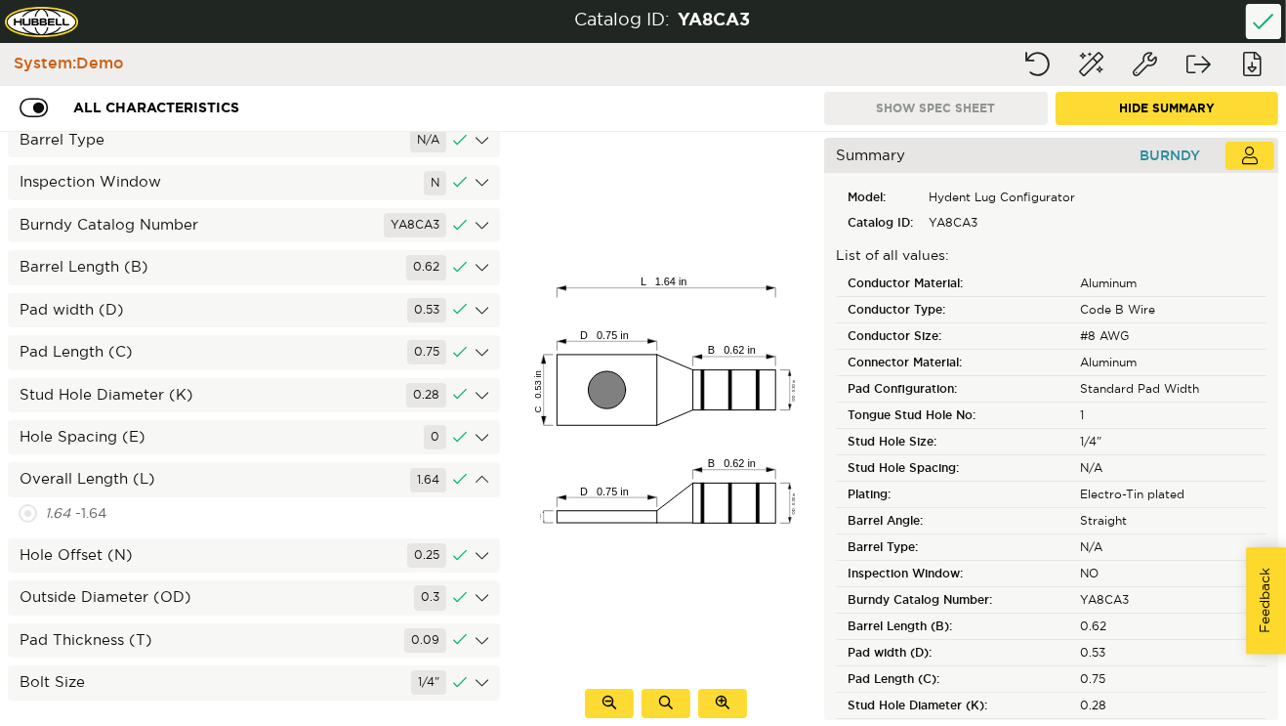
click at [199, 553] on div "Hole Offset (N) 0.25" at bounding box center [254, 555] width 492 height 34
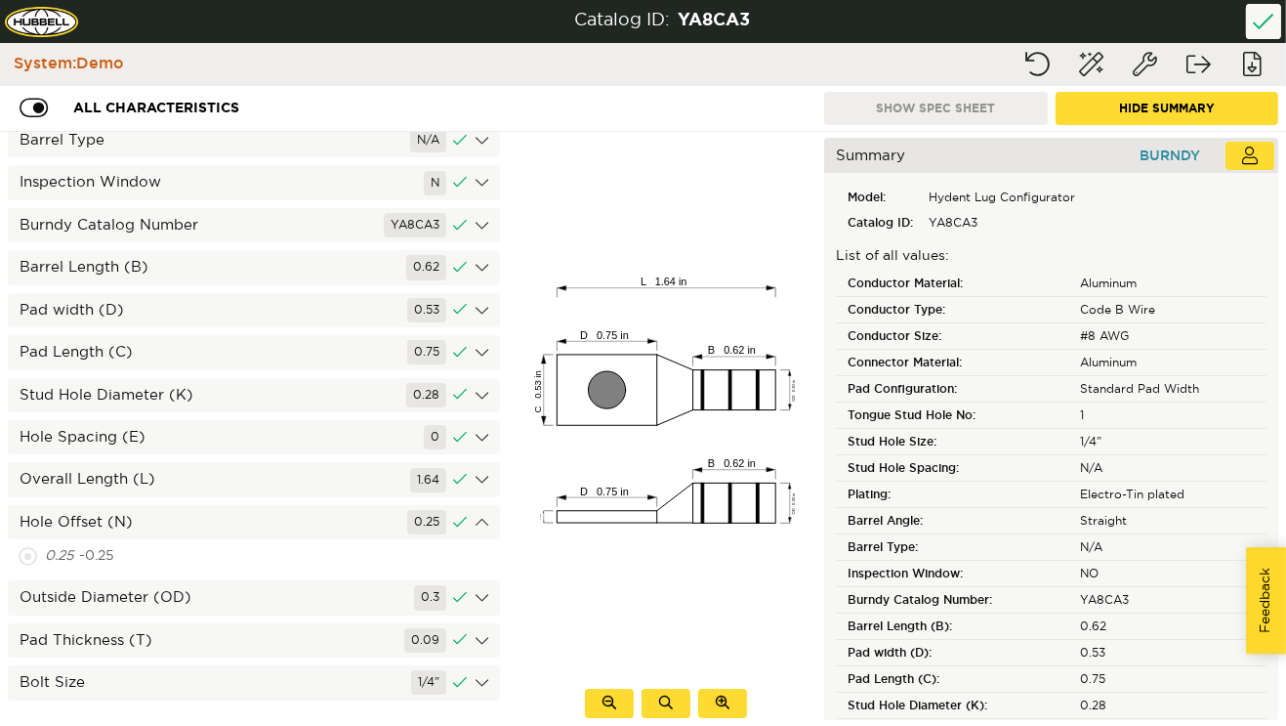
click at [202, 608] on div "Outside Diameter (OD) 0.3" at bounding box center [254, 597] width 492 height 34
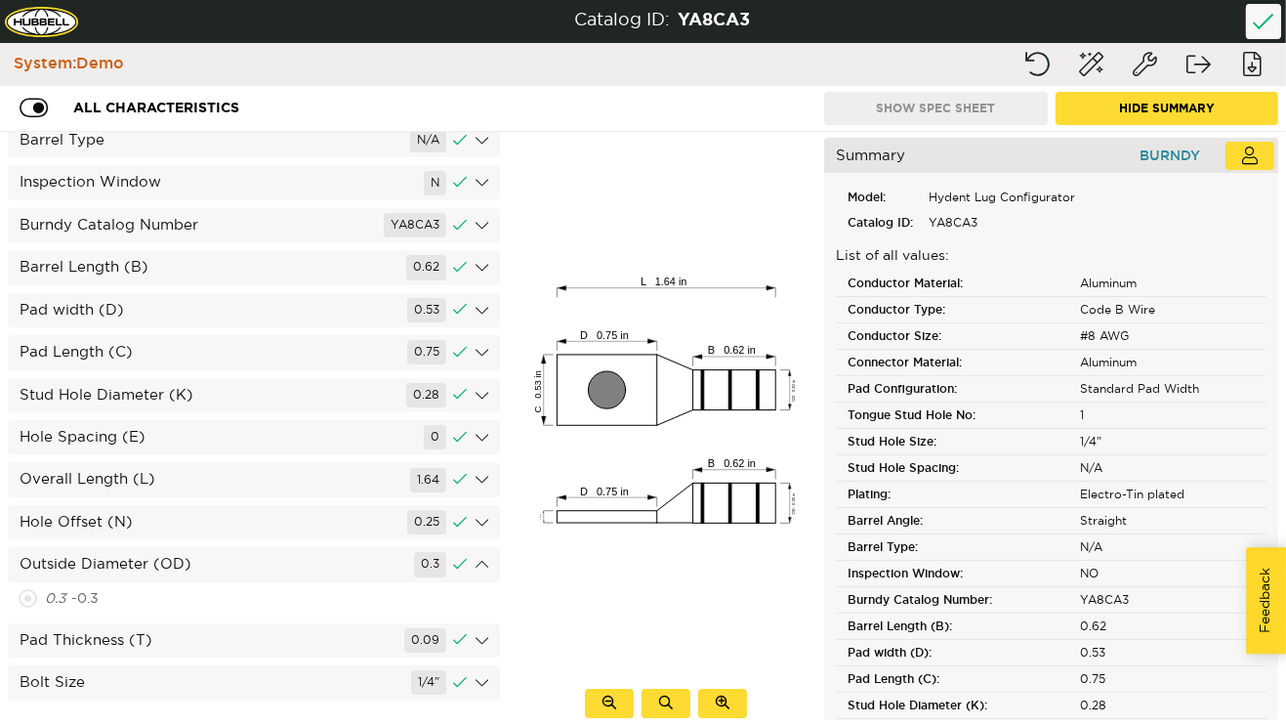
click at [199, 632] on div "Pad Thickness (T) 0.09" at bounding box center [254, 640] width 492 height 34
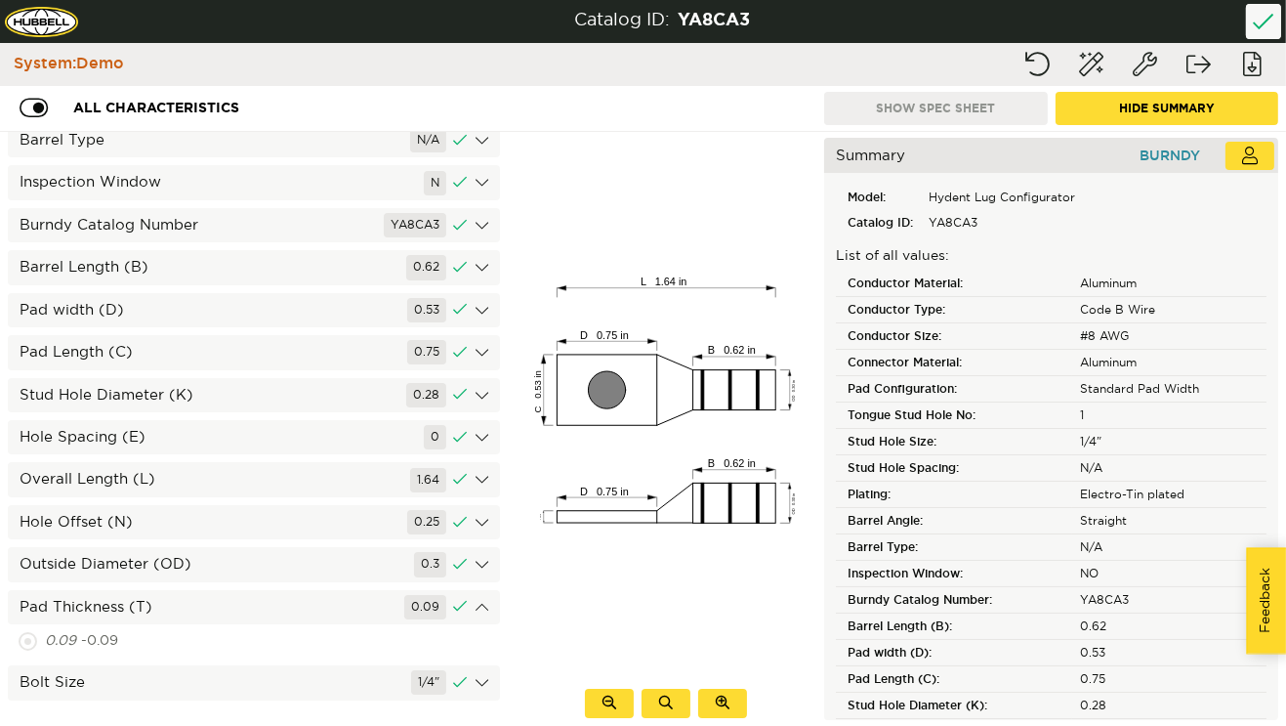
click at [180, 705] on div "Conductor Material A Conductor Type ALB Conductor Size #8C Connector Material A…" at bounding box center [254, 429] width 508 height 594
click at [194, 674] on div "Bolt Size 1/4"" at bounding box center [254, 682] width 492 height 34
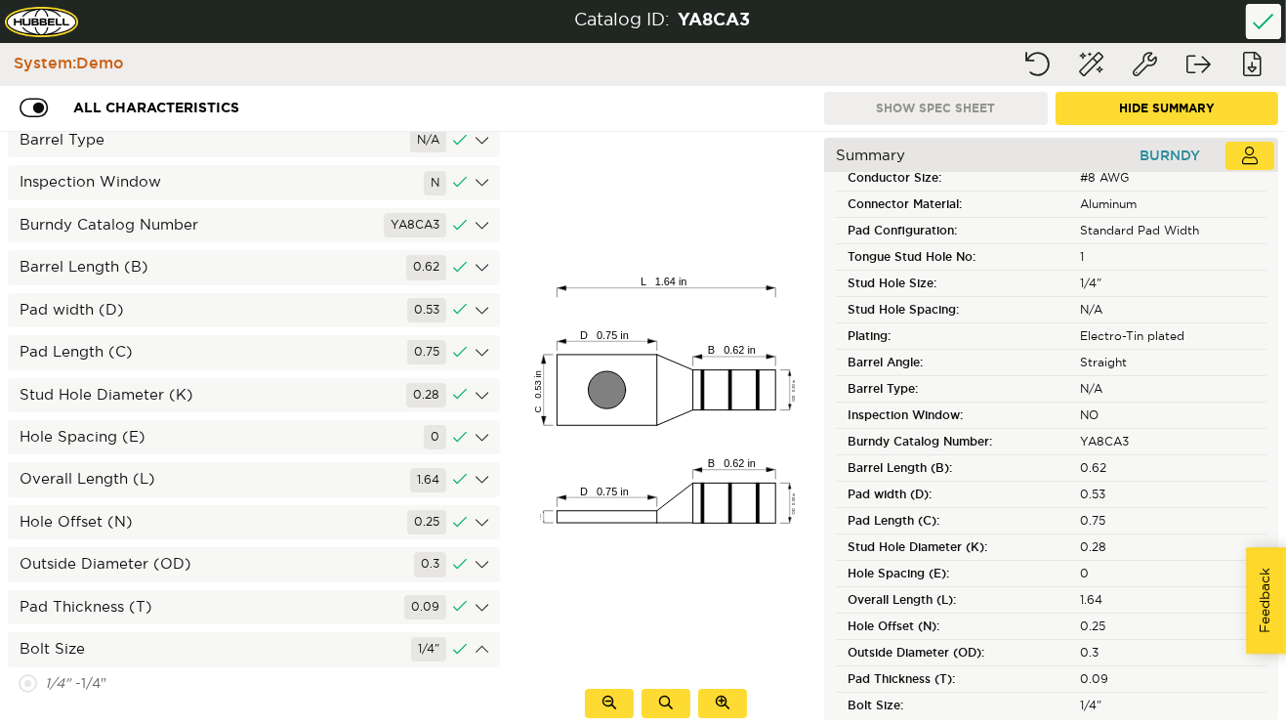
scroll to position [0, 0]
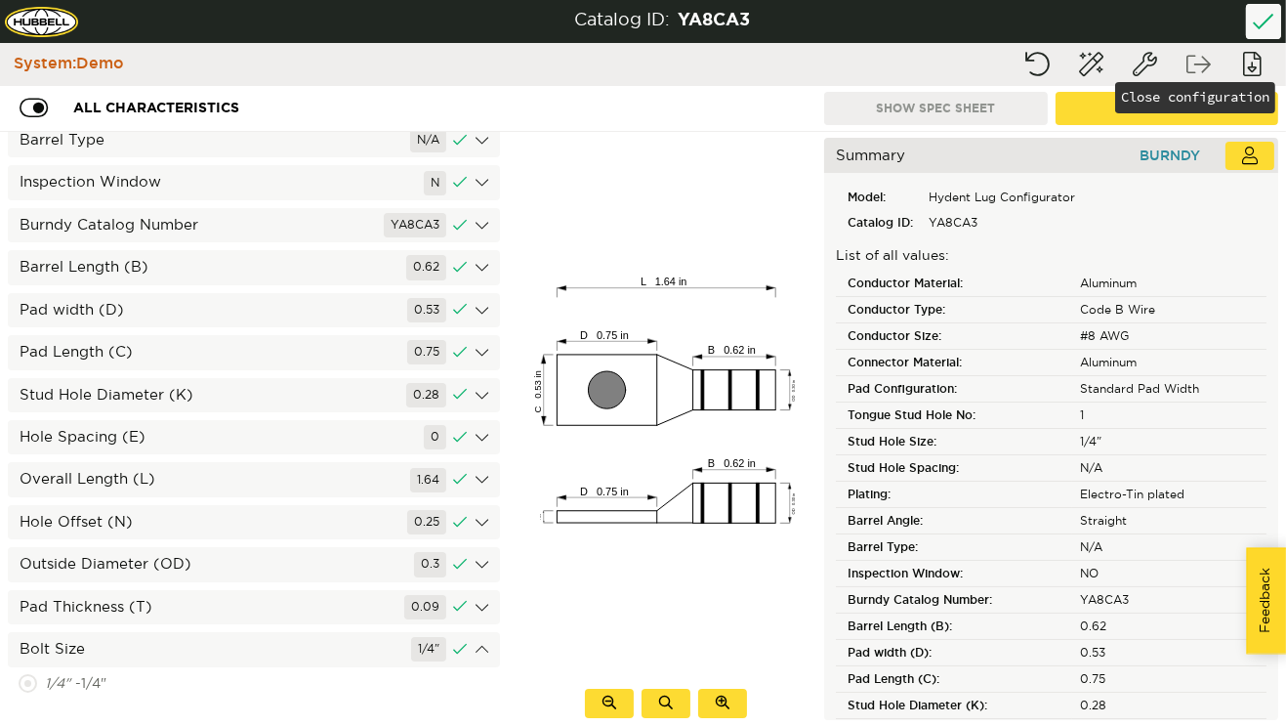
click at [1205, 52] on button "Close configuration" at bounding box center [1199, 64] width 49 height 35
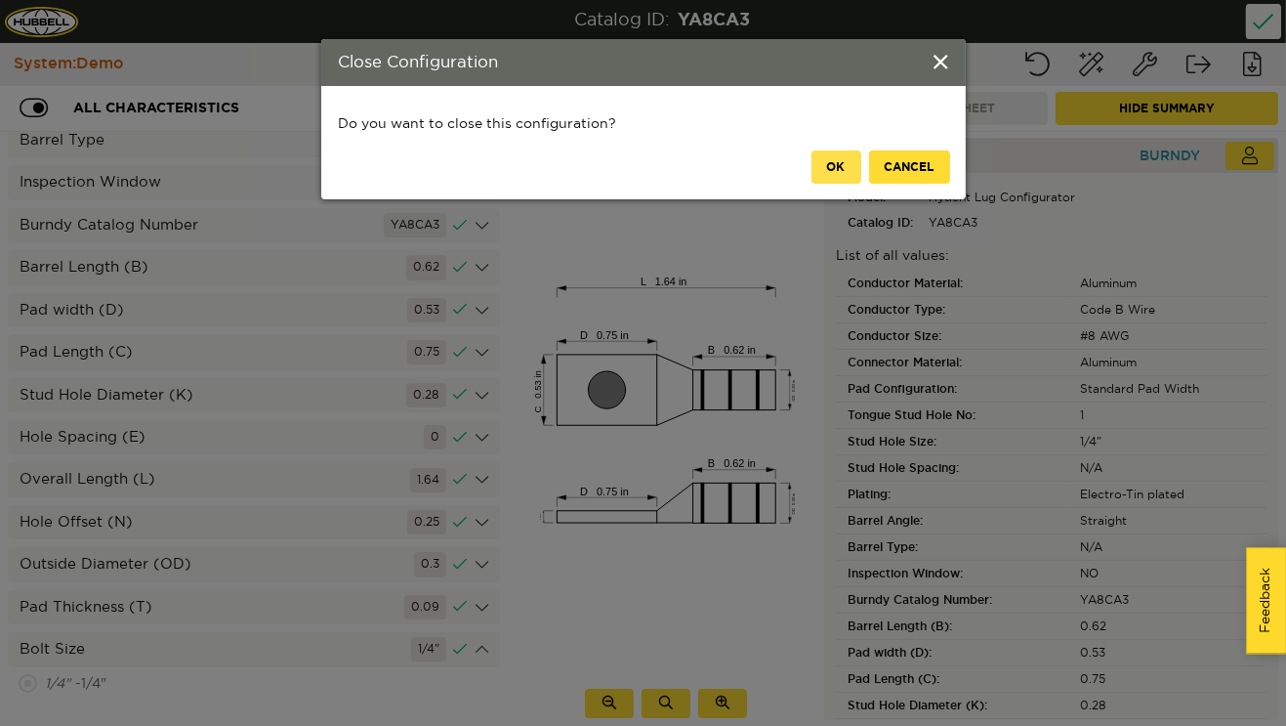
click at [829, 170] on button "OK" at bounding box center [837, 166] width 50 height 33
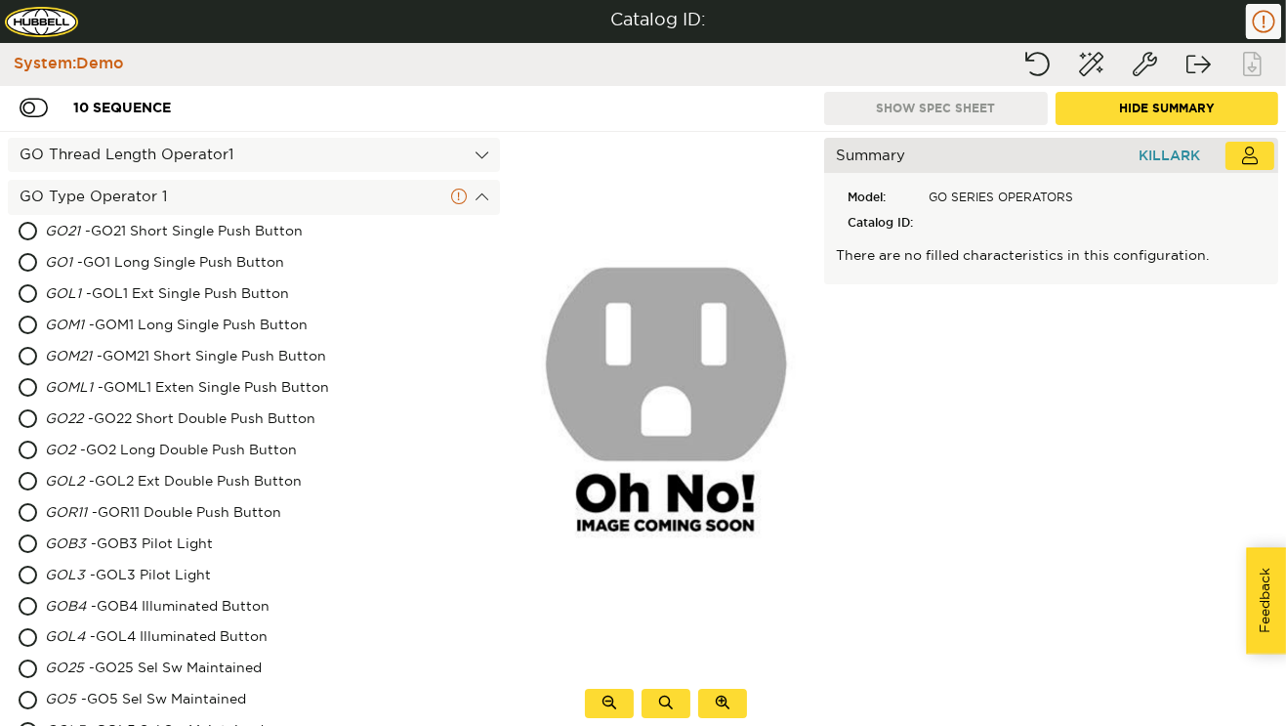
click at [220, 158] on div "GO Thread Length Operator1" at bounding box center [254, 155] width 492 height 34
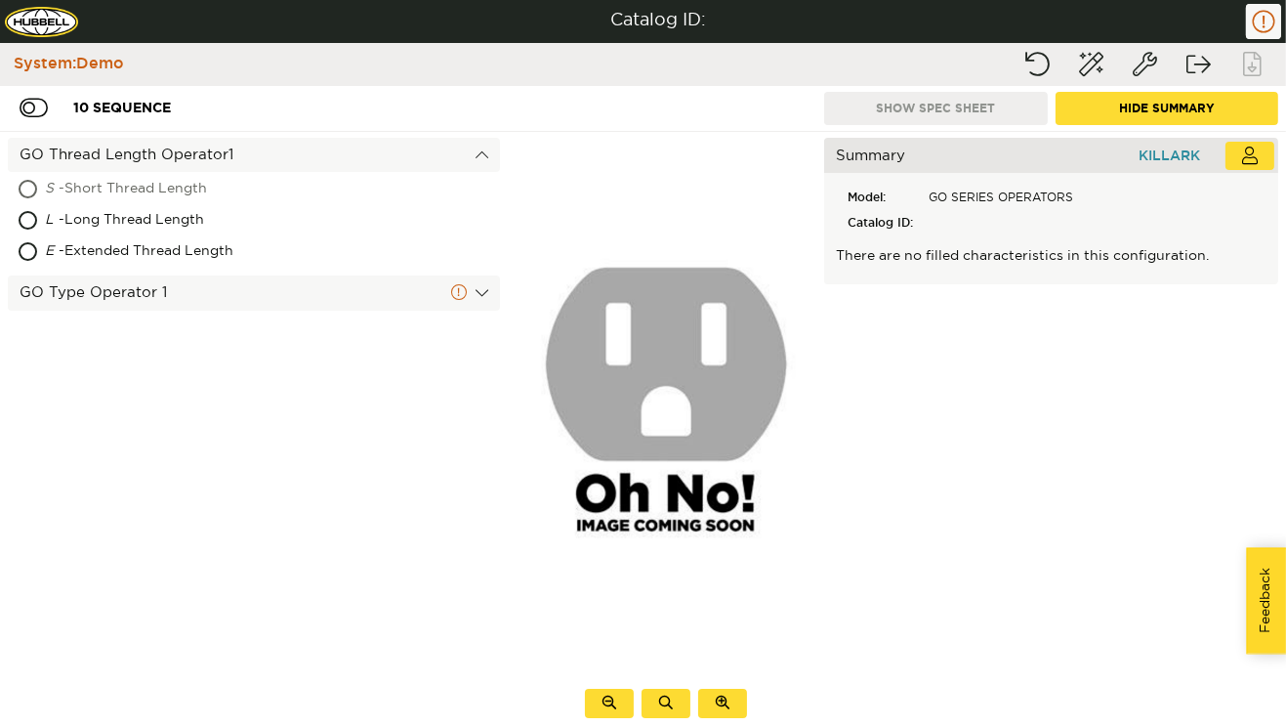
click at [189, 192] on div "S - Short Thread Length" at bounding box center [192, 189] width 295 height 31
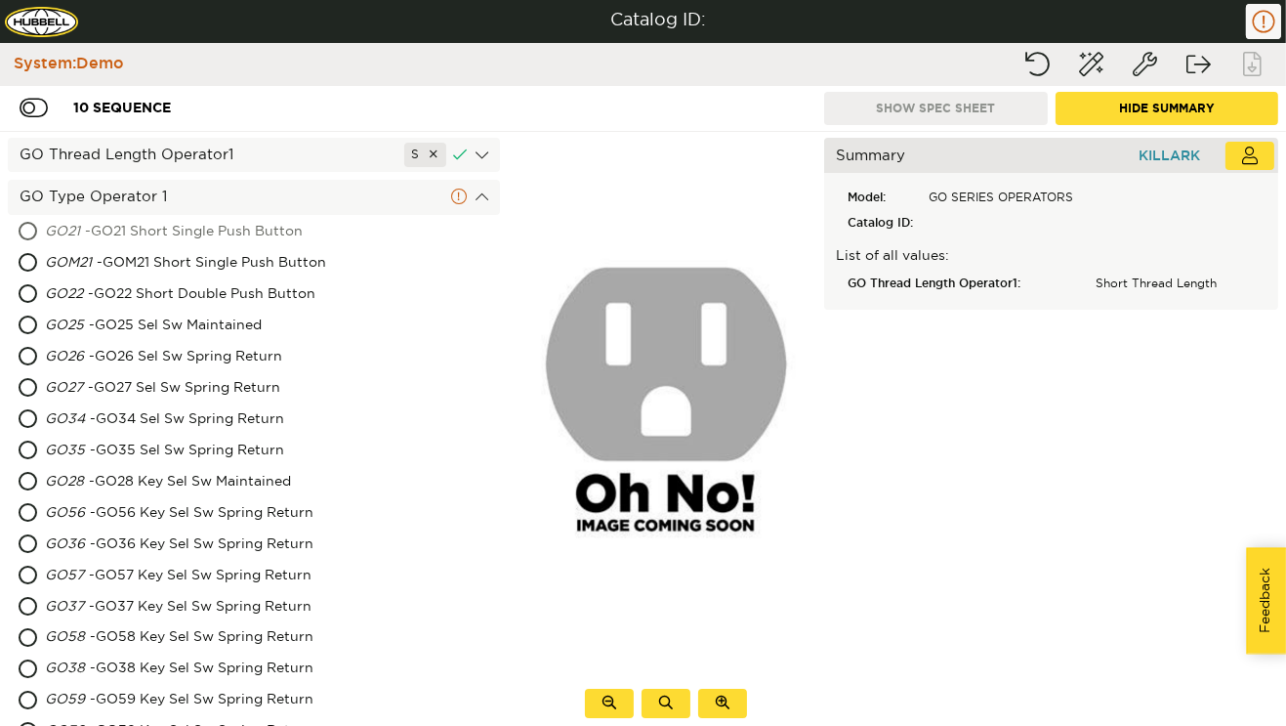
click at [174, 229] on div "GO21 - GO21 Short Single Push Button" at bounding box center [216, 232] width 343 height 31
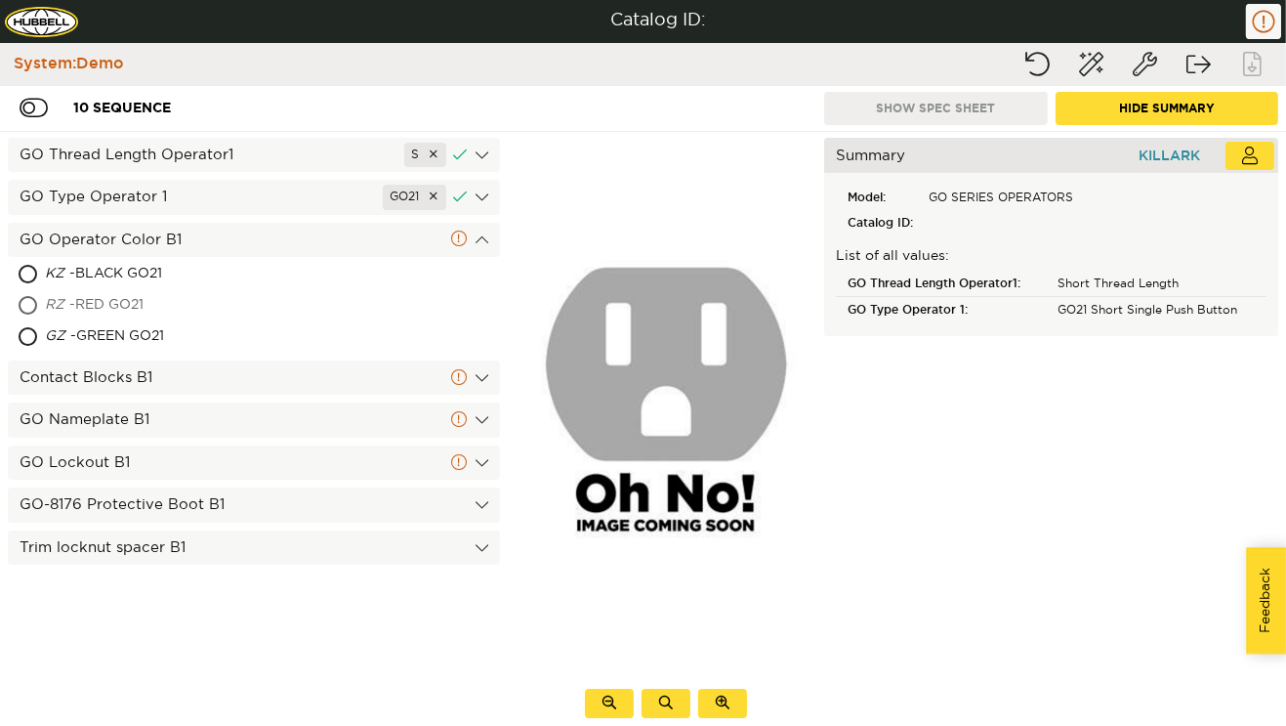
click at [136, 314] on div "RZ - RED GO21" at bounding box center [177, 305] width 264 height 31
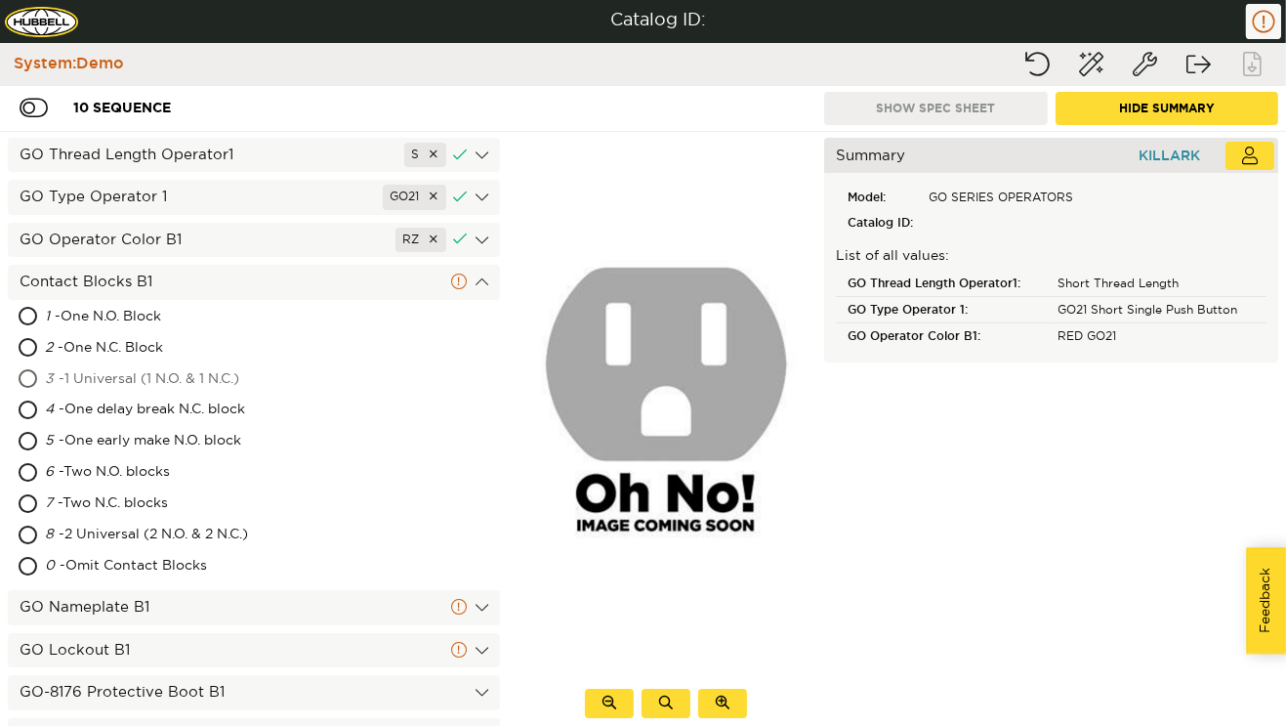
click at [135, 381] on div "3 - 1 Universal (1 N.O. & 1 N.C.)" at bounding box center [201, 379] width 312 height 31
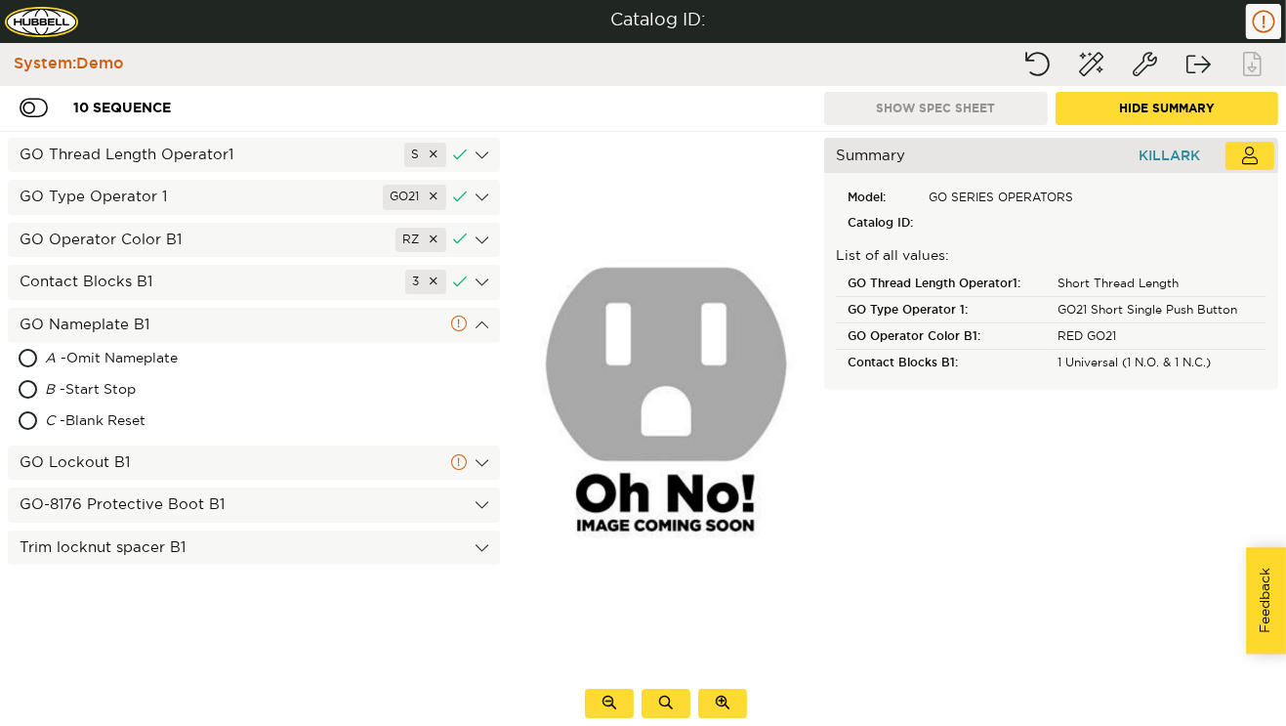
click at [135, 381] on div "B - Start Stop" at bounding box center [175, 390] width 260 height 31
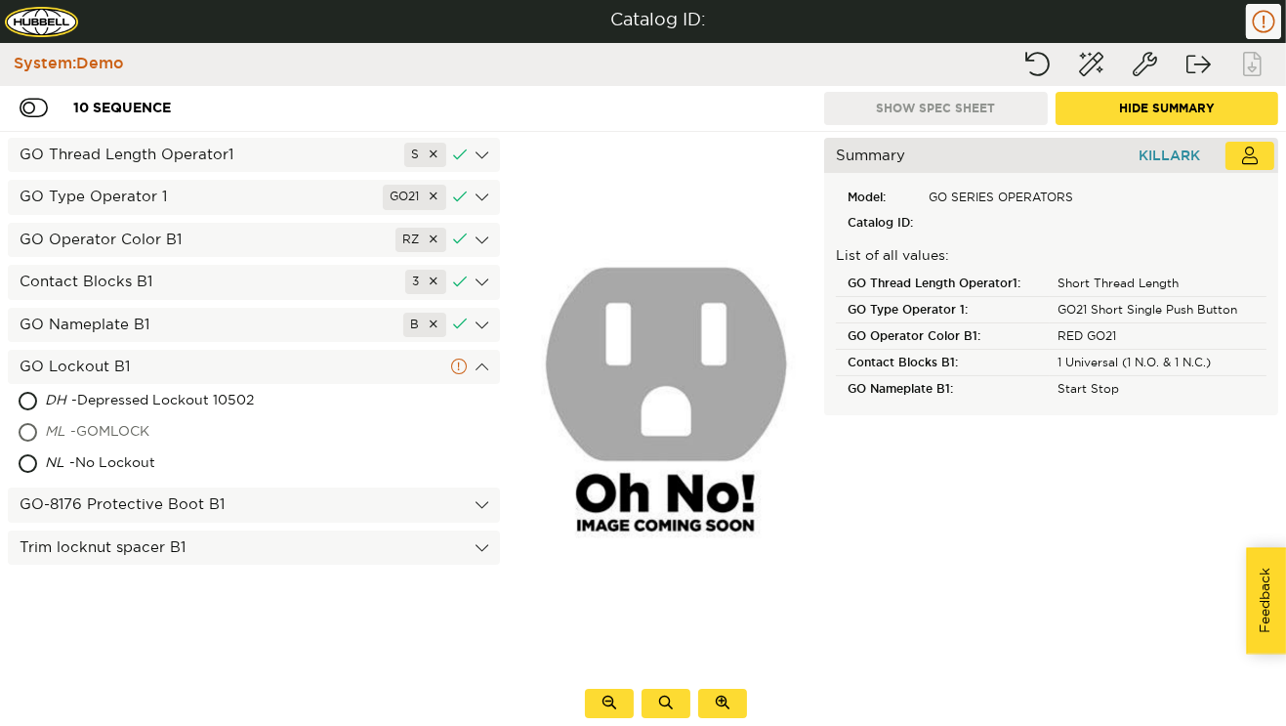
click at [113, 431] on div "ML - GOMLOCK" at bounding box center [178, 432] width 267 height 31
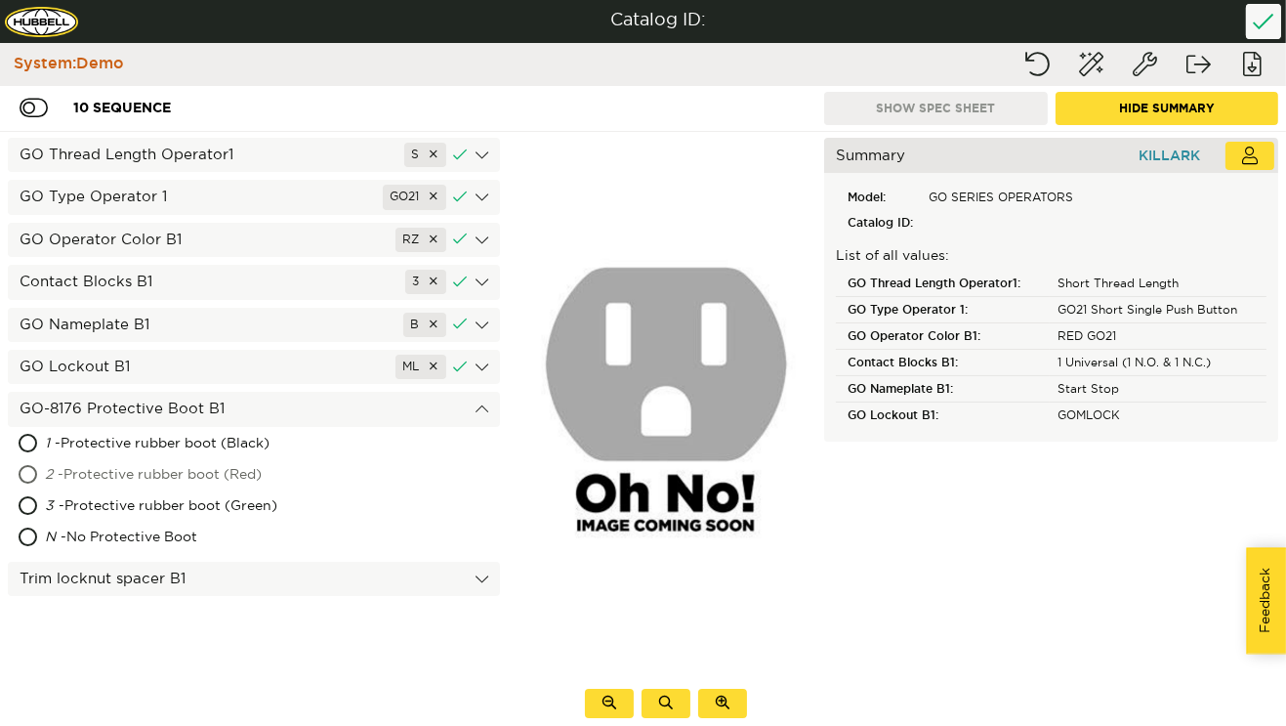
click at [103, 479] on div "2 - Protective rubber boot (Red)" at bounding box center [206, 475] width 322 height 31
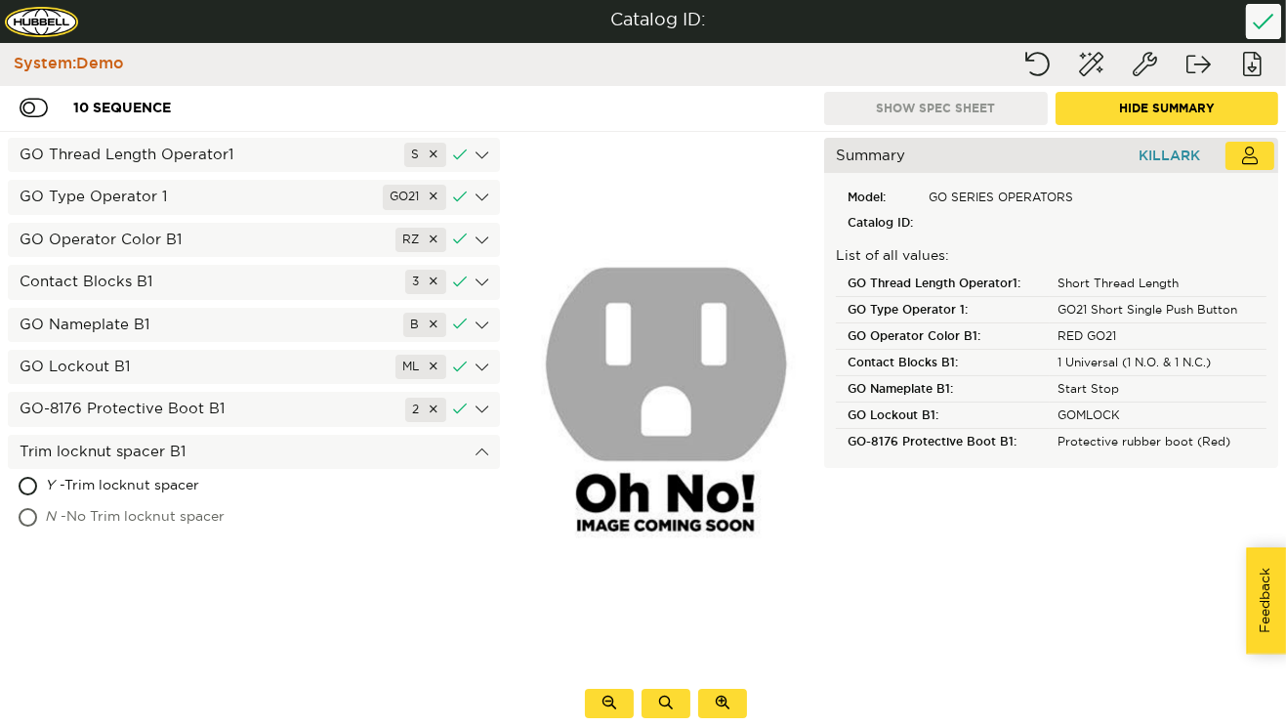
click at [150, 502] on div "N - No Trim locknut spacer" at bounding box center [197, 517] width 304 height 31
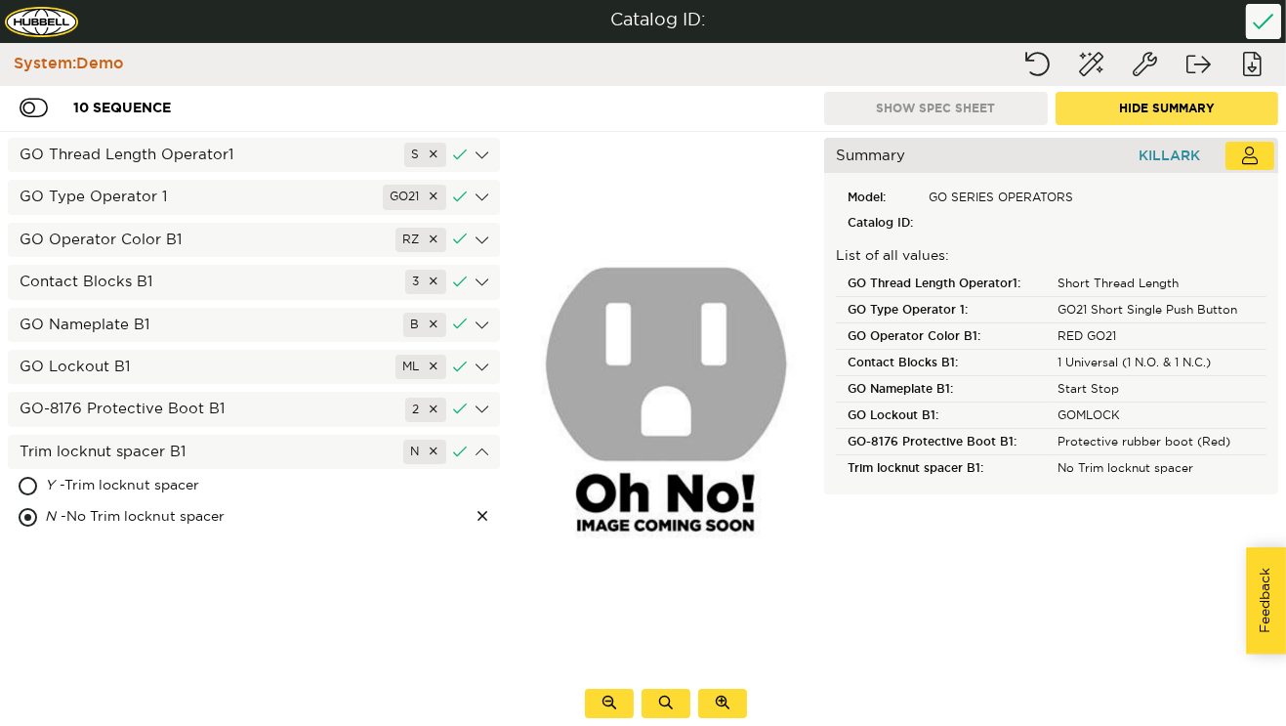
click at [1099, 104] on button "Hide Summary" at bounding box center [1168, 108] width 224 height 33
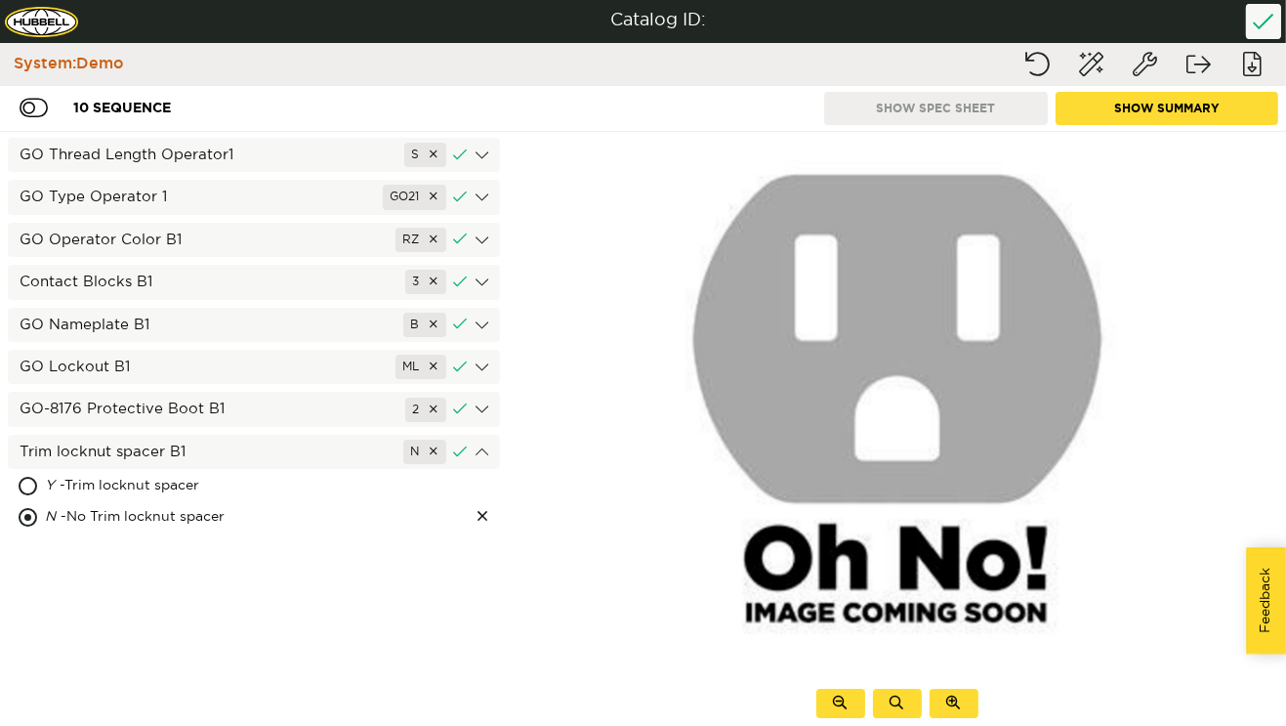
click at [1099, 104] on button "Show Summary" at bounding box center [1168, 108] width 224 height 33
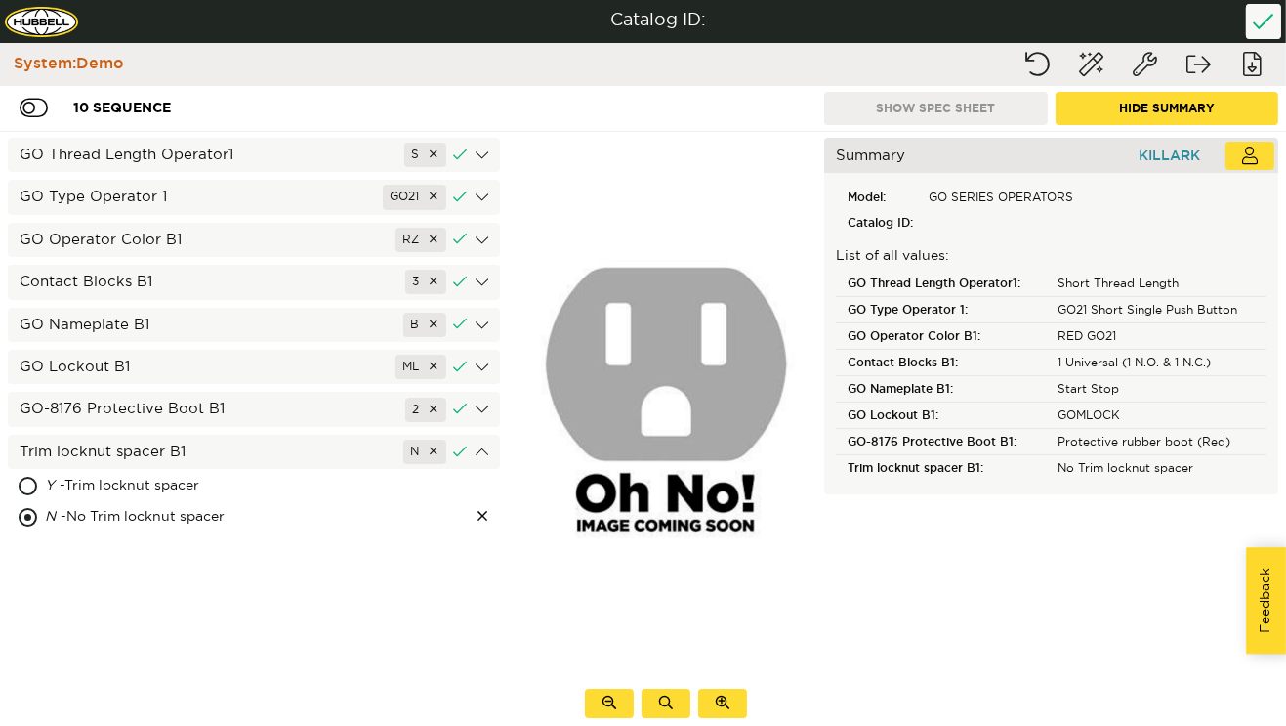
click at [1099, 104] on button "Hide Summary" at bounding box center [1168, 108] width 224 height 33
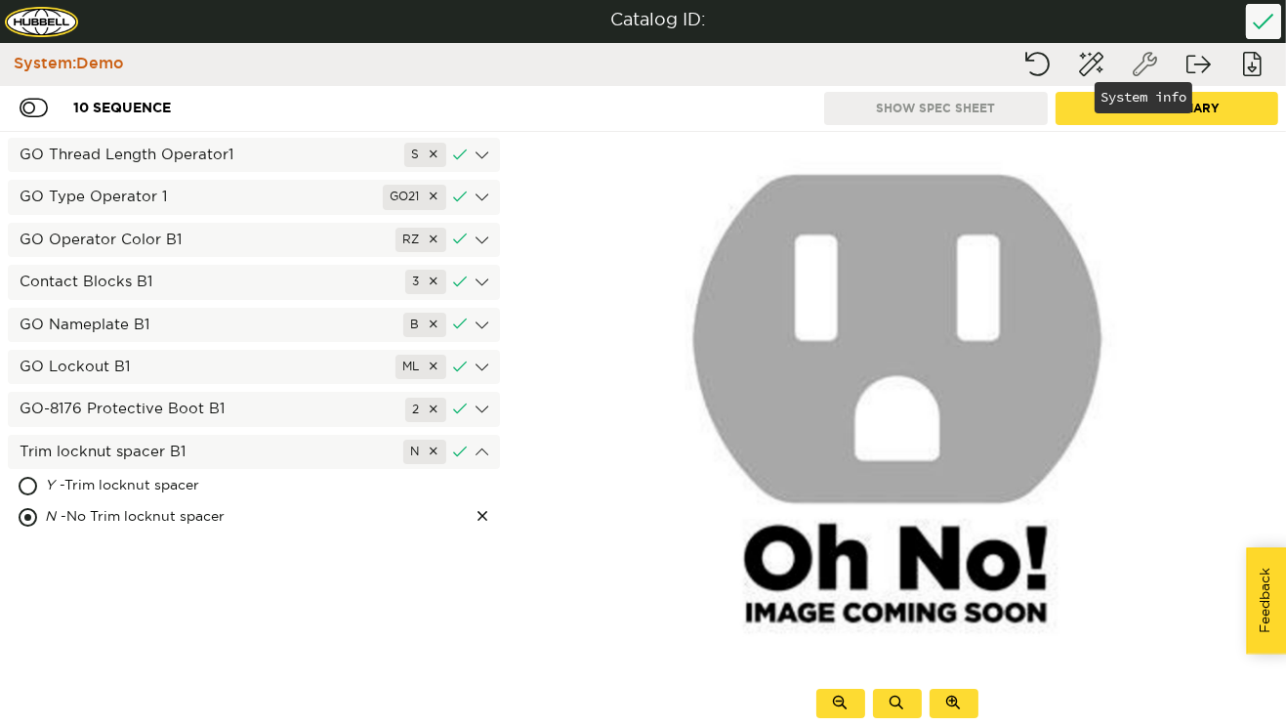
click at [1126, 62] on button "System info" at bounding box center [1145, 64] width 49 height 35
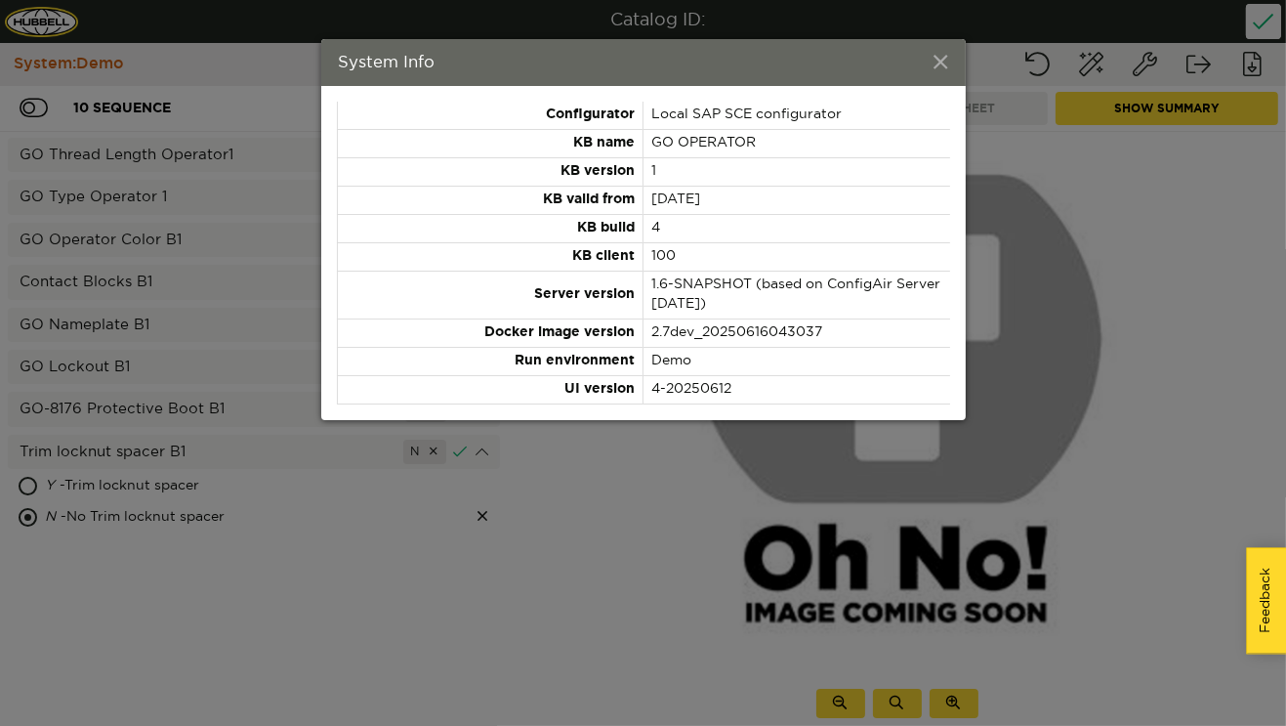
click at [942, 63] on span at bounding box center [942, 63] width 14 height 21
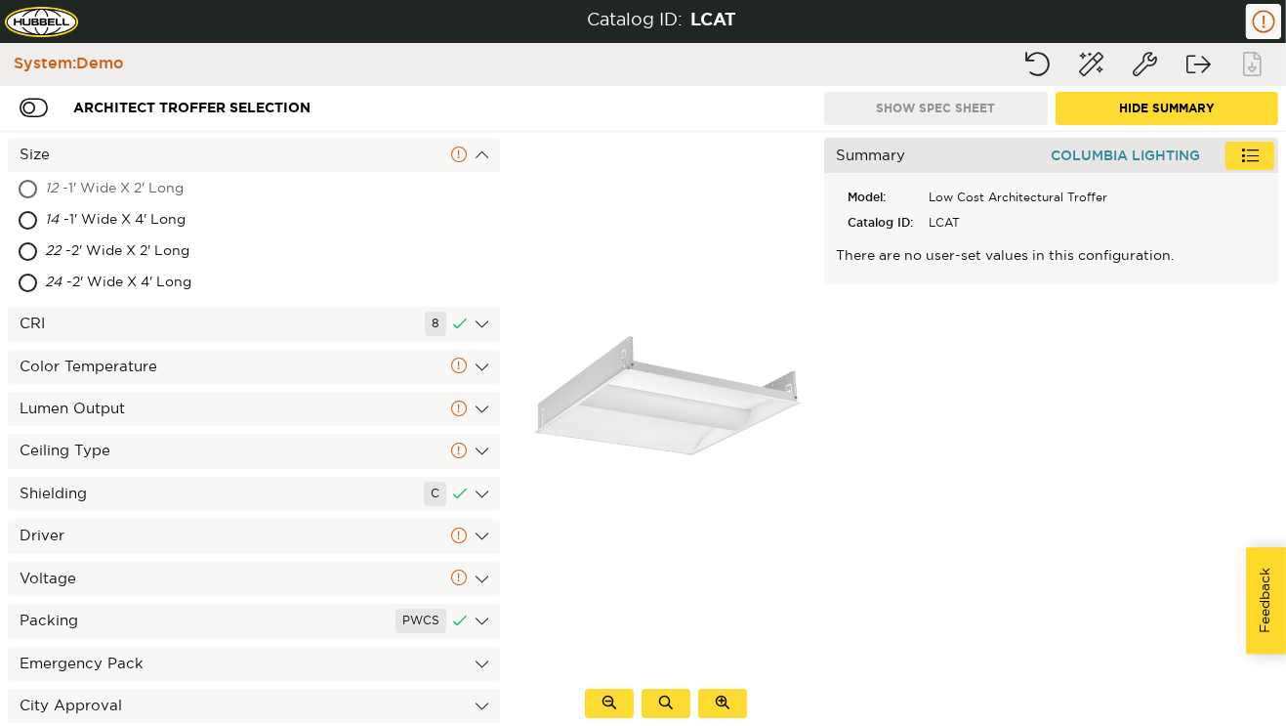
click at [195, 197] on div "12 - 1' Wide X 2' Long" at bounding box center [186, 189] width 283 height 31
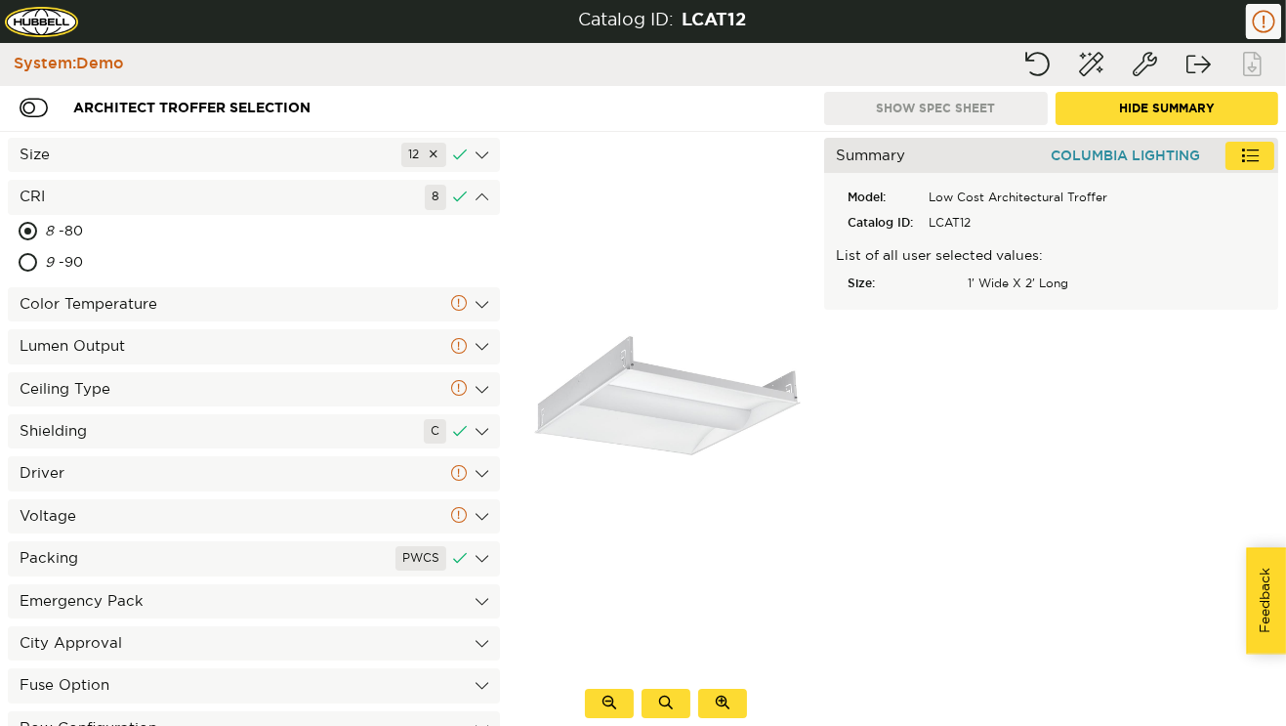
click at [196, 298] on div "Color Temperature" at bounding box center [254, 304] width 492 height 34
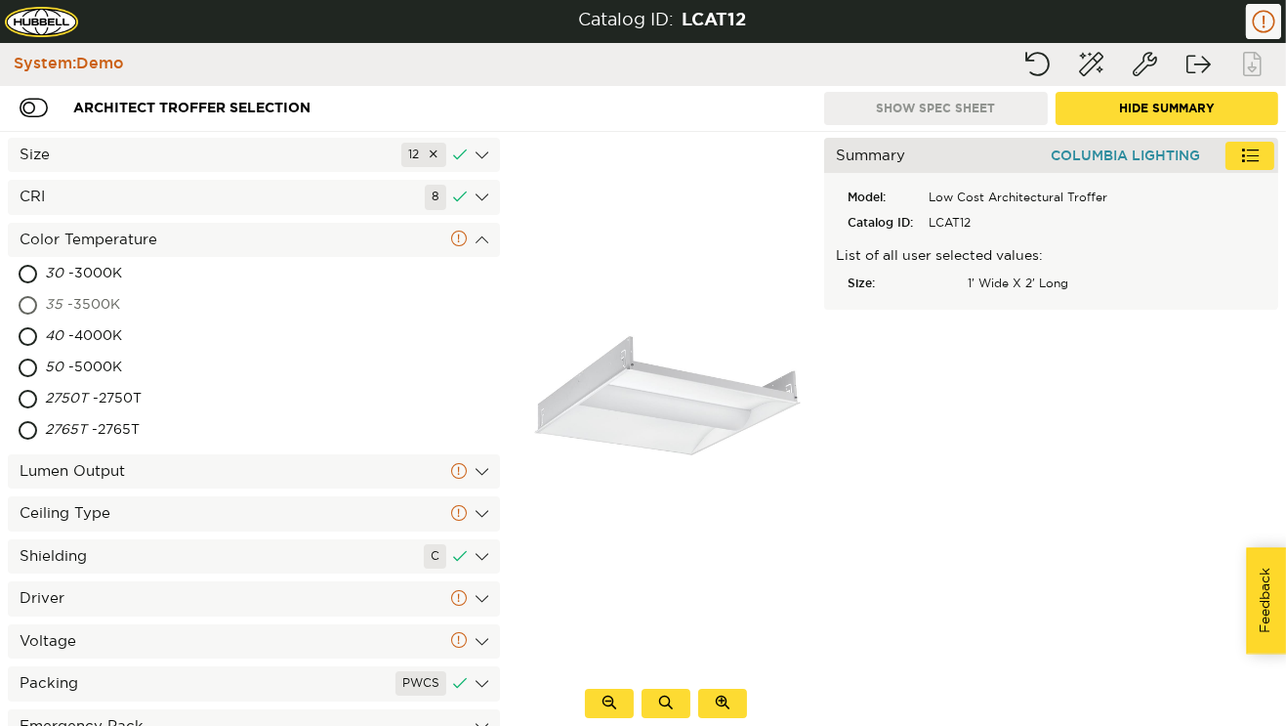
click at [158, 290] on div "35 - 3500K" at bounding box center [171, 305] width 252 height 31
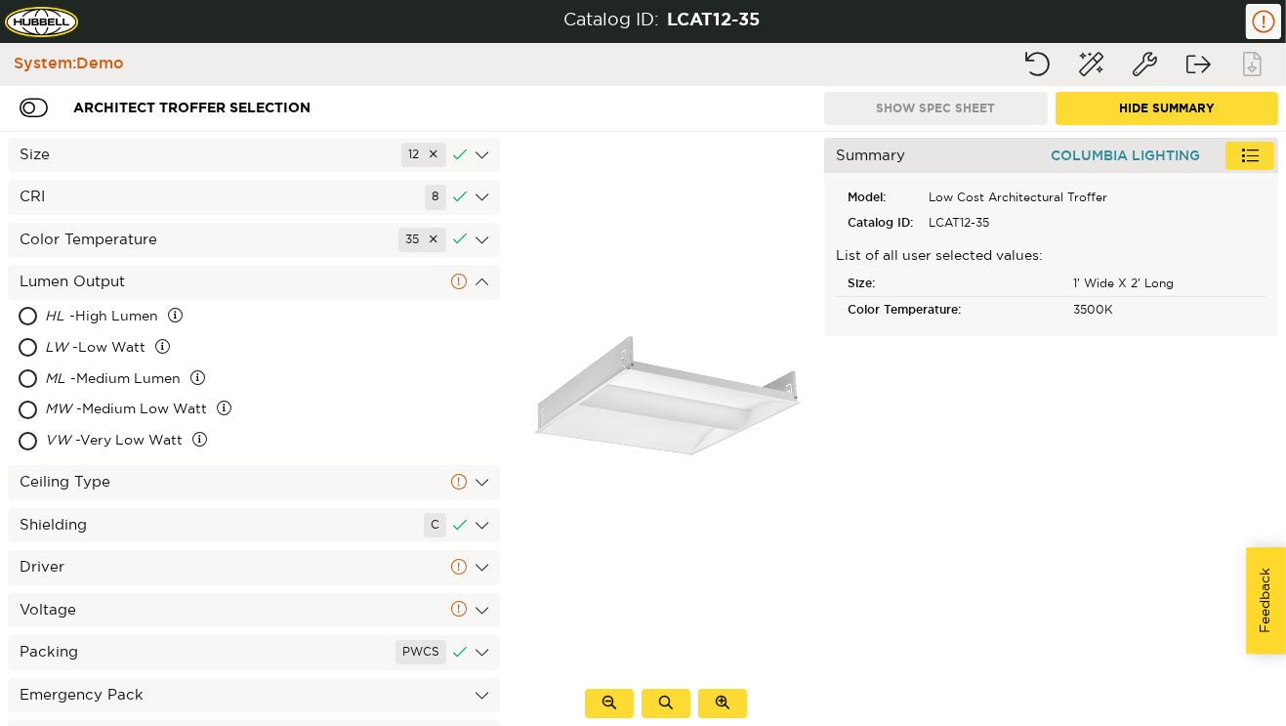
click at [209, 476] on div "Ceiling Type" at bounding box center [254, 482] width 492 height 34
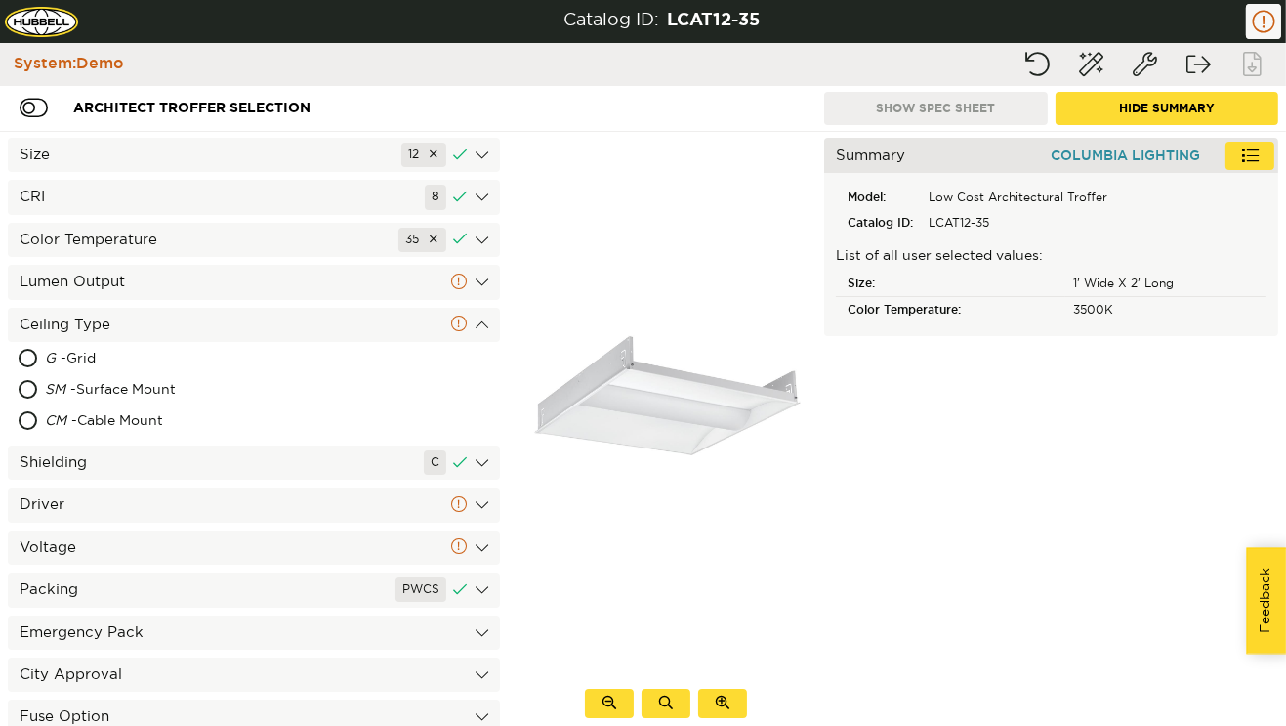
scroll to position [119, 0]
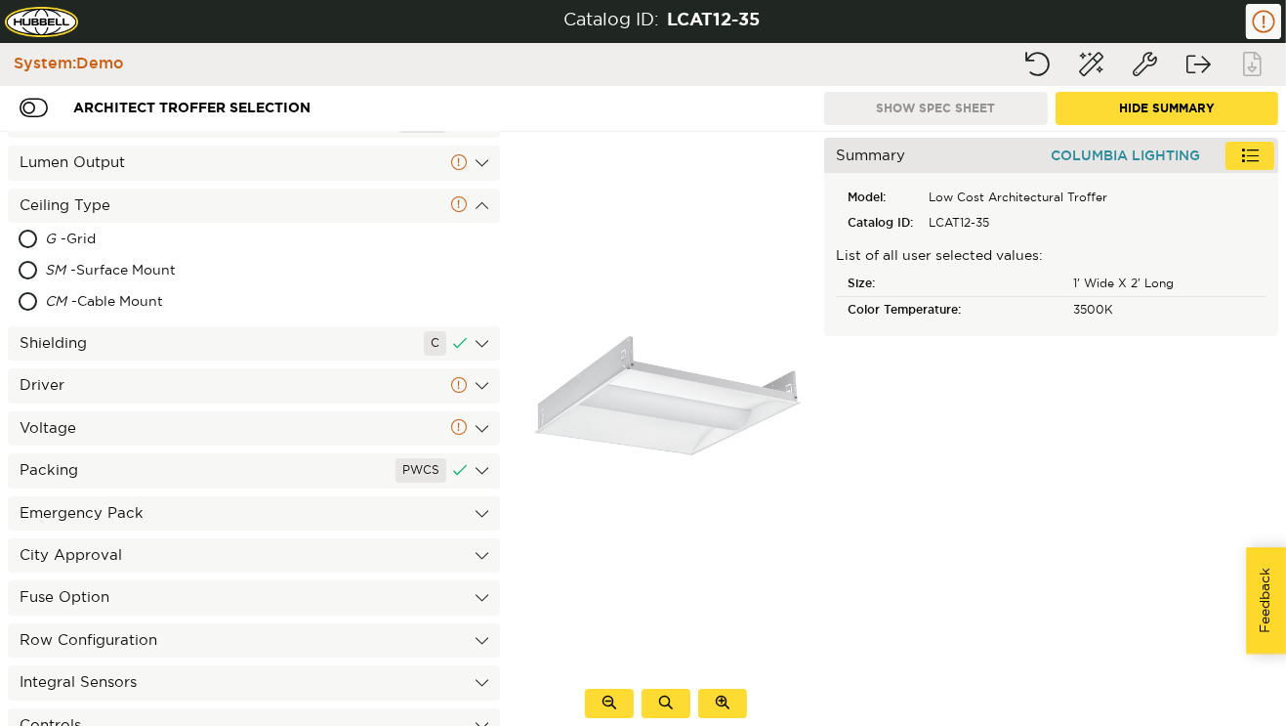
click at [273, 388] on div "Driver" at bounding box center [254, 385] width 492 height 34
